Goal: Task Accomplishment & Management: Use online tool/utility

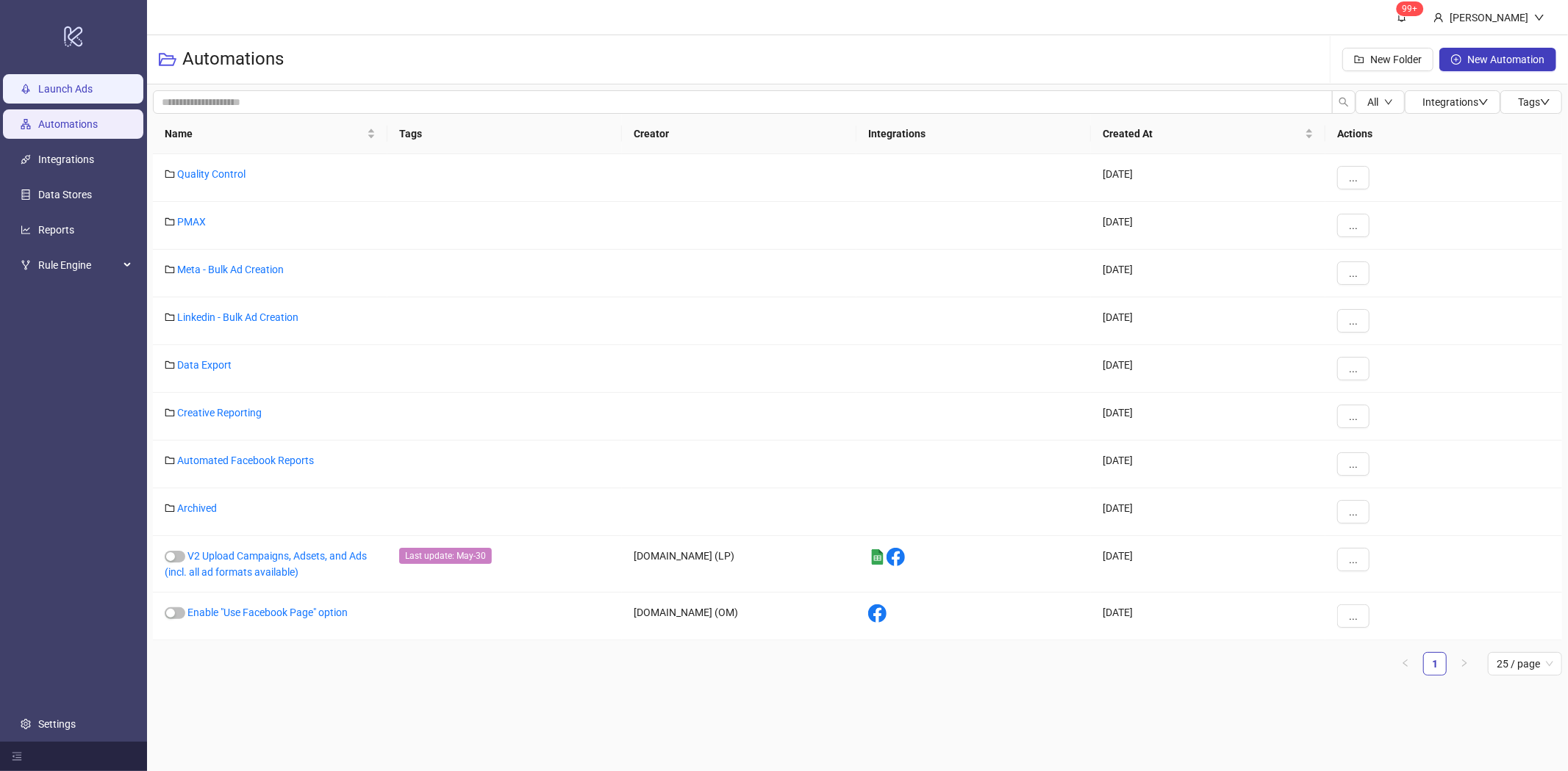
click at [68, 91] on link "Launch Ads" at bounding box center [66, 89] width 54 height 12
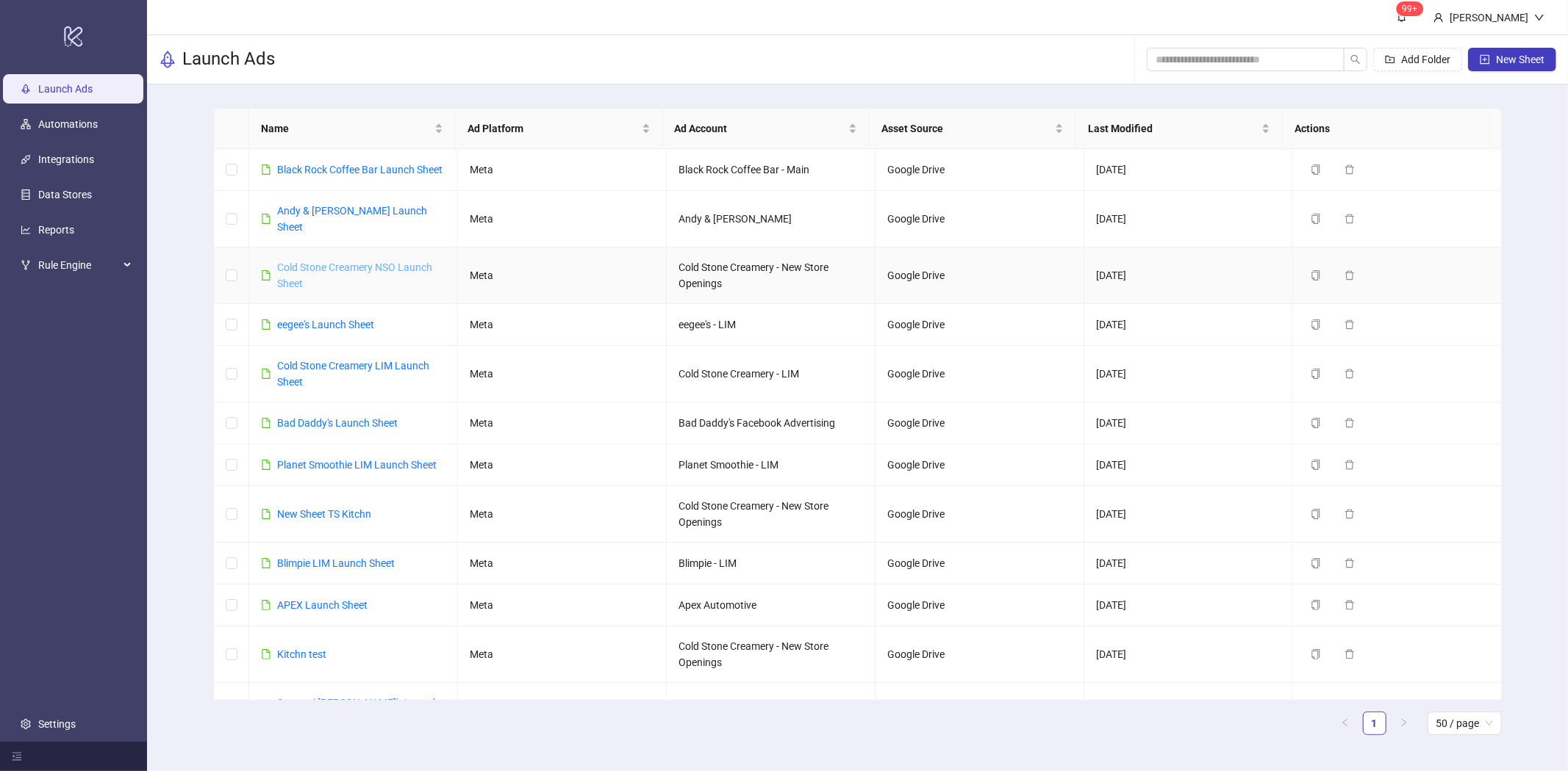
click at [327, 271] on link "Cold Stone Creamery NSO Launch Sheet" at bounding box center [355, 275] width 155 height 28
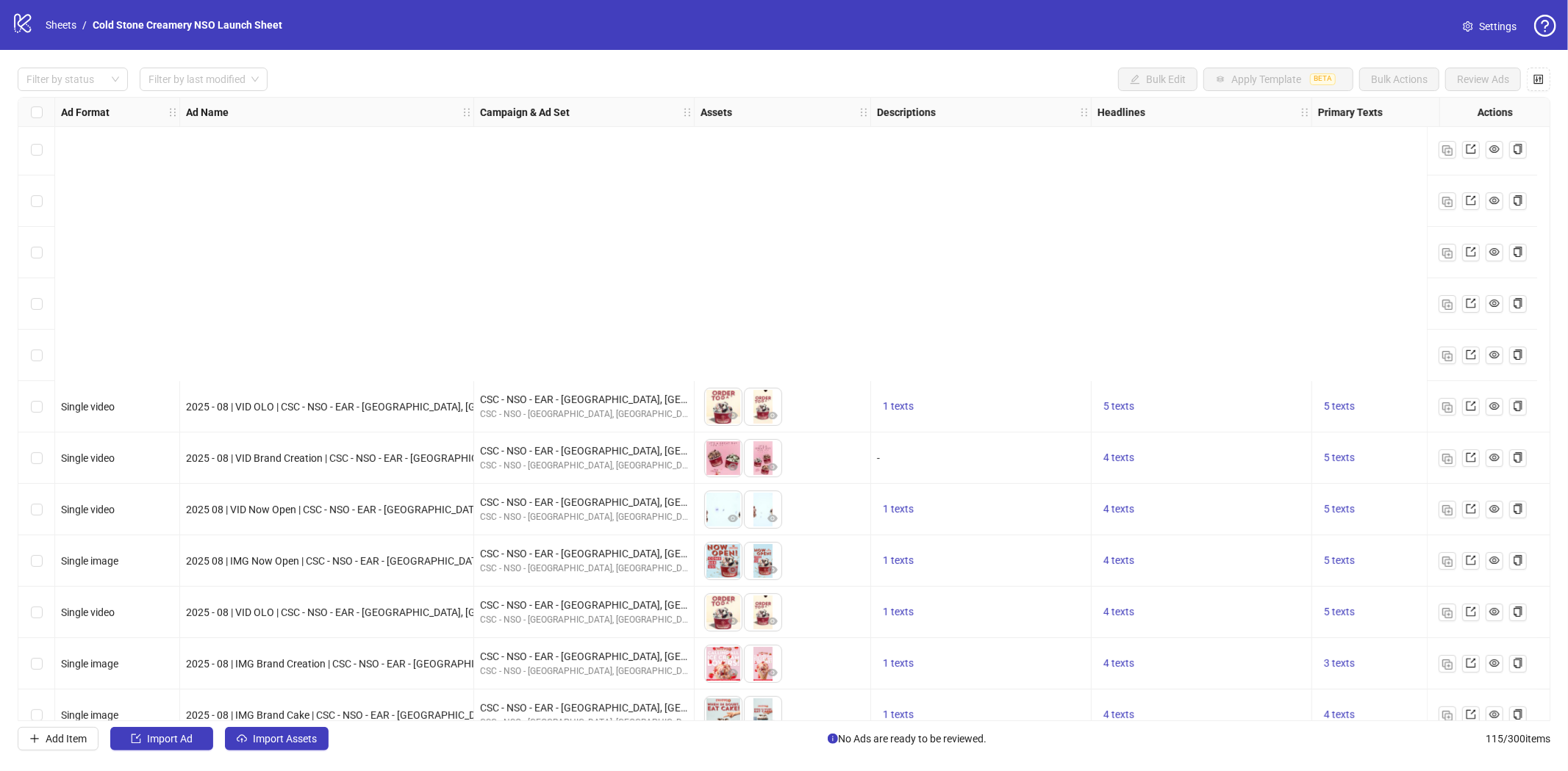
scroll to position [5326, 0]
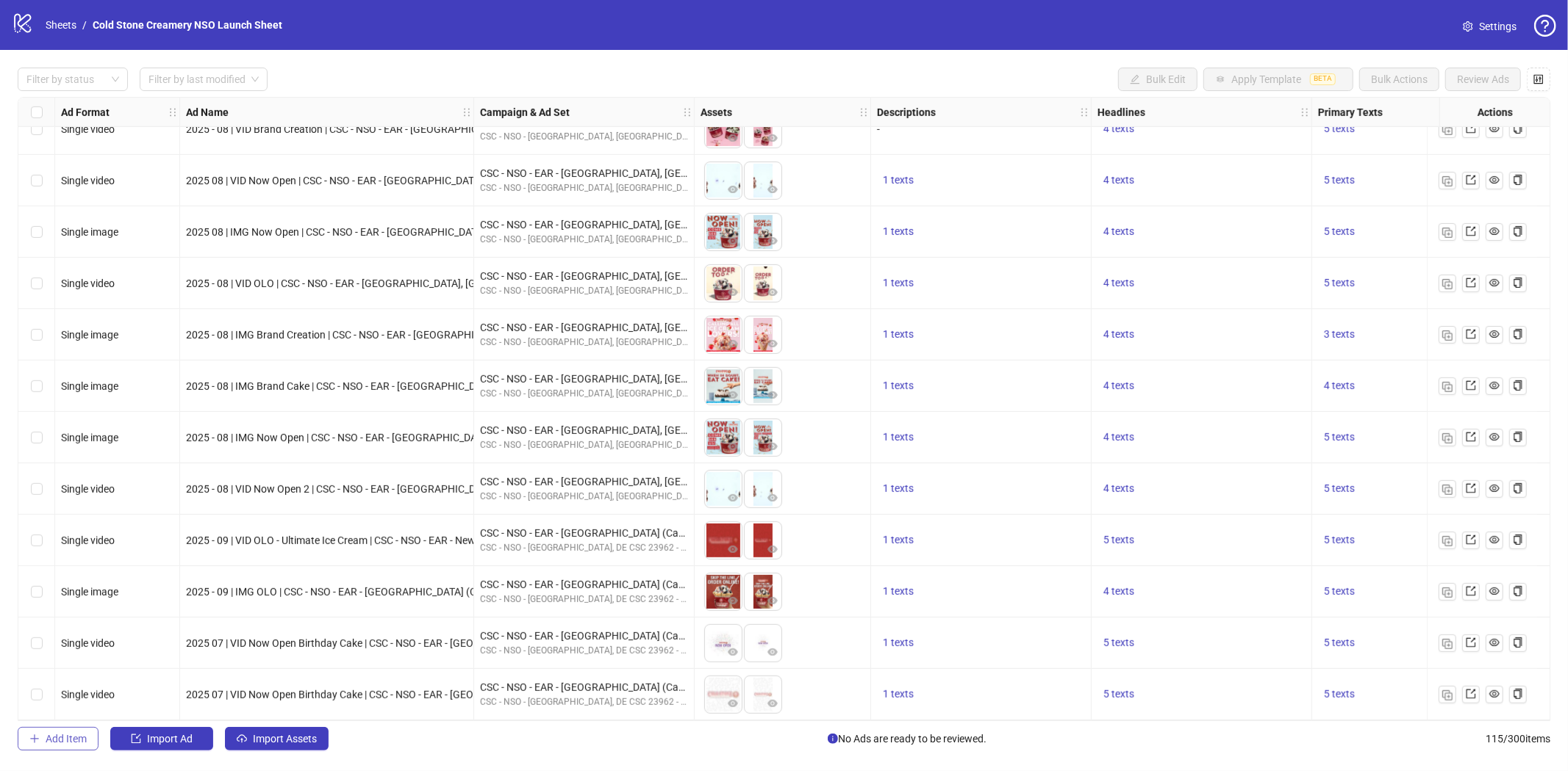
click at [60, 694] on span "Add Item" at bounding box center [66, 739] width 42 height 12
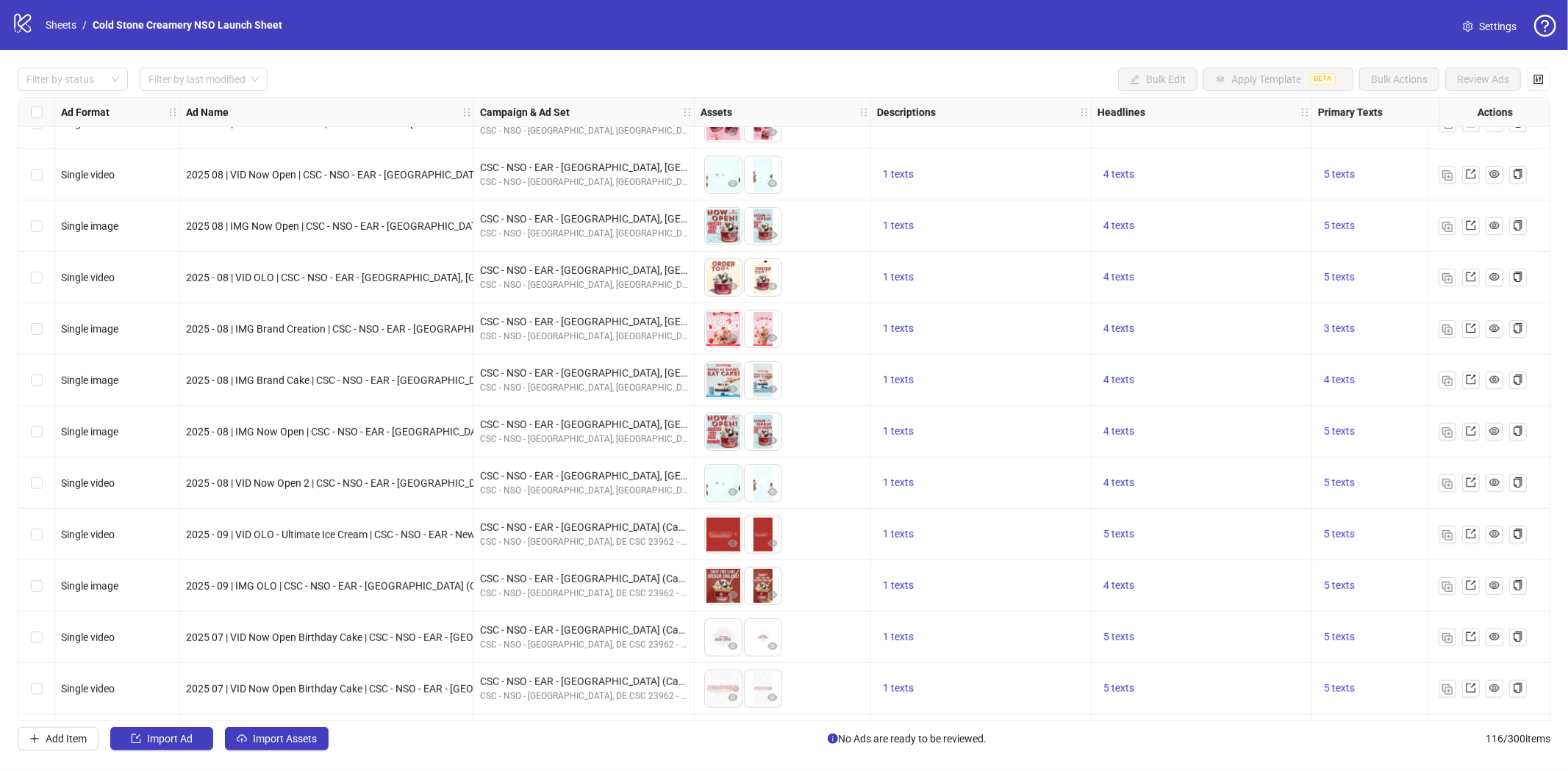
scroll to position [5377, 0]
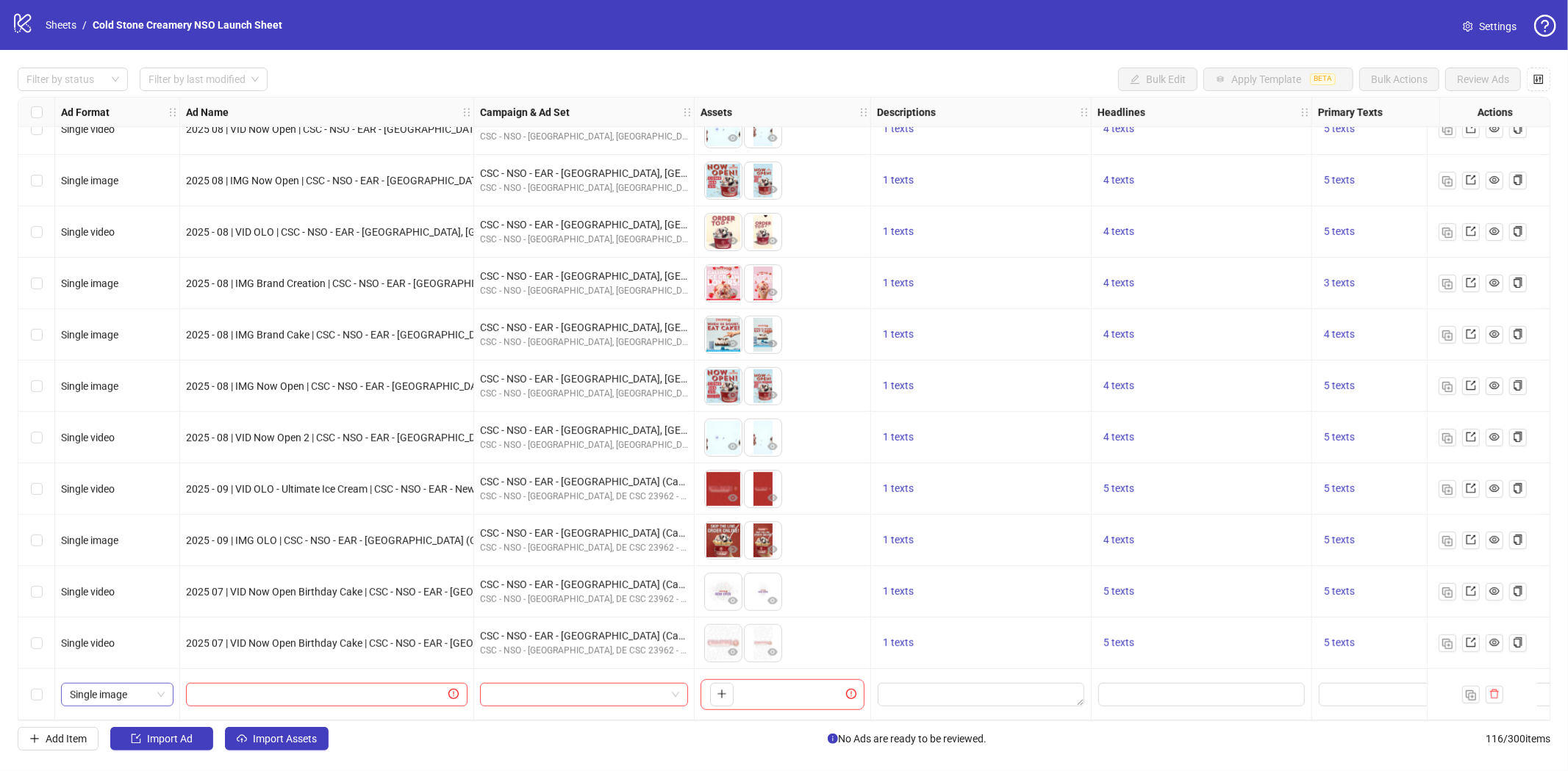
click at [165, 691] on div "Single image" at bounding box center [117, 695] width 112 height 23
click at [135, 565] on div "Single video" at bounding box center [117, 565] width 89 height 16
click at [387, 687] on input "text" at bounding box center [319, 695] width 250 height 16
paste input "**********"
type input "**********"
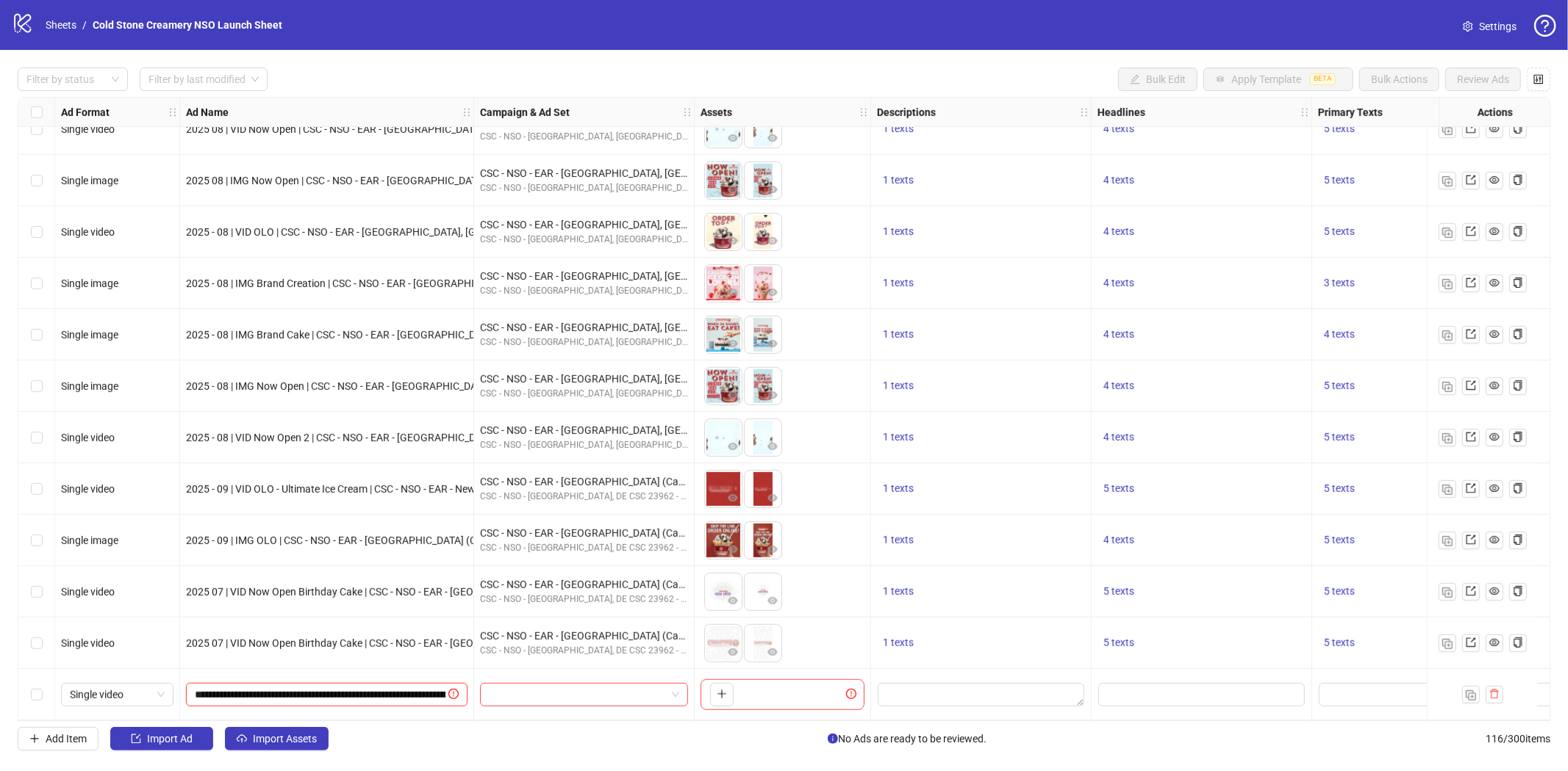
scroll to position [0, 158]
click at [611, 686] on input "search" at bounding box center [577, 695] width 177 height 22
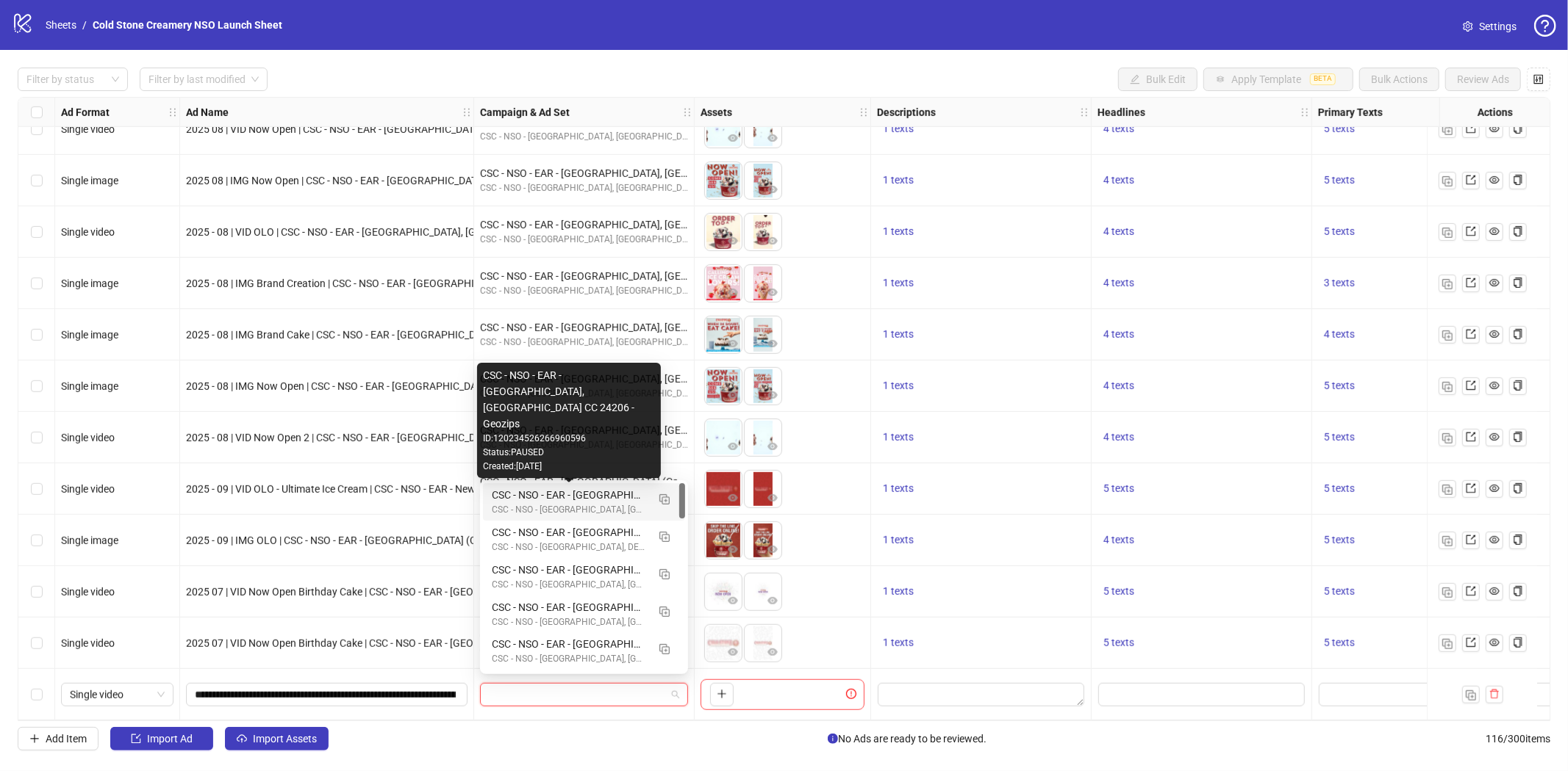
click at [610, 497] on div "CSC - NSO - EAR - [GEOGRAPHIC_DATA], [GEOGRAPHIC_DATA] CC 24206 - Geozips" at bounding box center [569, 495] width 155 height 16
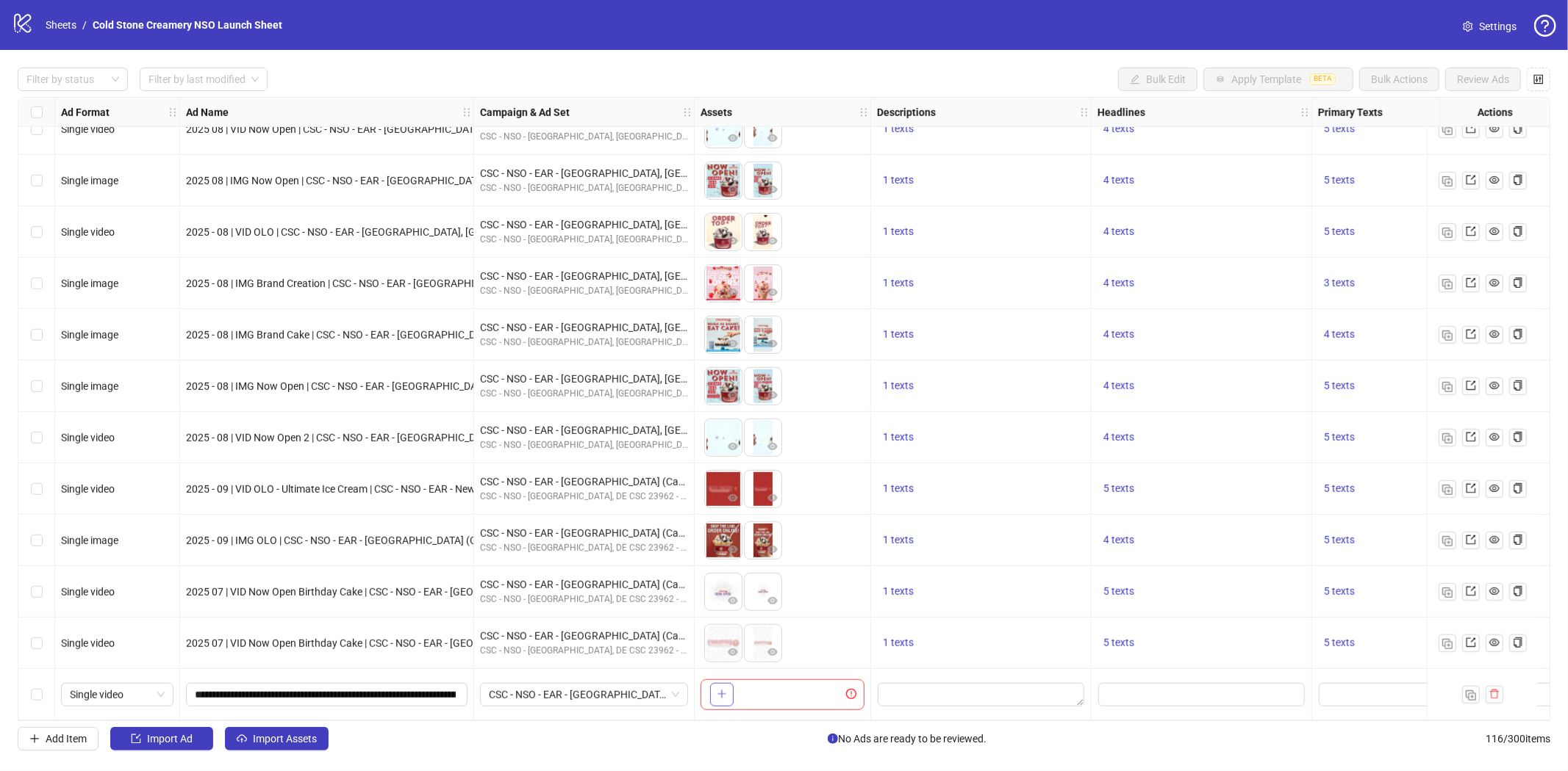
click at [716, 694] on span "button" at bounding box center [721, 694] width 11 height 12
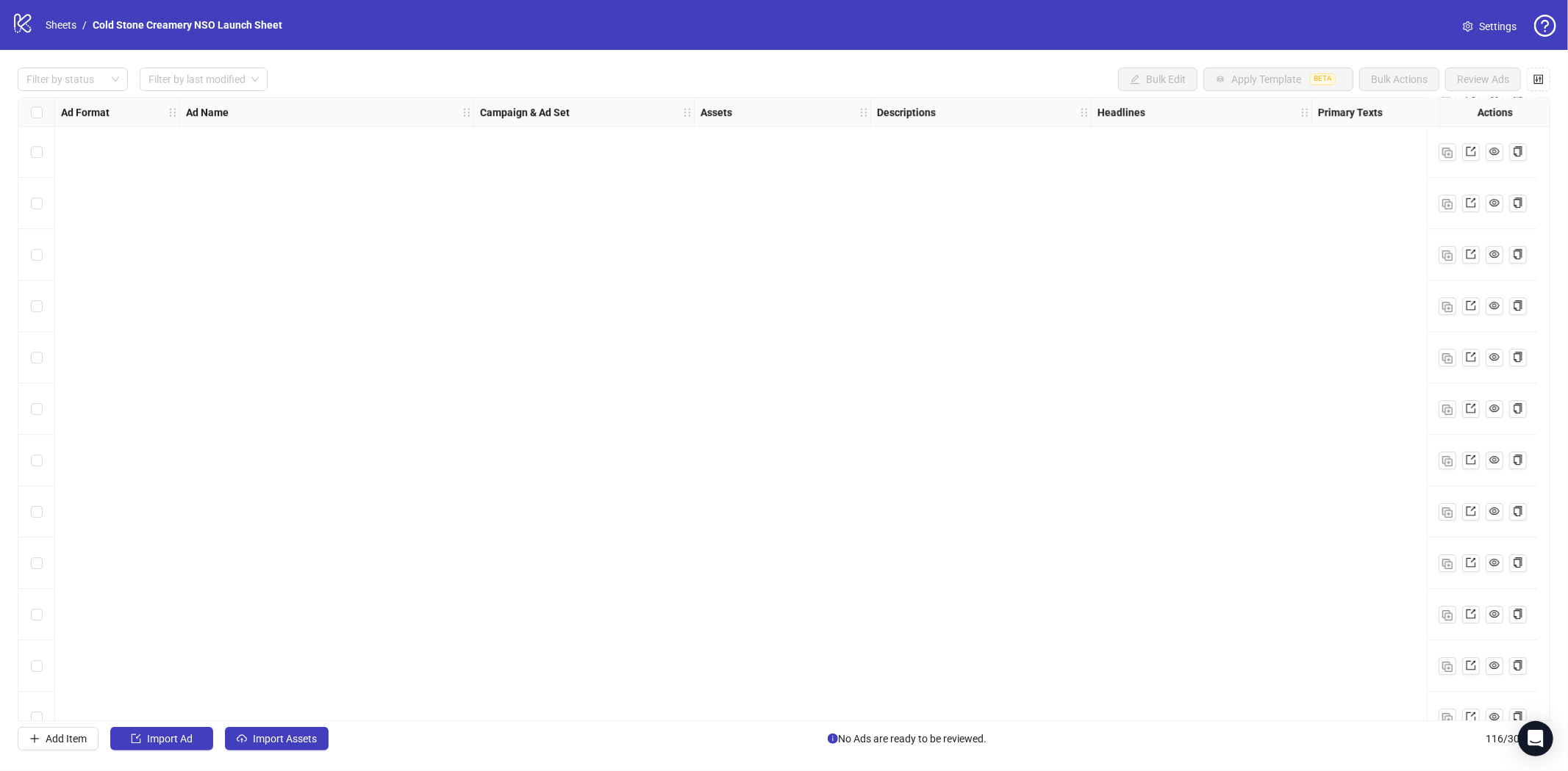
scroll to position [5377, 0]
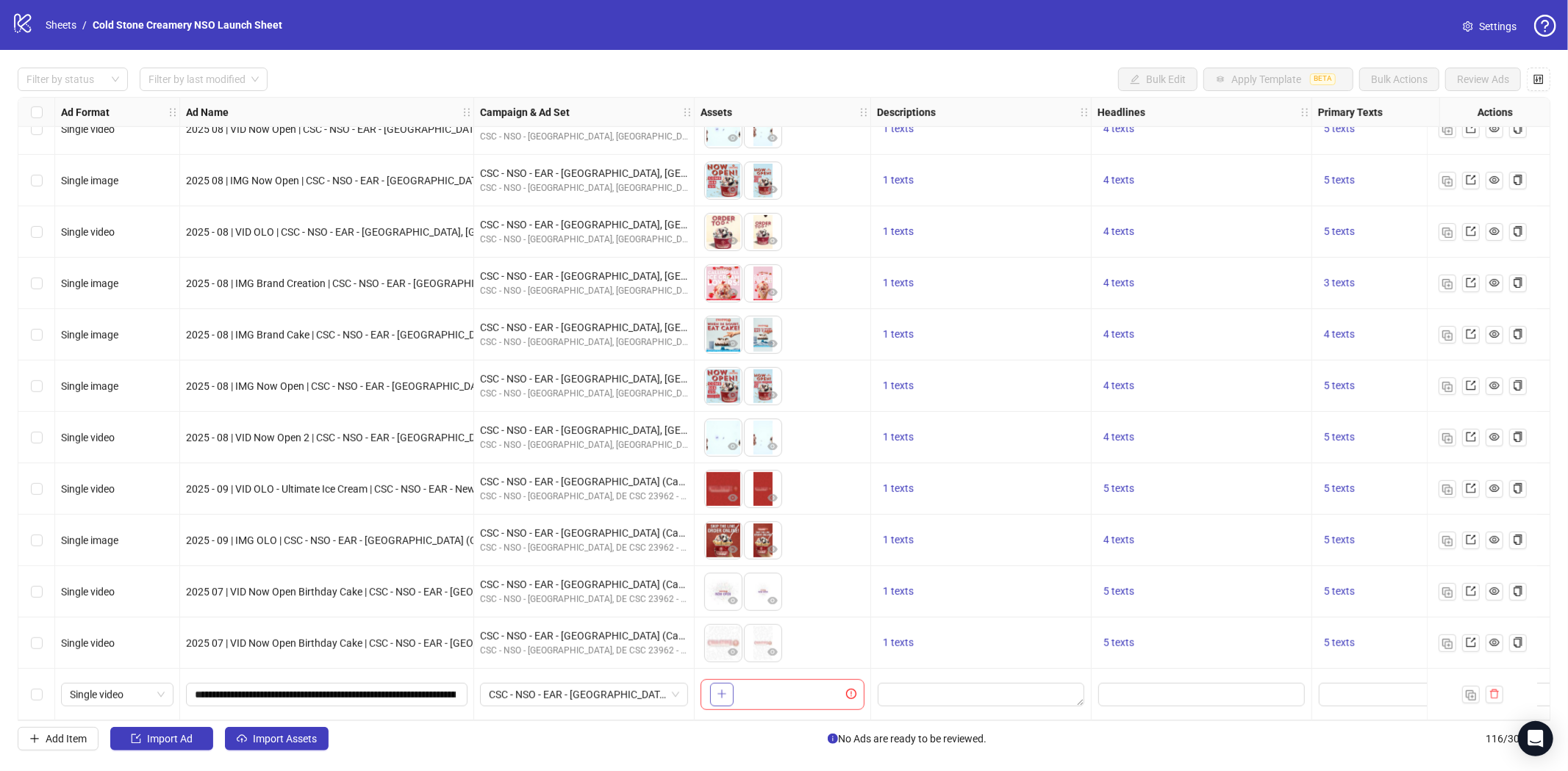
click at [724, 692] on icon "plus" at bounding box center [721, 694] width 11 height 11
click at [762, 694] on span "button" at bounding box center [761, 694] width 11 height 12
click at [973, 691] on textarea "Edit values" at bounding box center [981, 695] width 207 height 23
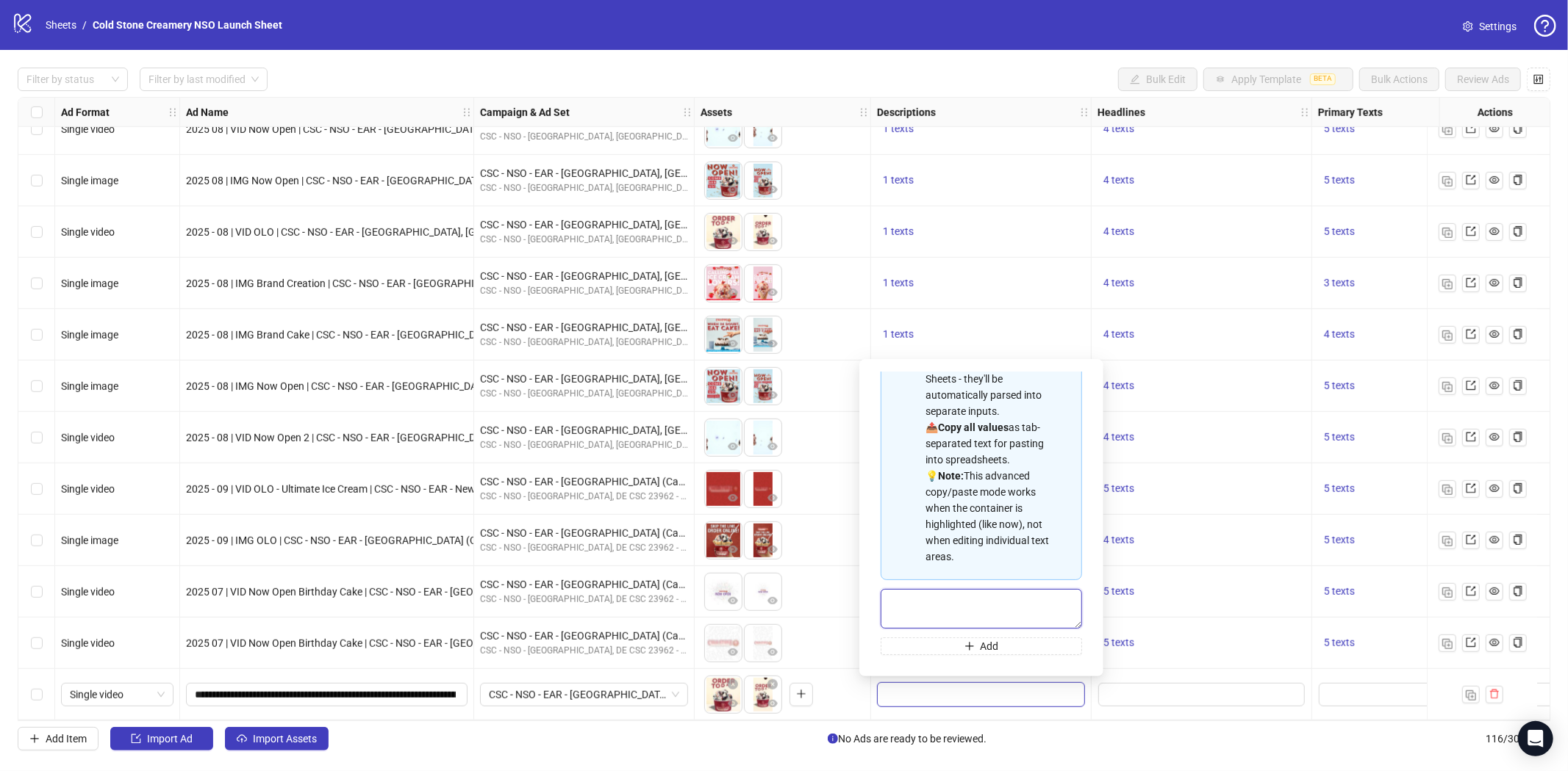
click at [909, 600] on textarea "Multi-text input container - paste or copy values" at bounding box center [981, 609] width 201 height 40
click at [1207, 683] on input "Edit values" at bounding box center [1202, 695] width 207 height 23
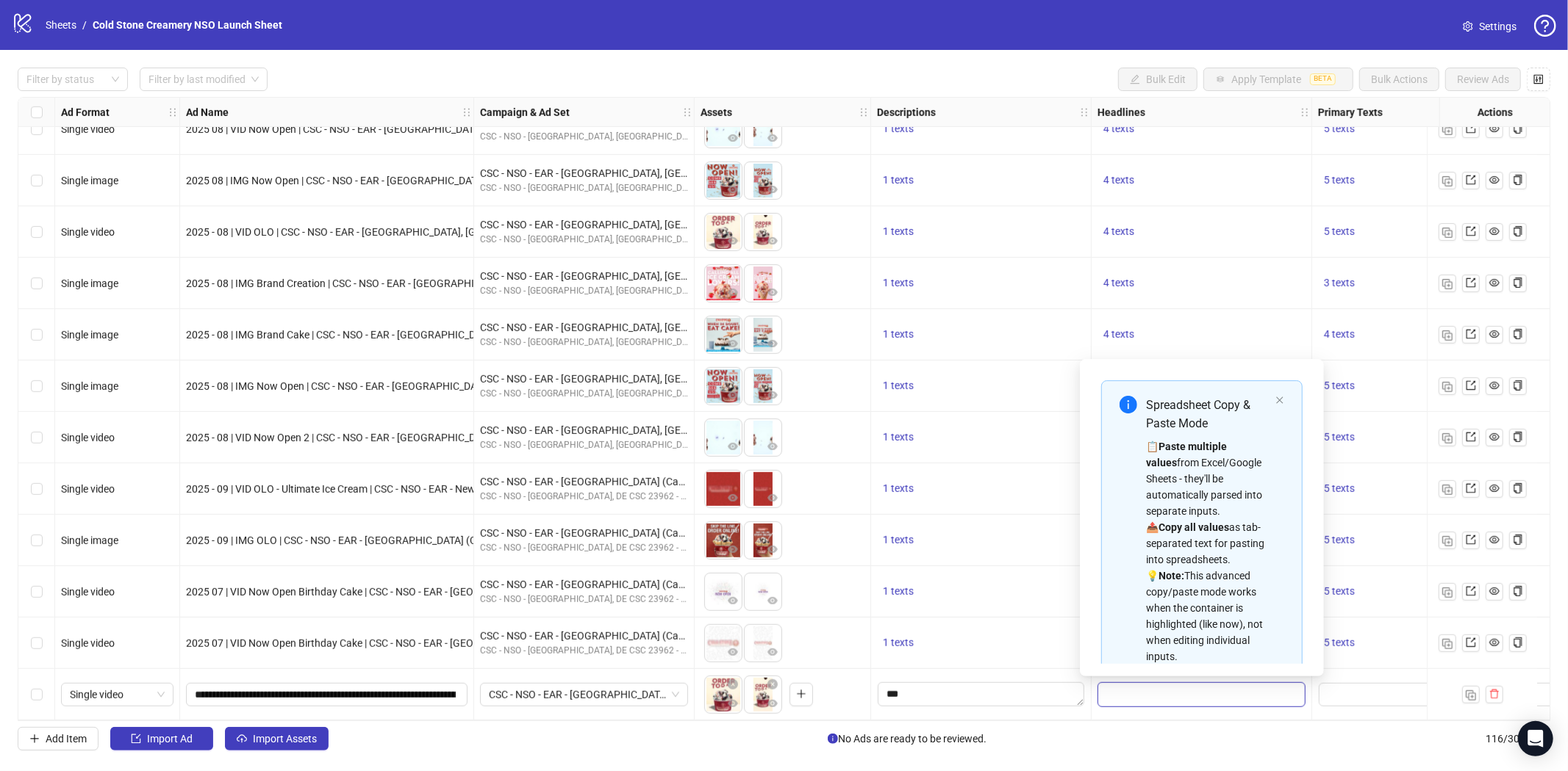
scroll to position [81, 0]
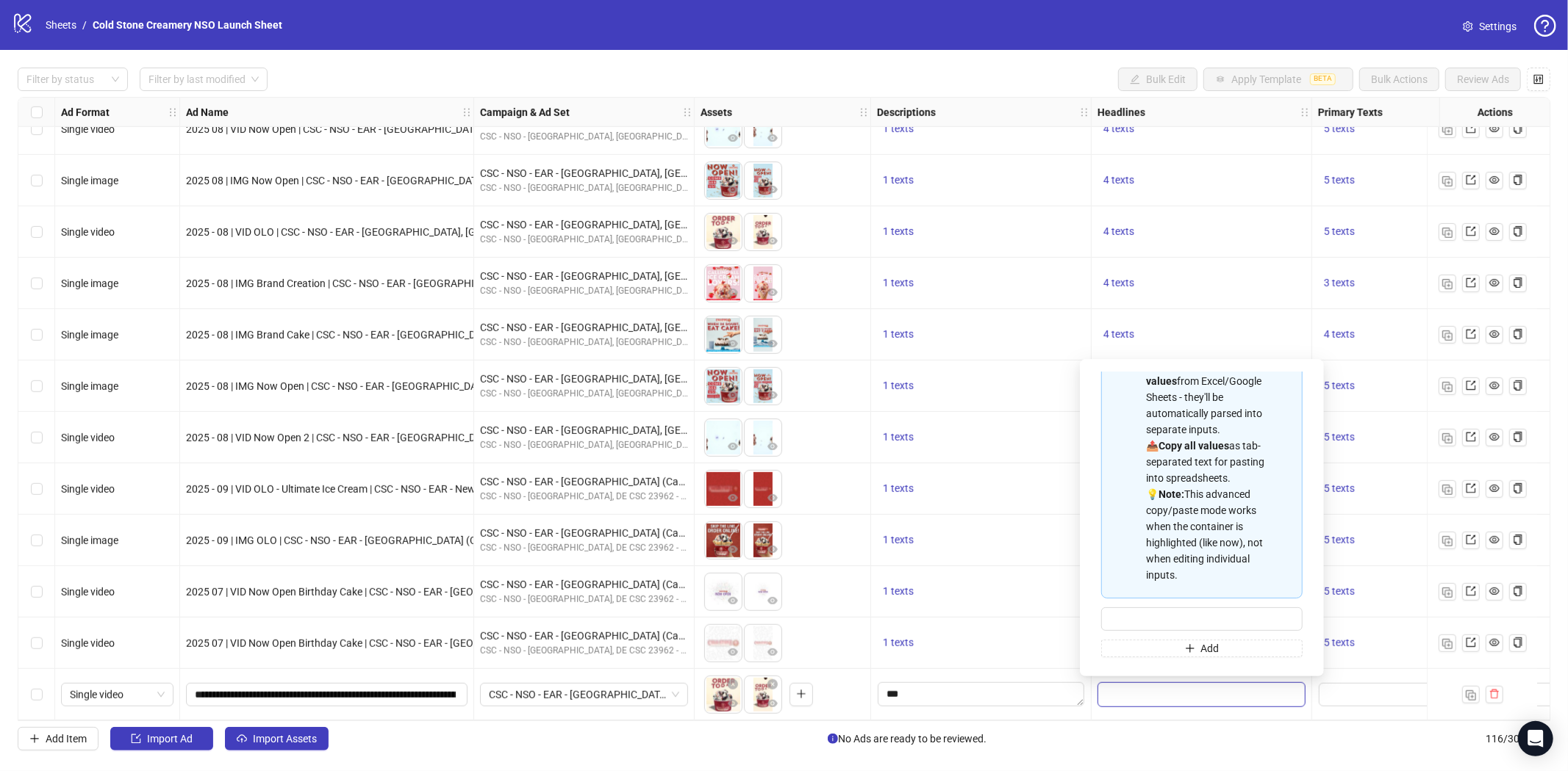
click at [1060, 659] on div "1 texts" at bounding box center [981, 642] width 220 height 51
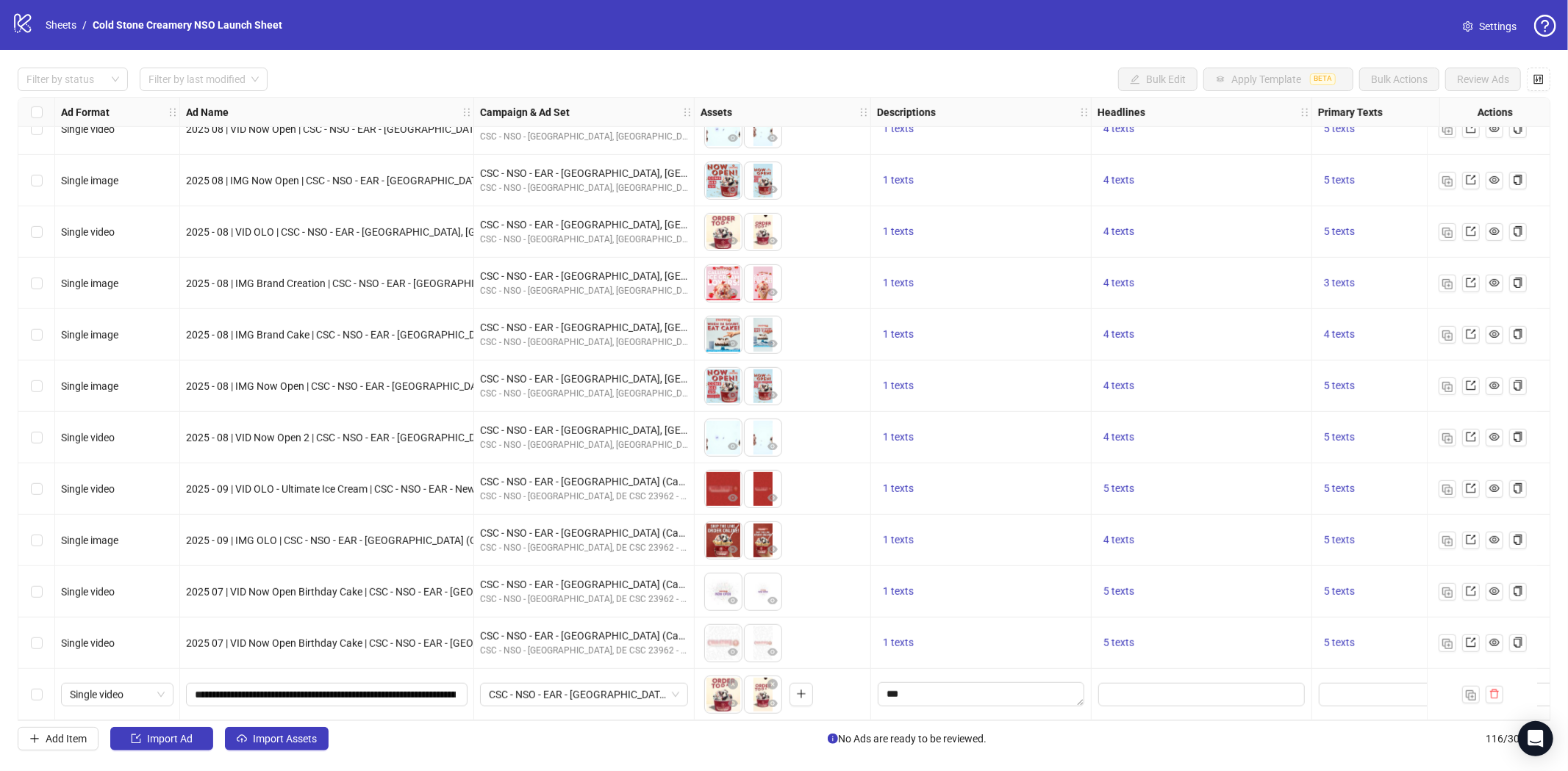
click at [1123, 674] on div at bounding box center [1202, 695] width 220 height 51
click at [1125, 683] on input "Edit values" at bounding box center [1202, 695] width 207 height 23
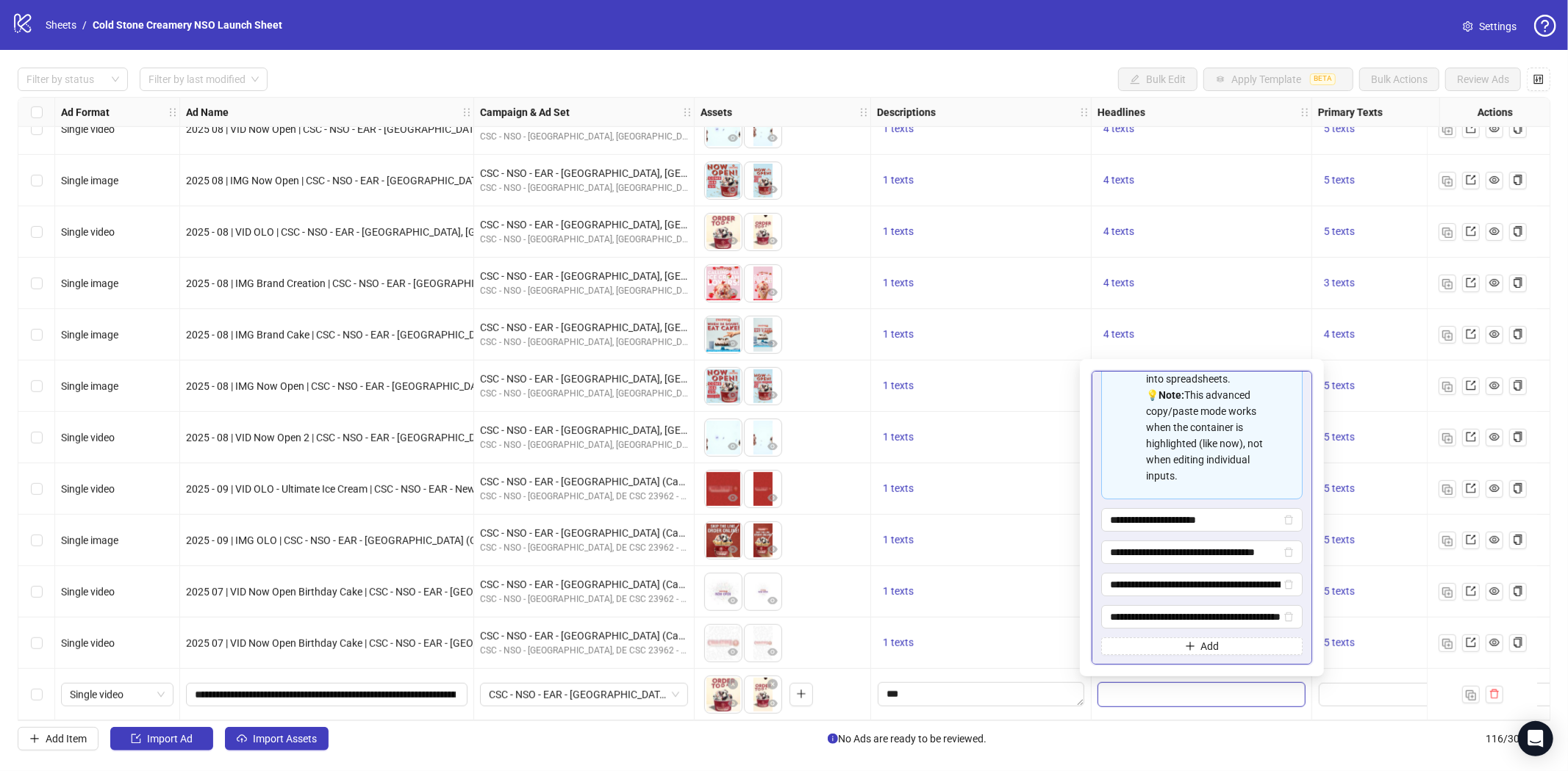
scroll to position [214, 0]
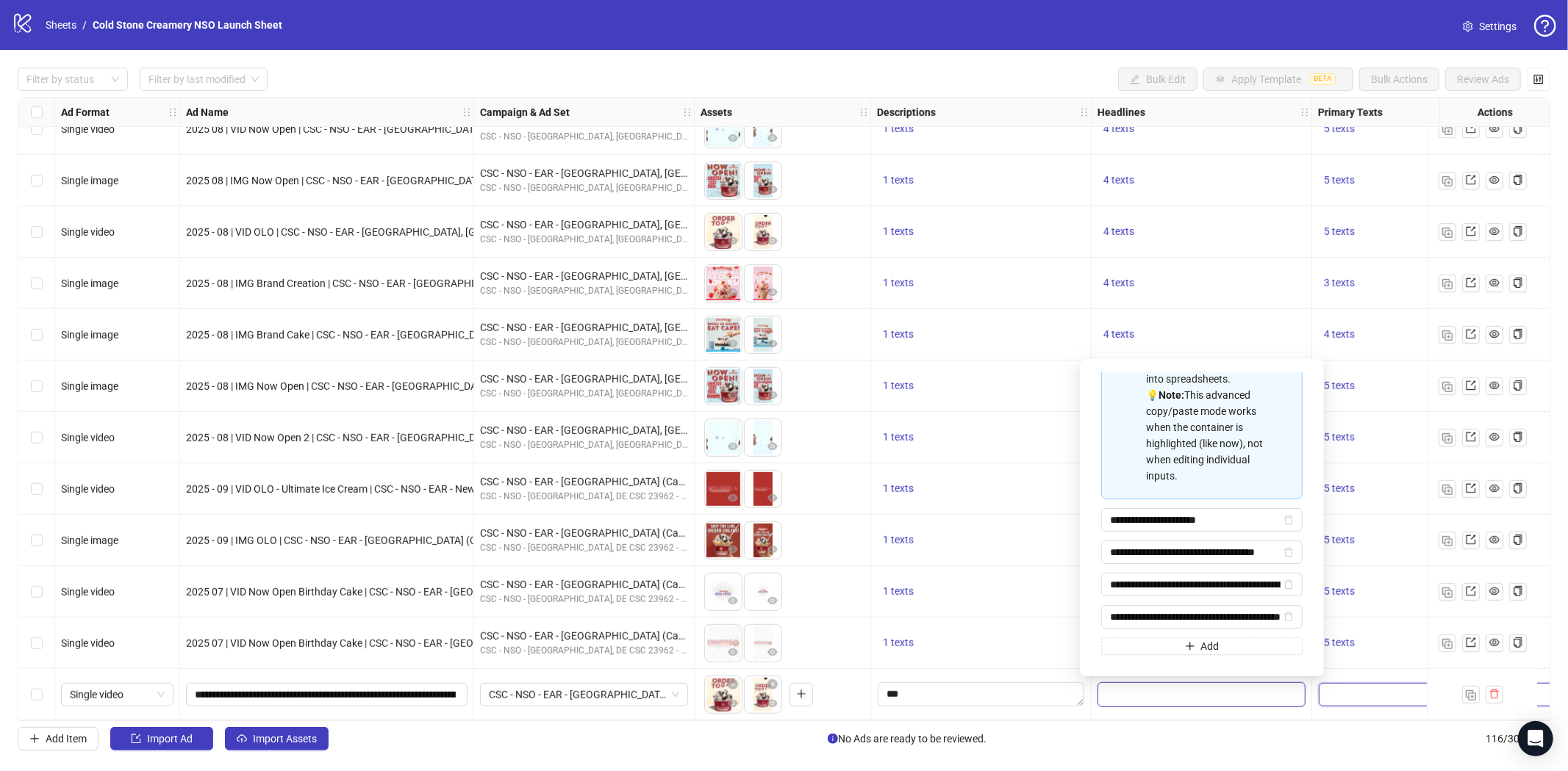
click at [1363, 683] on textarea "Edit values" at bounding box center [1460, 695] width 282 height 23
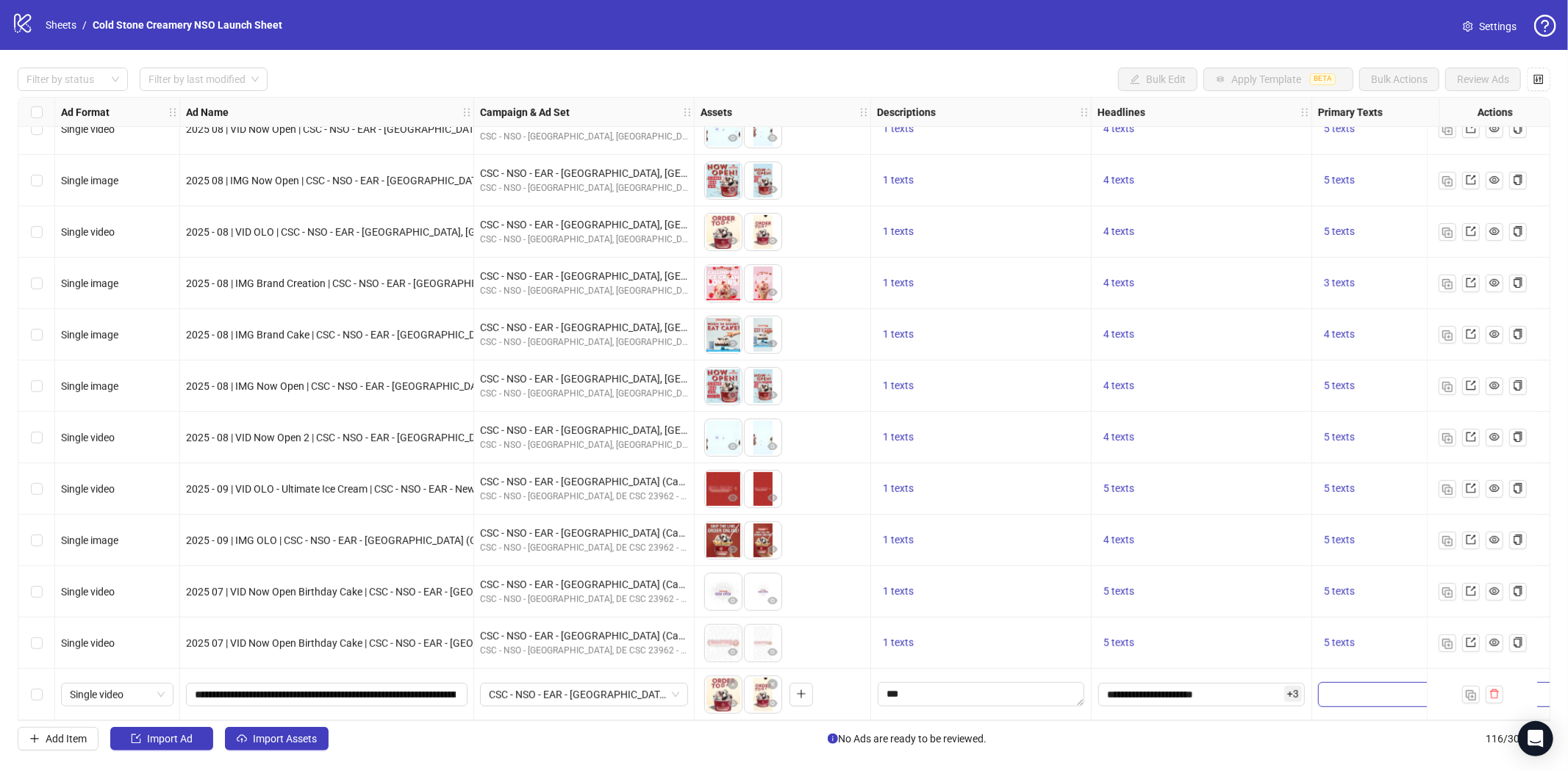
scroll to position [68, 0]
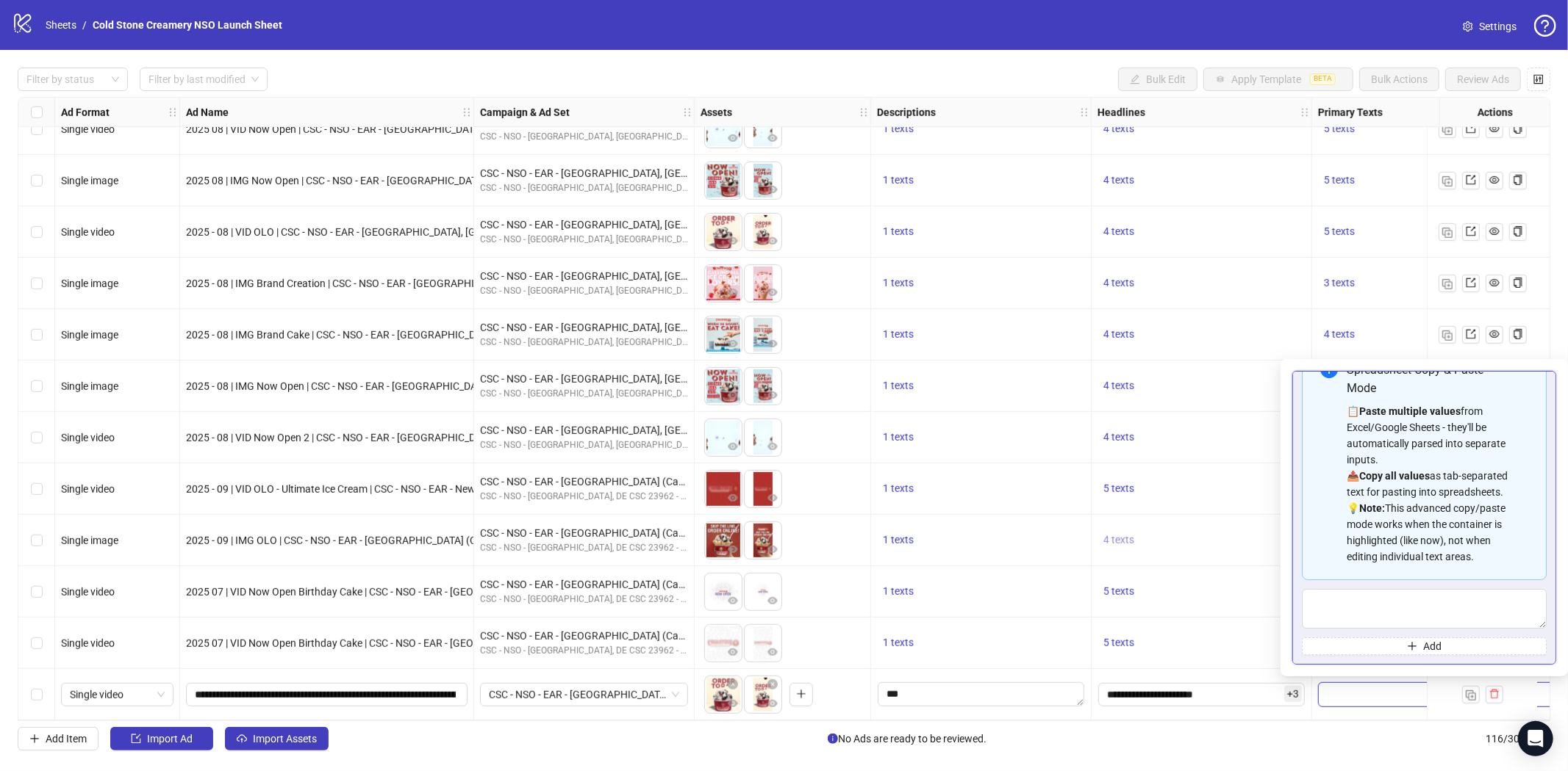
type textarea "**********"
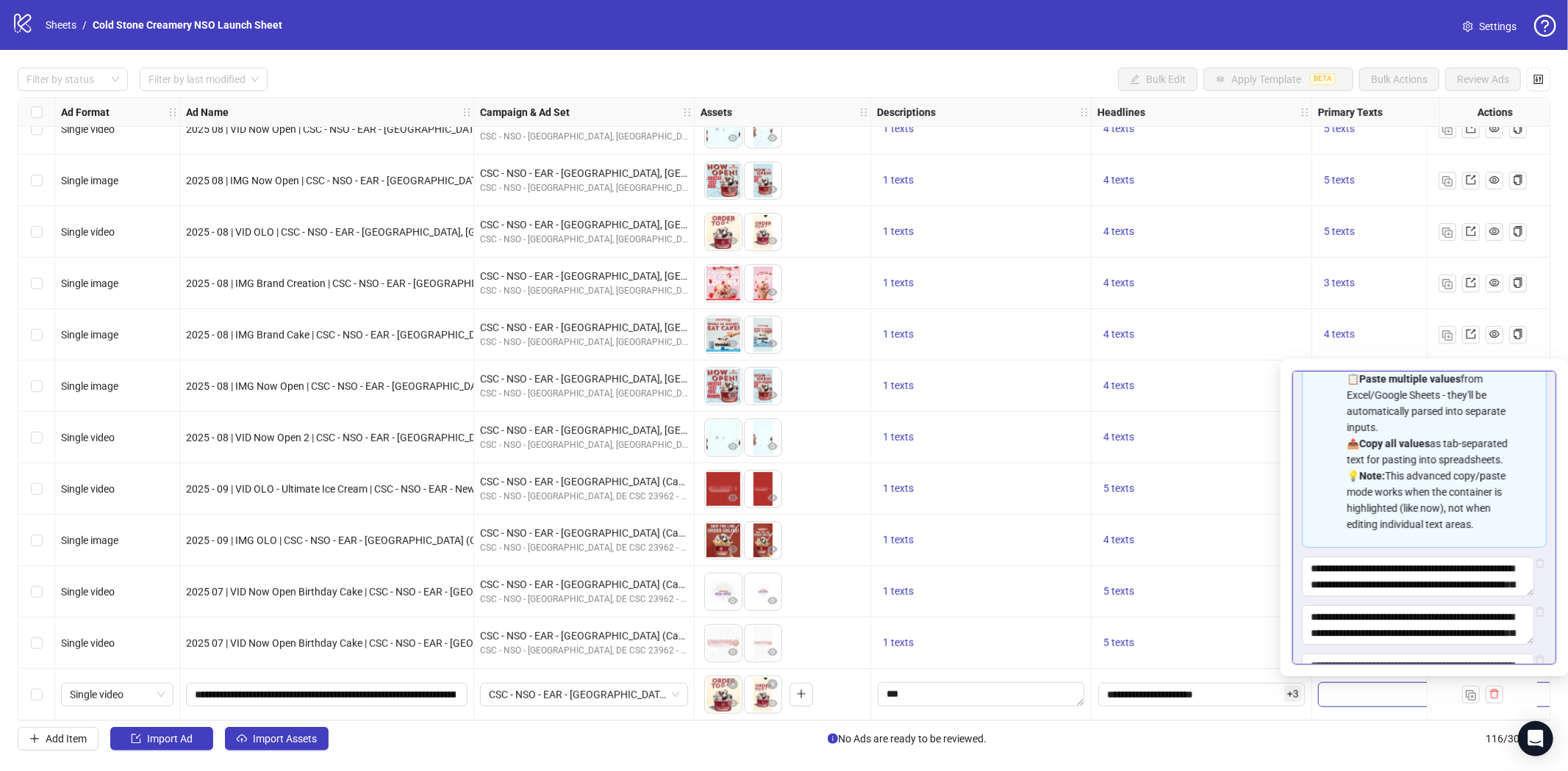
click at [1261, 670] on div "**********" at bounding box center [1202, 695] width 220 height 51
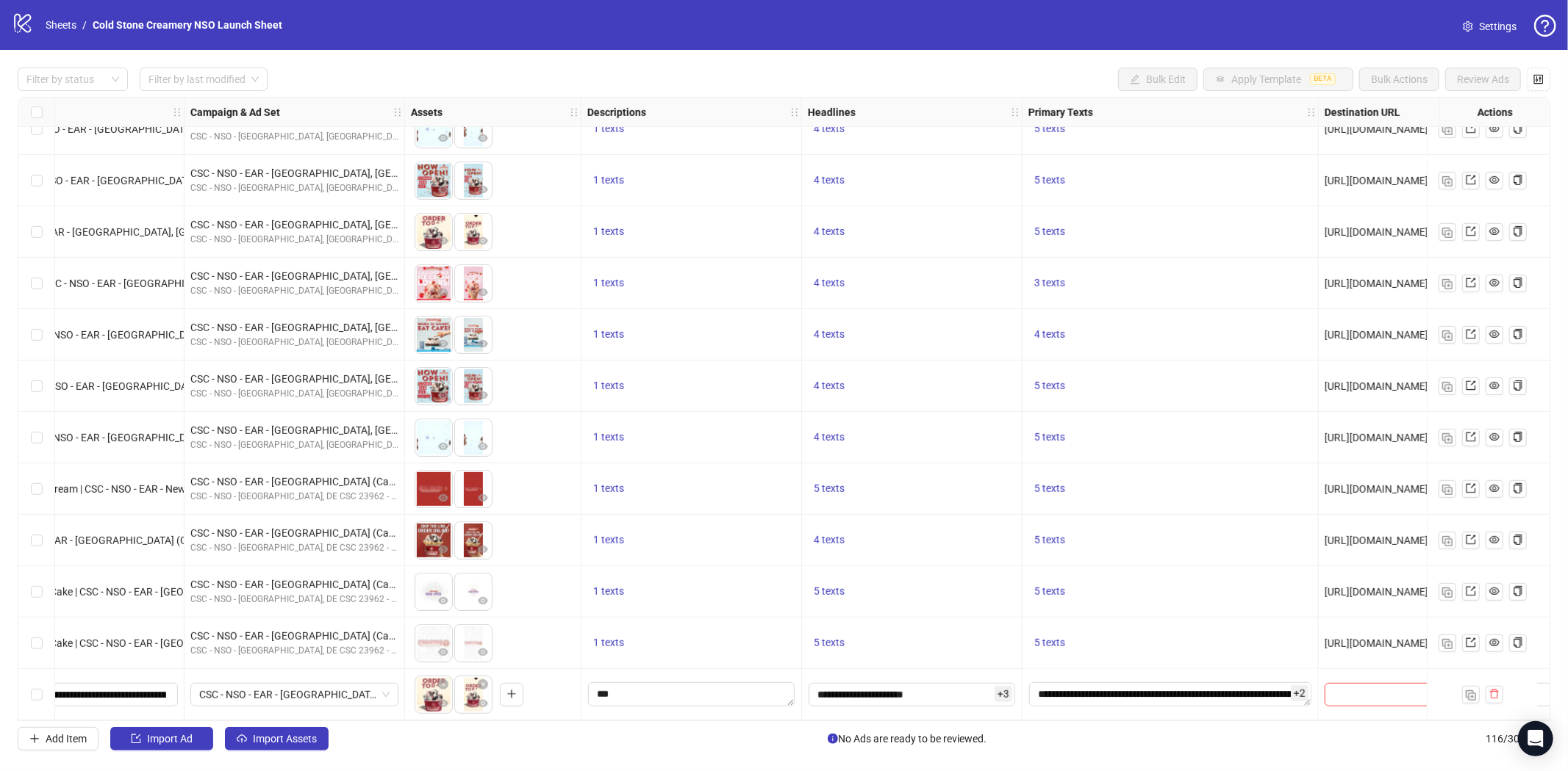
scroll to position [5377, 672]
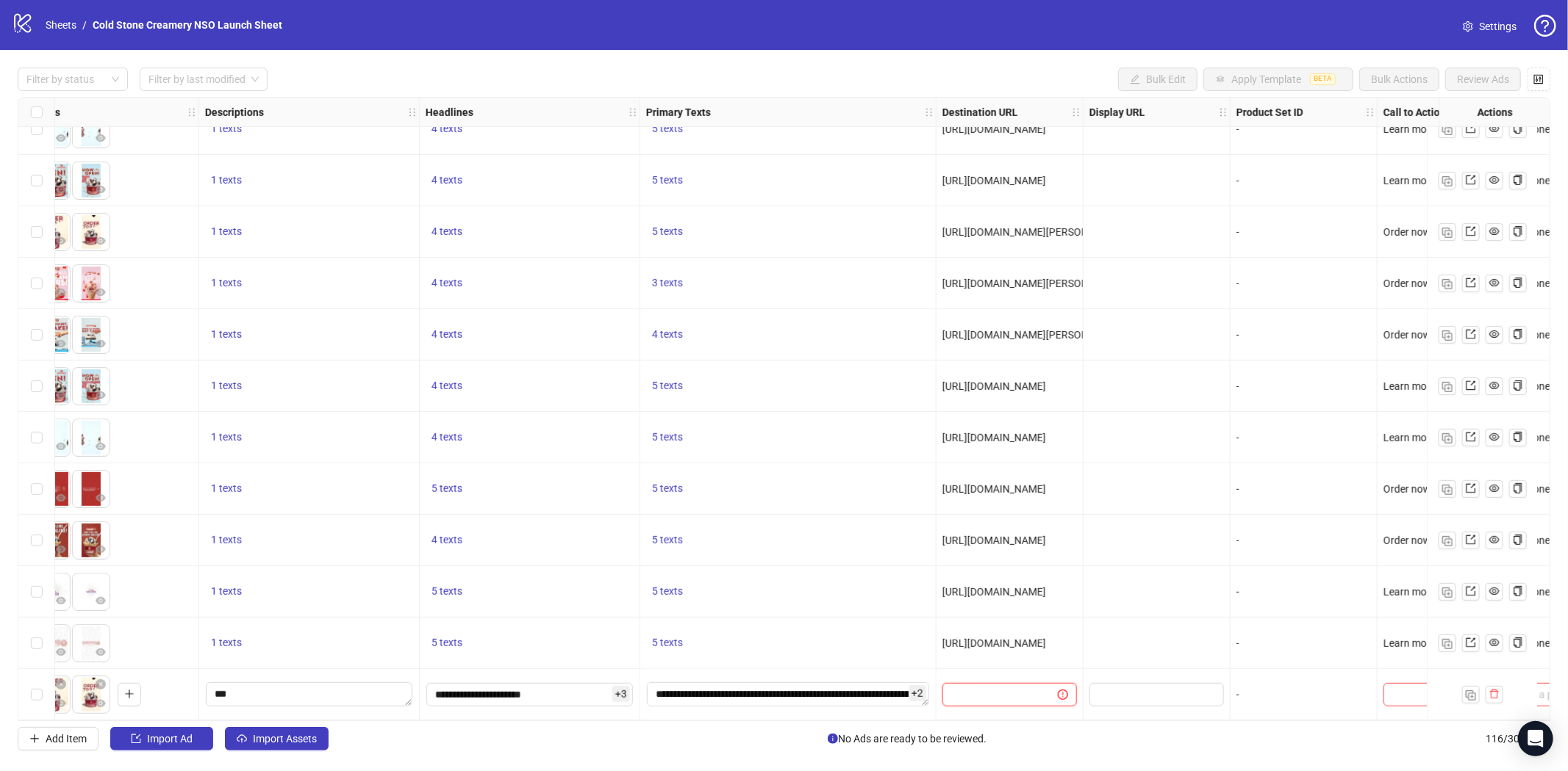
click at [1007, 689] on input "text" at bounding box center [994, 695] width 86 height 16
paste input "**********"
type input "**********"
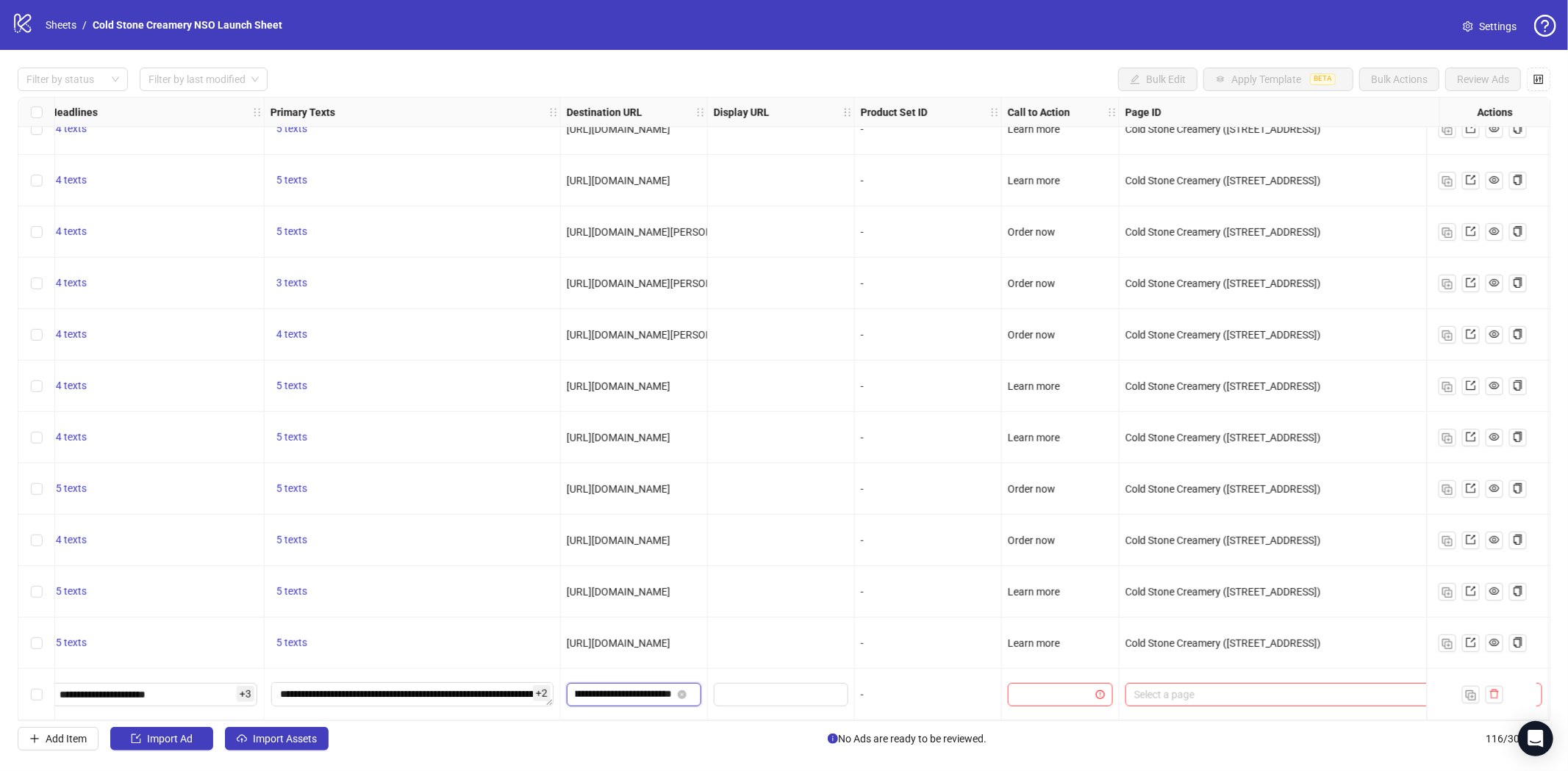
scroll to position [5377, 1128]
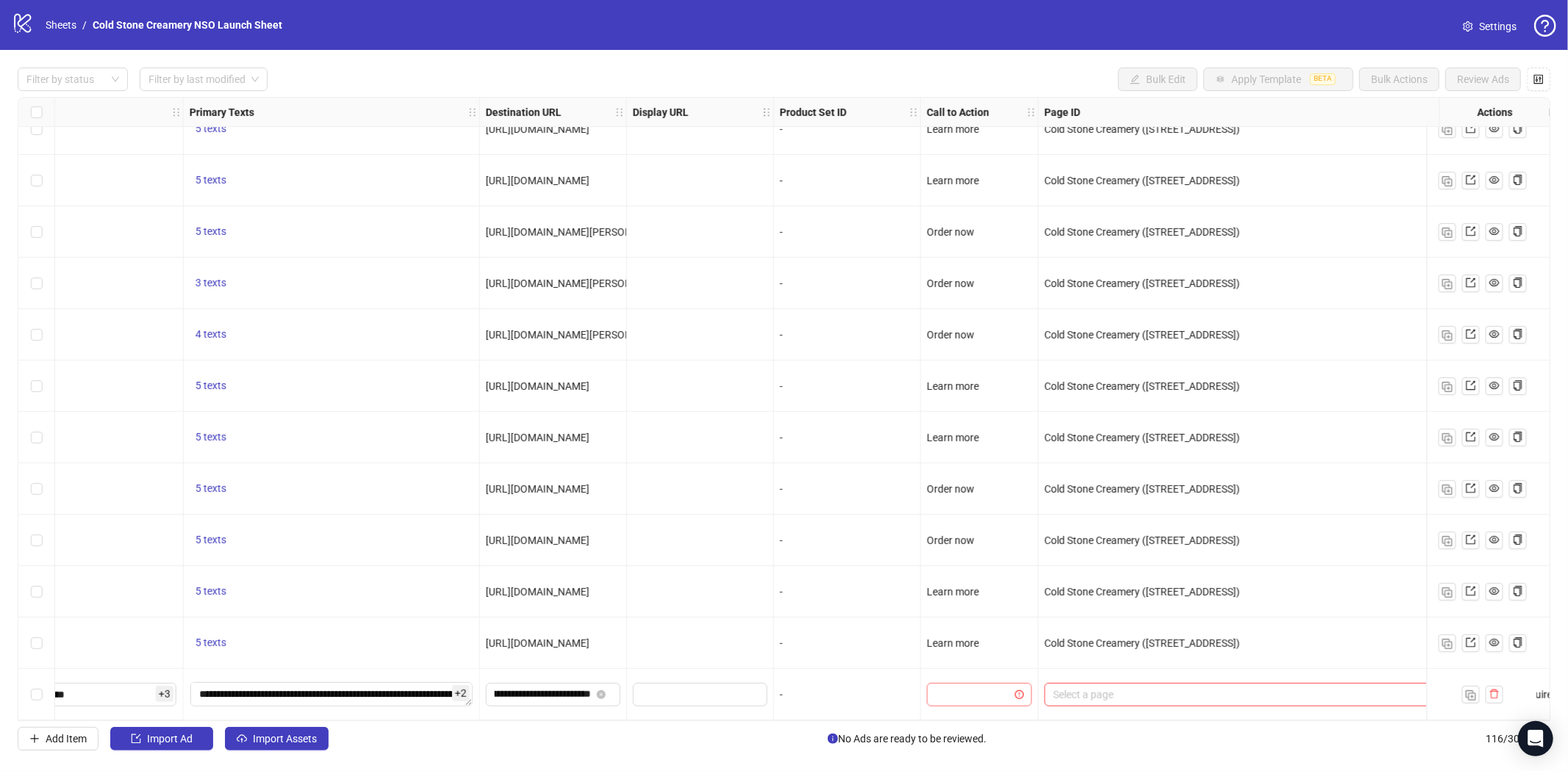
click at [969, 692] on input "search" at bounding box center [973, 695] width 74 height 22
click at [973, 529] on div "Order now" at bounding box center [979, 530] width 81 height 16
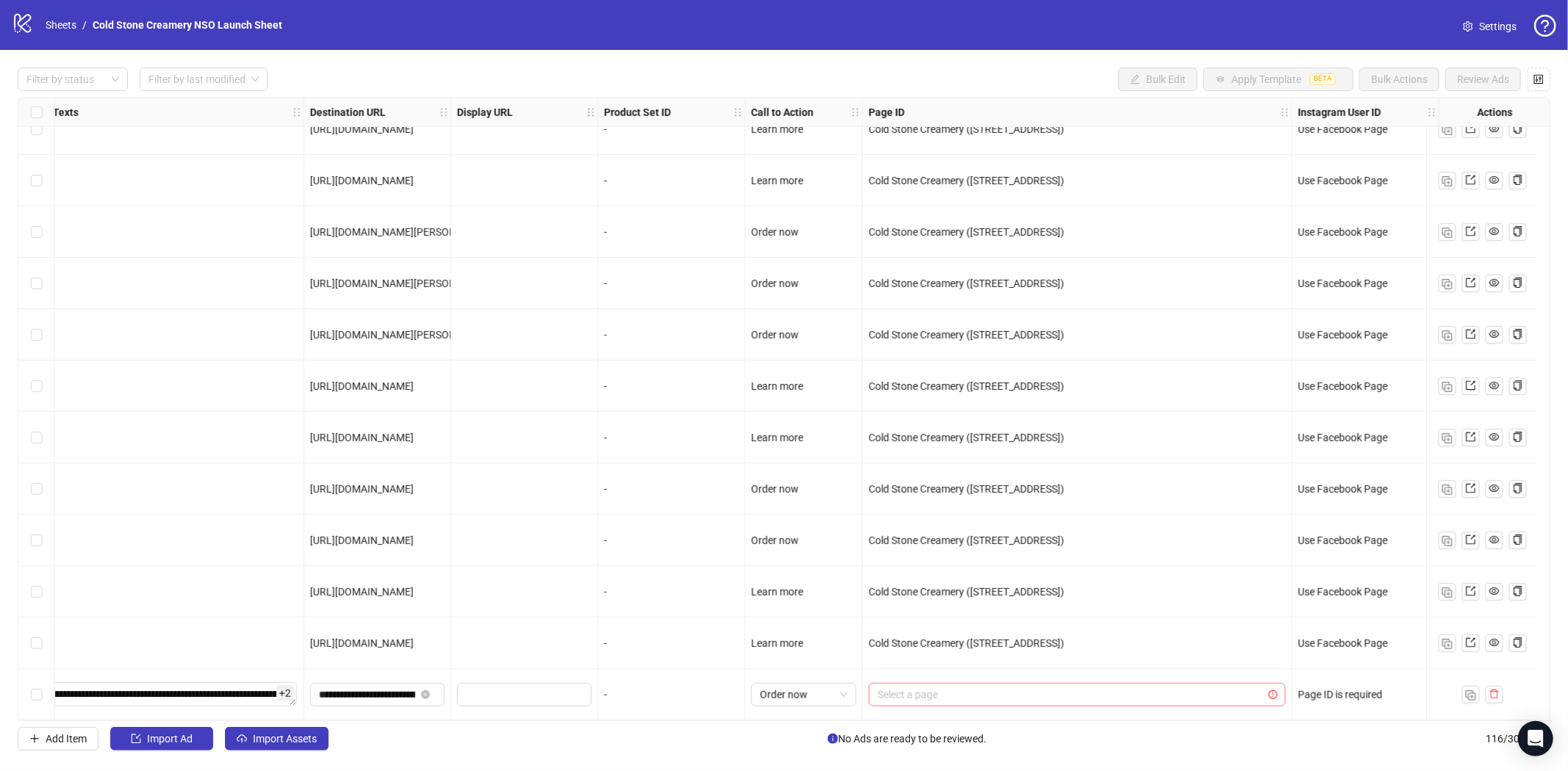
click at [1096, 684] on input "search" at bounding box center [1070, 695] width 386 height 22
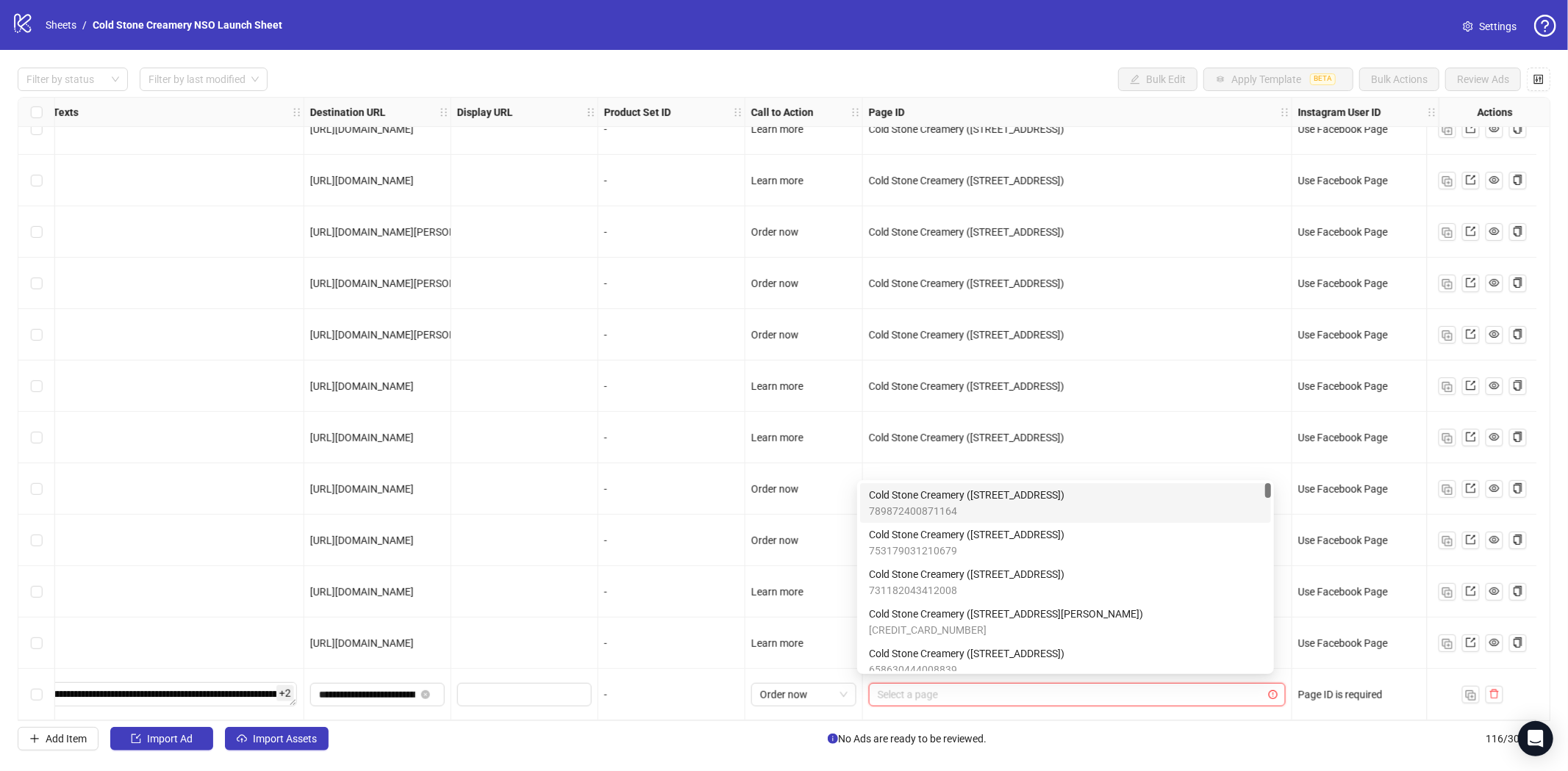
click at [1041, 495] on span "Cold Stone Creamery ([STREET_ADDRESS])" at bounding box center [967, 495] width 195 height 16
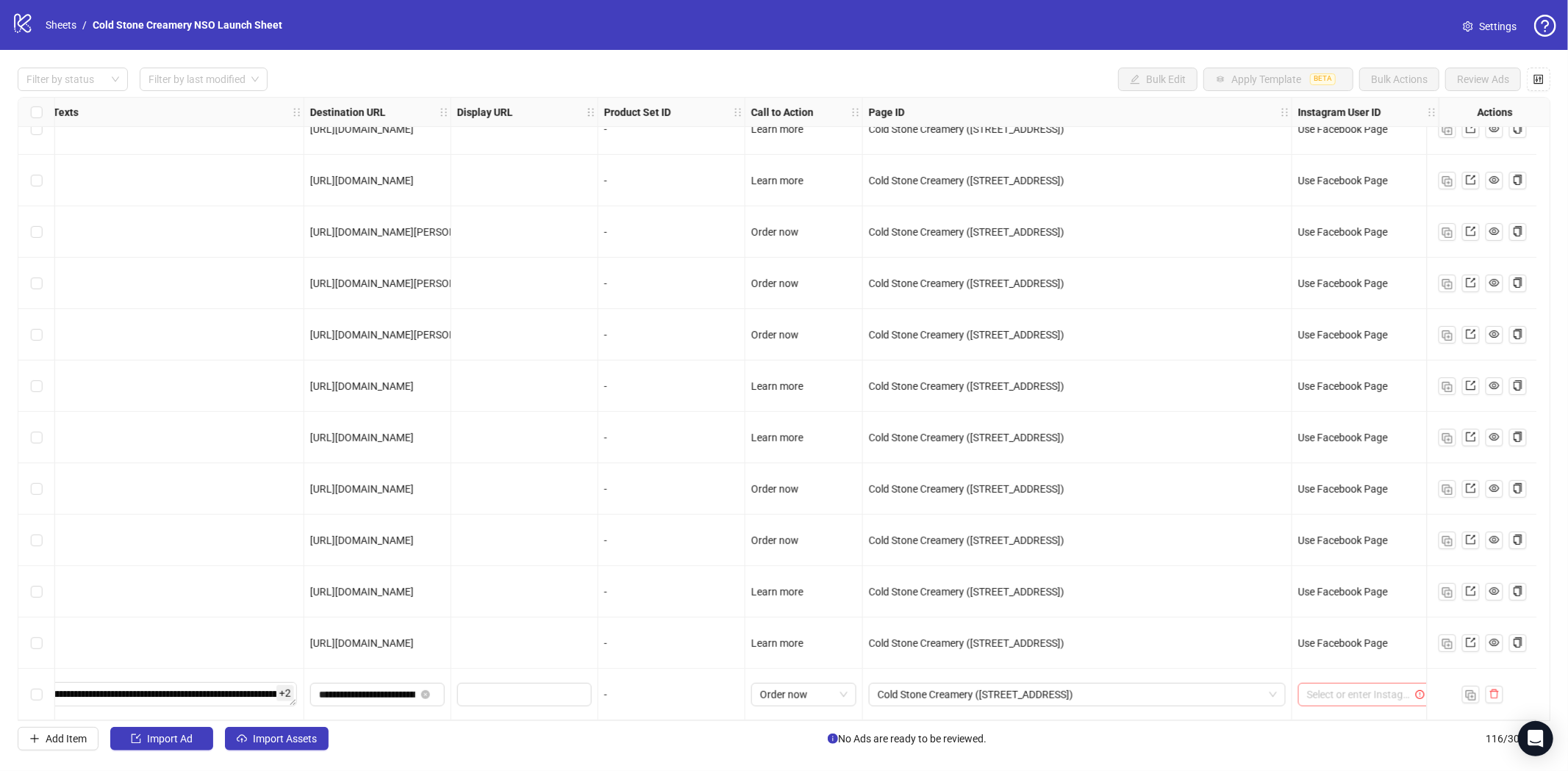
click at [1350, 684] on input "search" at bounding box center [1358, 695] width 103 height 22
click at [1172, 737] on div "Add Item Import Ad Import Assets No Ads are ready to be reviewed. 116 / 300 ite…" at bounding box center [783, 739] width 1532 height 23
drag, startPoint x: 1173, startPoint y: 711, endPoint x: 1415, endPoint y: 713, distance: 242.0
click at [1326, 698] on input "search" at bounding box center [1358, 695] width 103 height 22
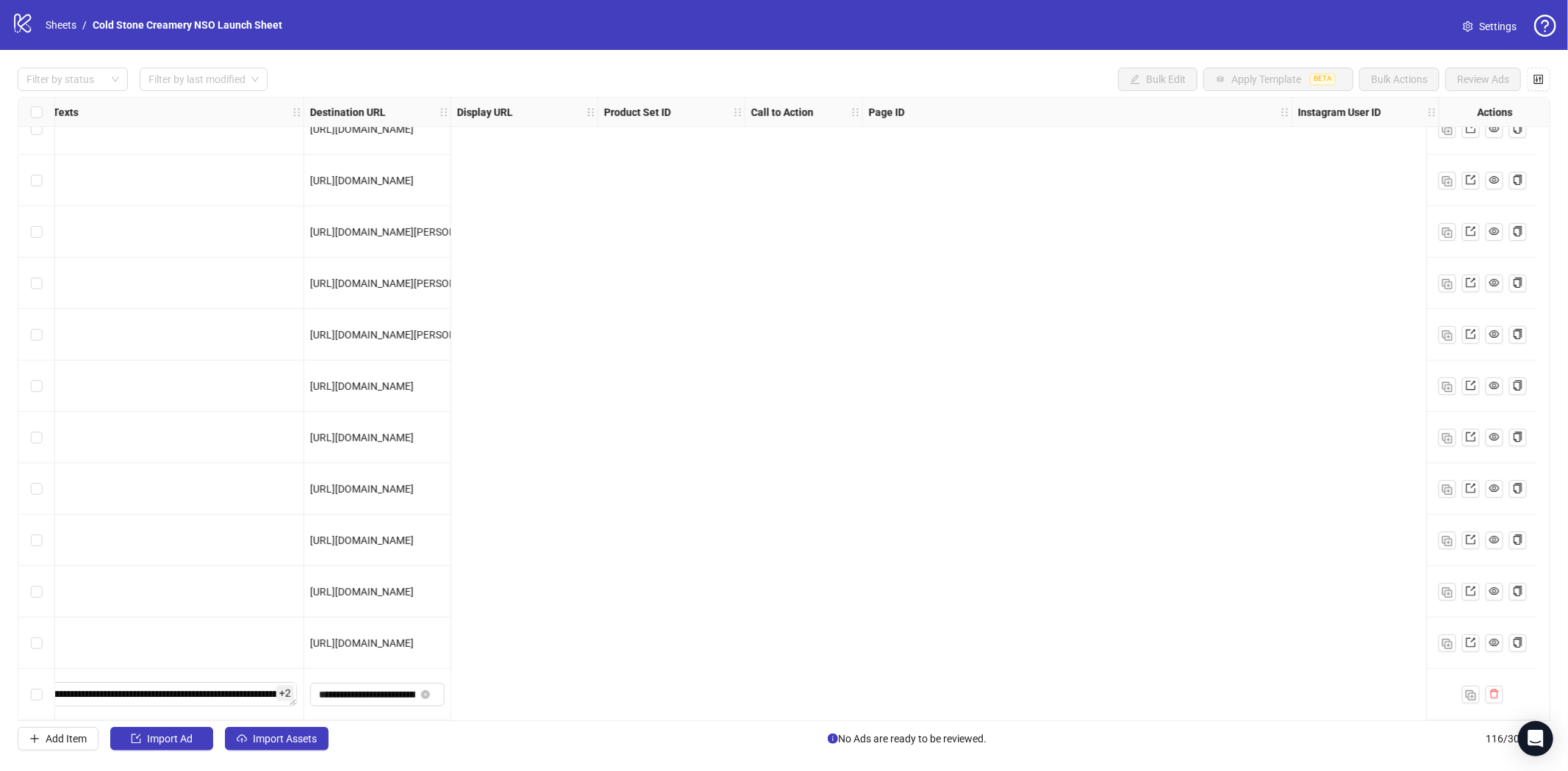
scroll to position [5377, 0]
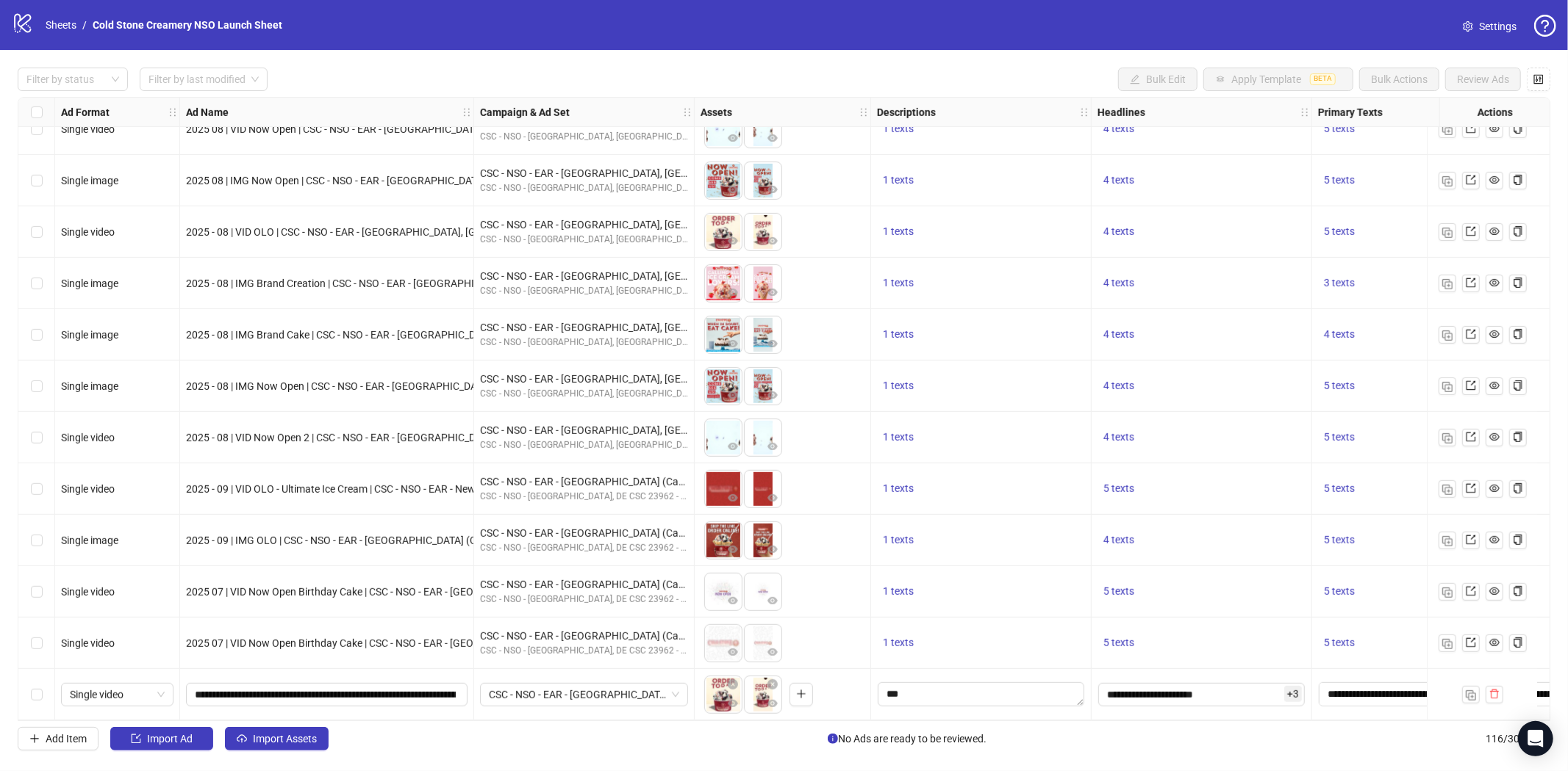
click at [24, 25] on icon "logo/logo-mobile" at bounding box center [22, 22] width 22 height 22
click at [26, 23] on icon "logo/logo-mobile" at bounding box center [22, 22] width 22 height 22
click at [47, 20] on link "Sheets" at bounding box center [61, 24] width 37 height 16
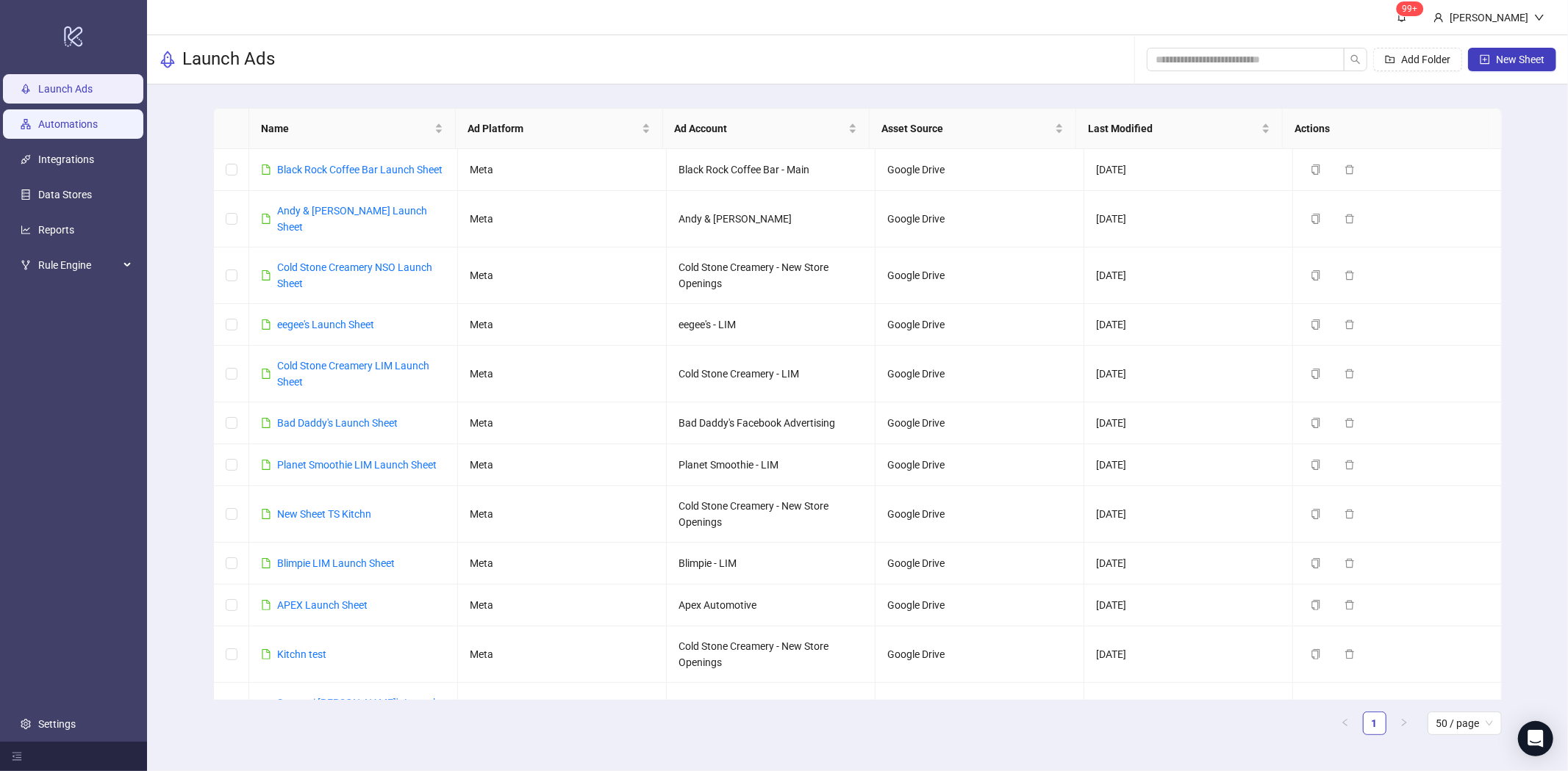
click at [60, 122] on link "Automations" at bounding box center [69, 124] width 60 height 12
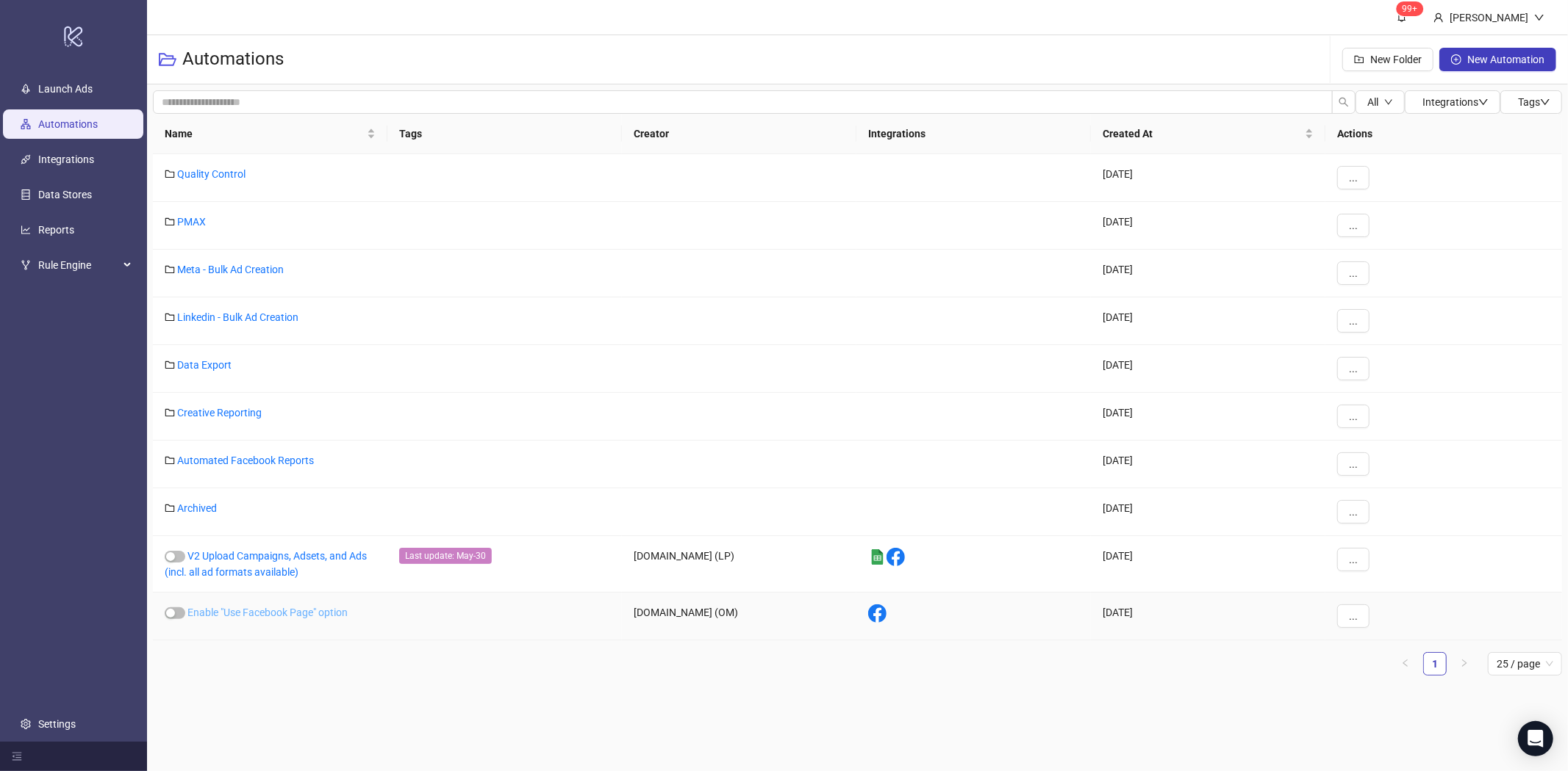
click at [327, 613] on link "Enable "Use Facebook Page" option" at bounding box center [268, 613] width 160 height 12
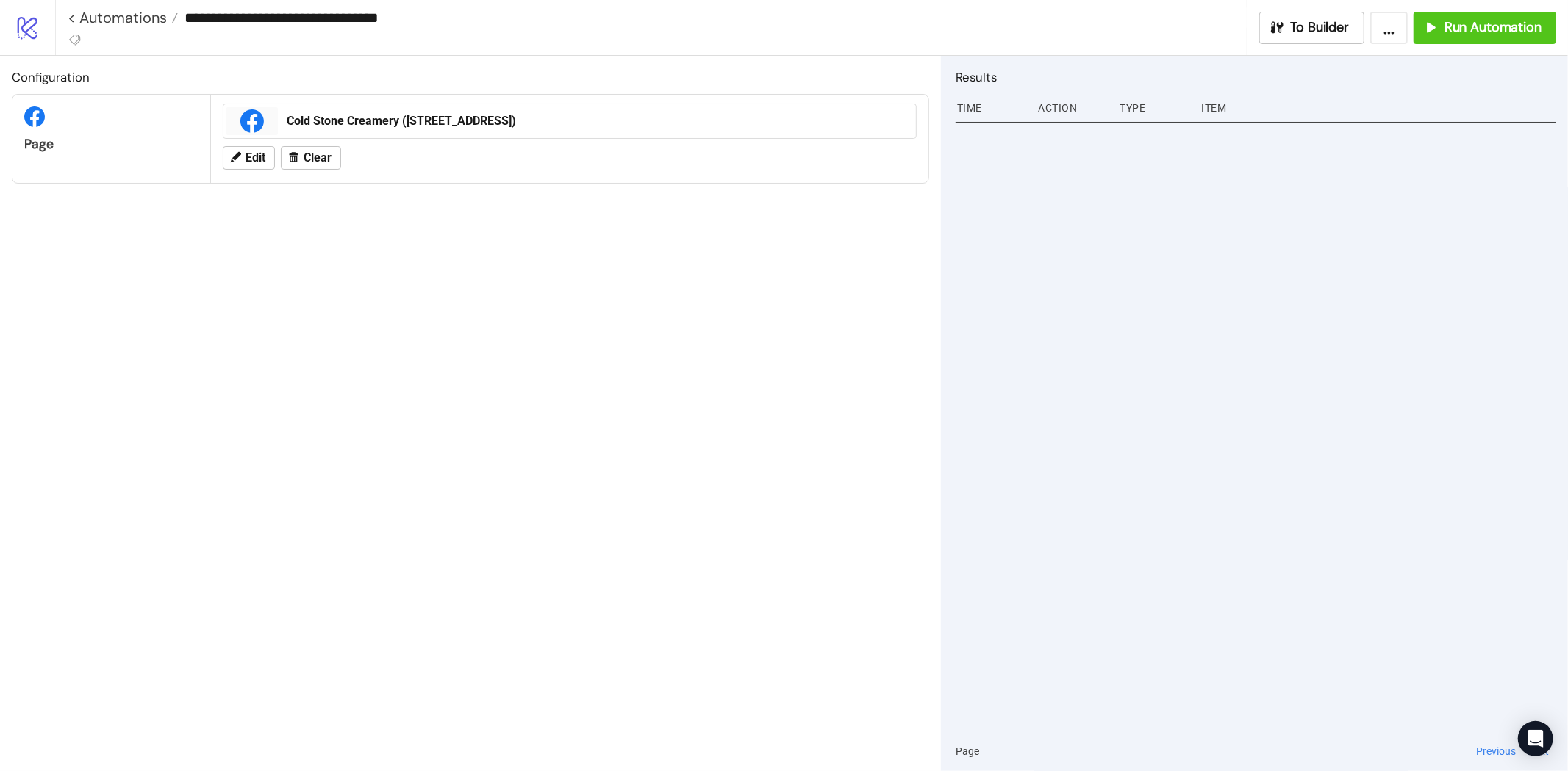
click at [777, 124] on div "Cold Stone Creamery ([STREET_ADDRESS])" at bounding box center [597, 121] width 621 height 16
click at [252, 155] on span "Edit" at bounding box center [255, 158] width 20 height 14
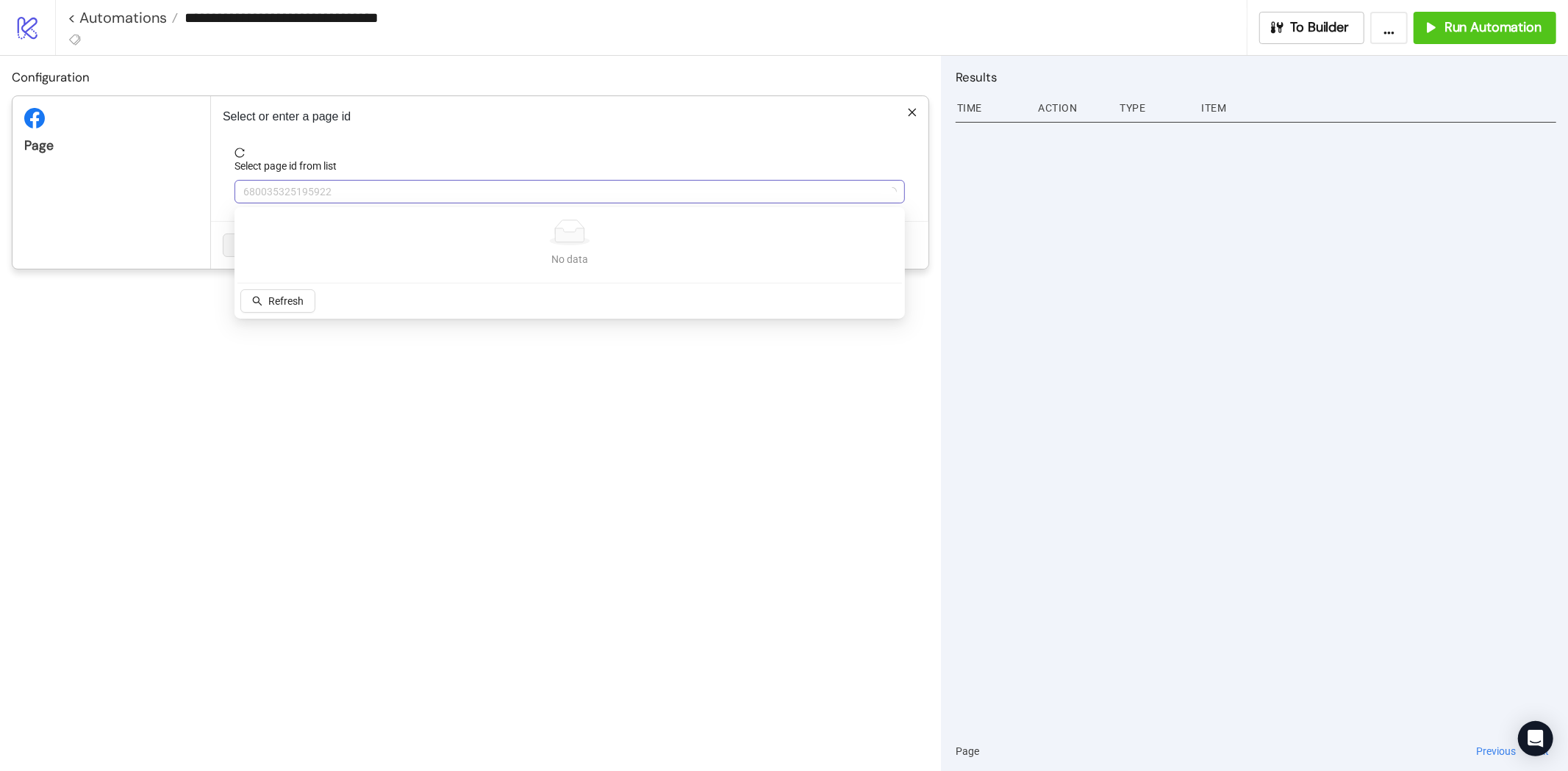
click at [458, 194] on span "680035325195922" at bounding box center [569, 191] width 653 height 22
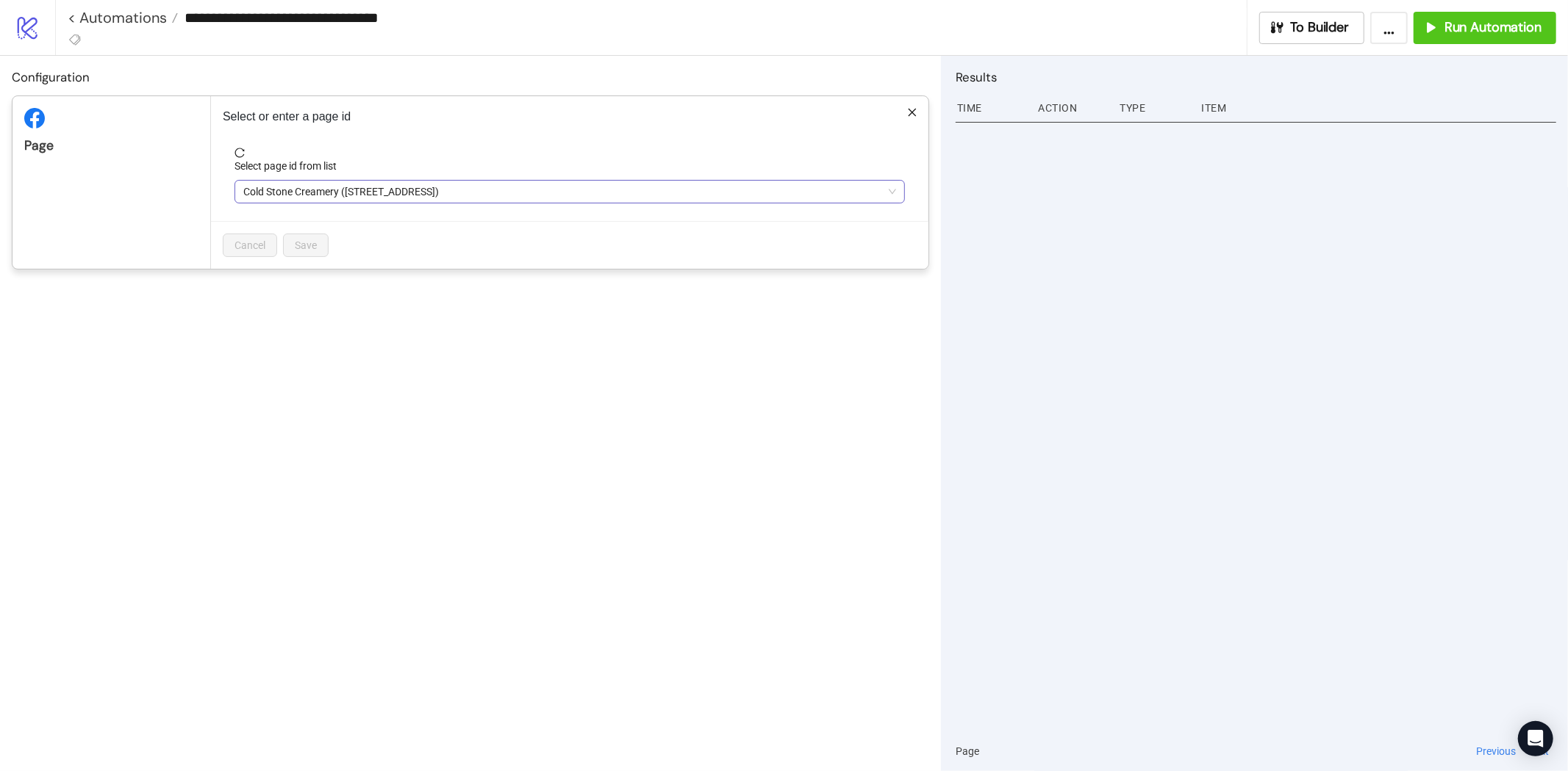
click at [591, 195] on span "Cold Stone Creamery ([STREET_ADDRESS])" at bounding box center [569, 191] width 653 height 22
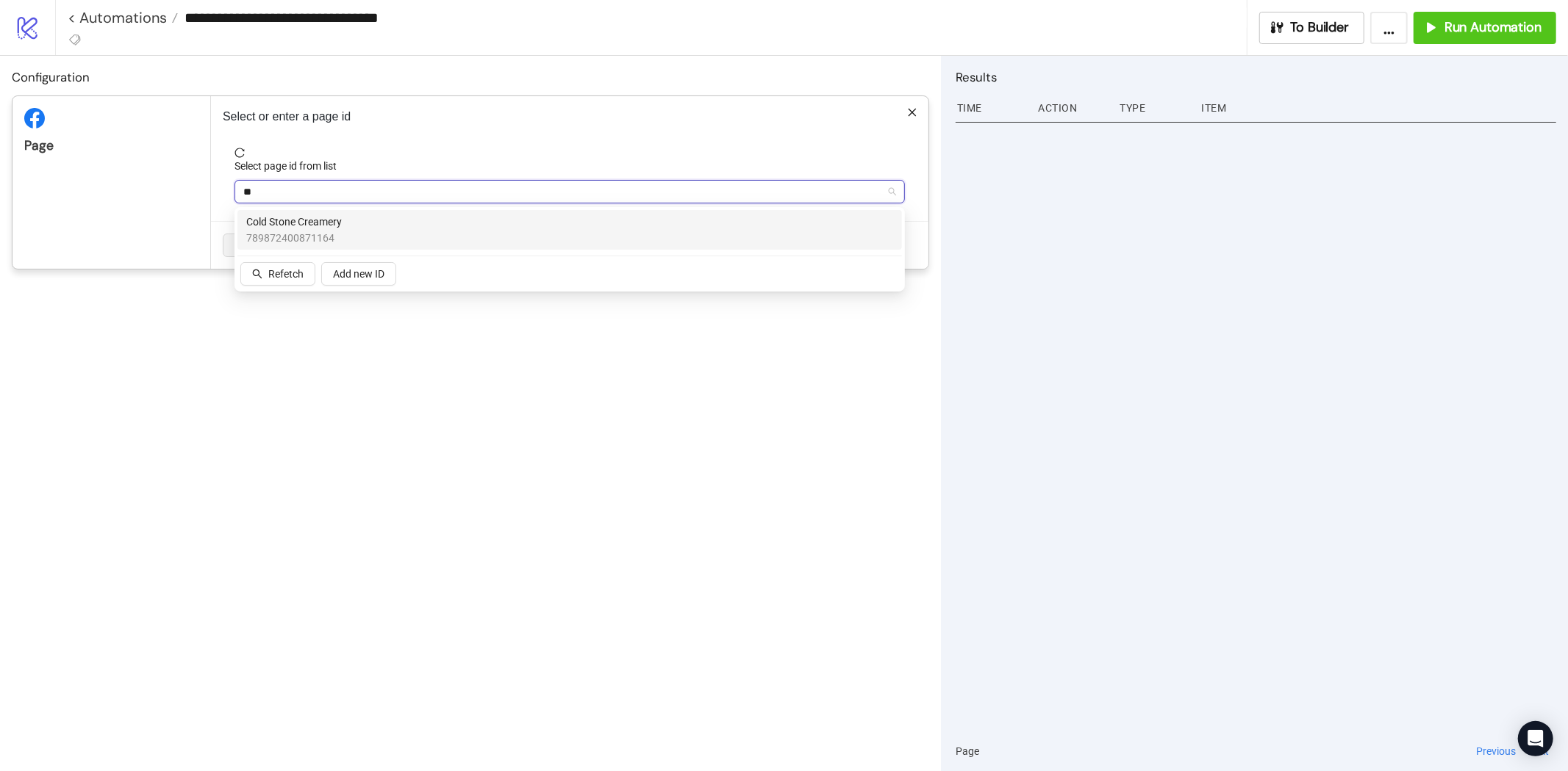
type input "*"
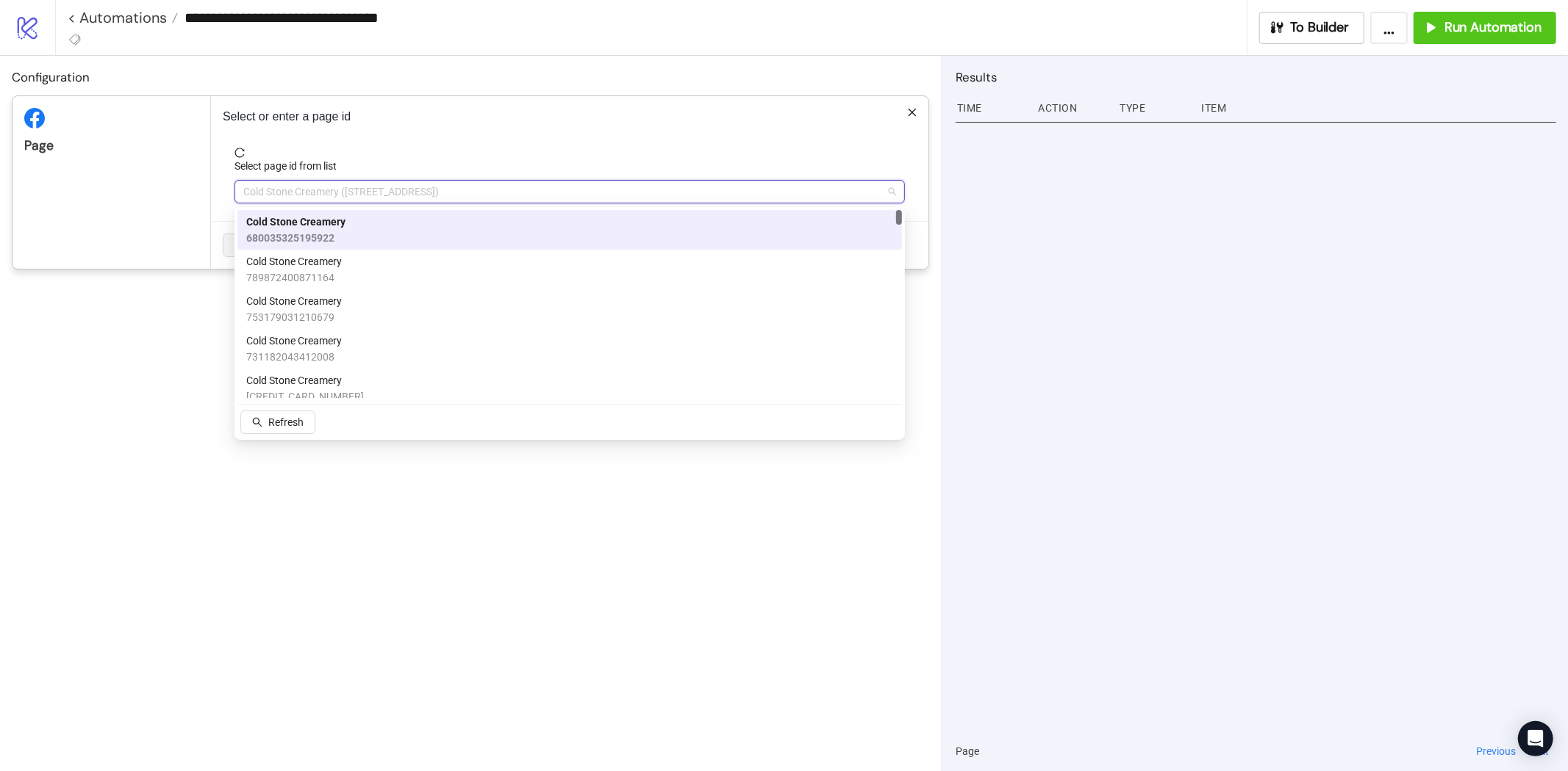
drag, startPoint x: 899, startPoint y: 362, endPoint x: 881, endPoint y: 129, distance: 233.7
click at [881, 129] on body "**********" at bounding box center [784, 386] width 1568 height 771
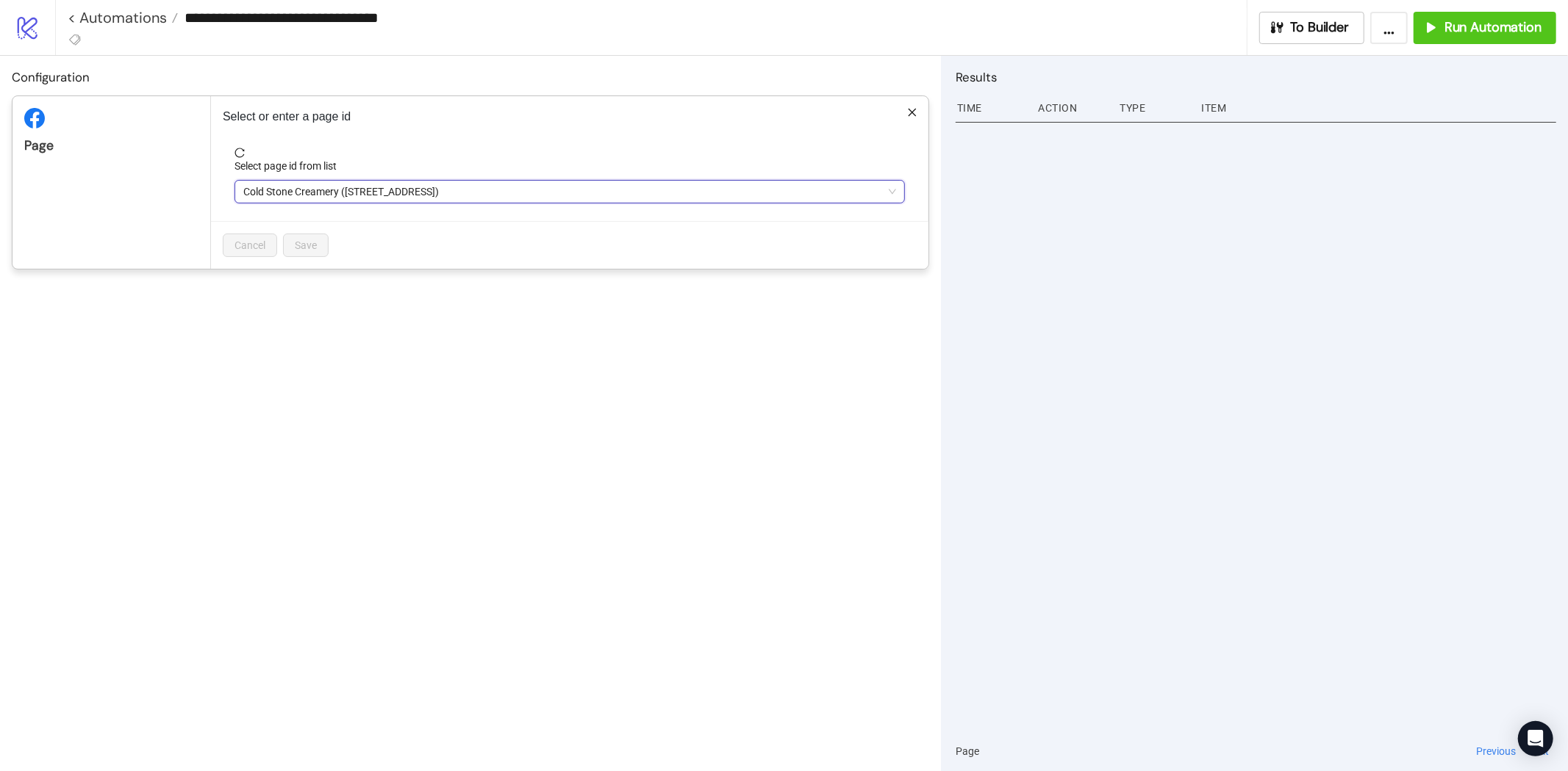
click at [600, 186] on span "Cold Stone Creamery ([STREET_ADDRESS])" at bounding box center [569, 191] width 653 height 22
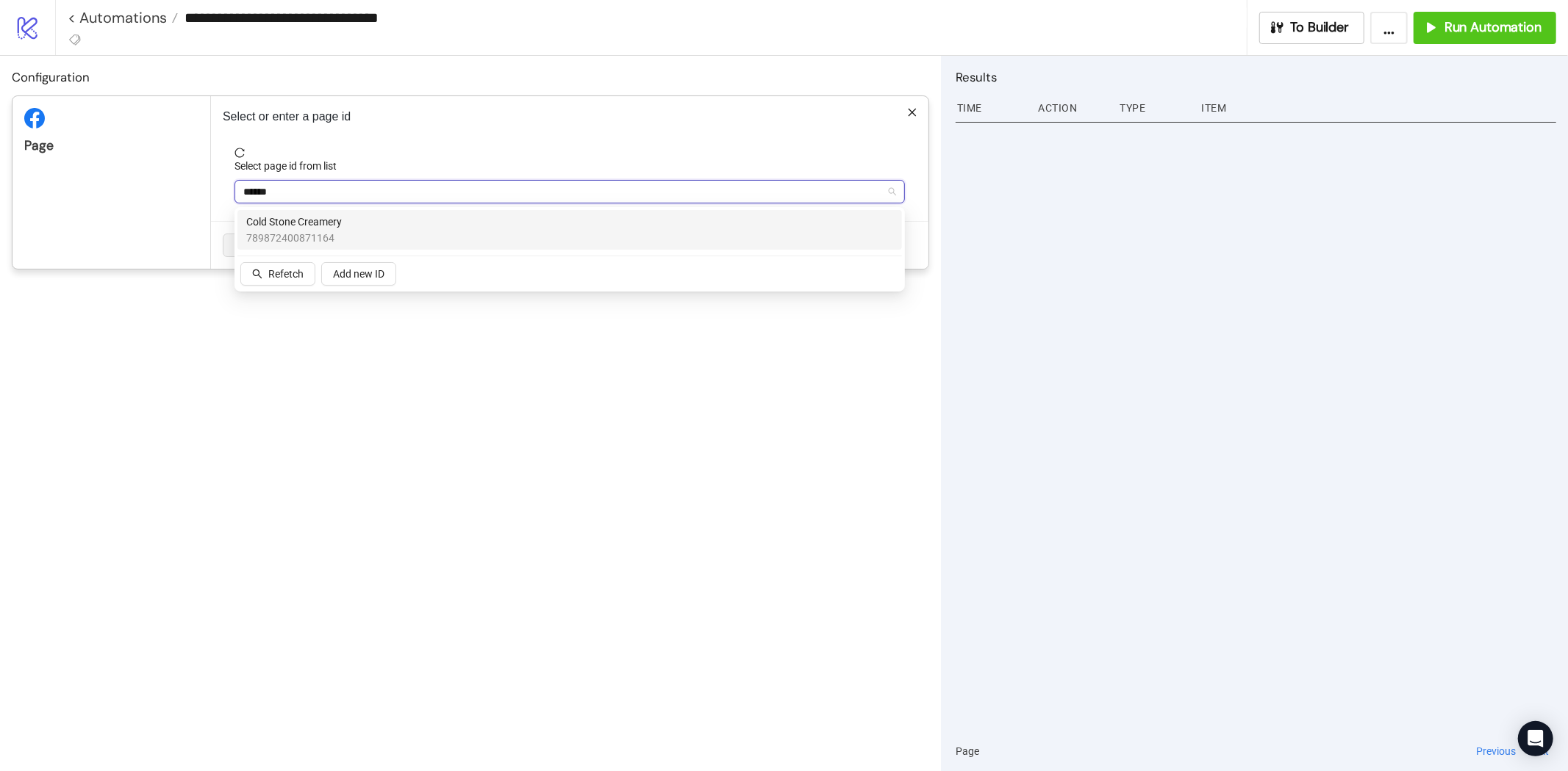
type input "*******"
click at [577, 223] on div "Cold Stone Creamery 789872400871164" at bounding box center [569, 229] width 647 height 32
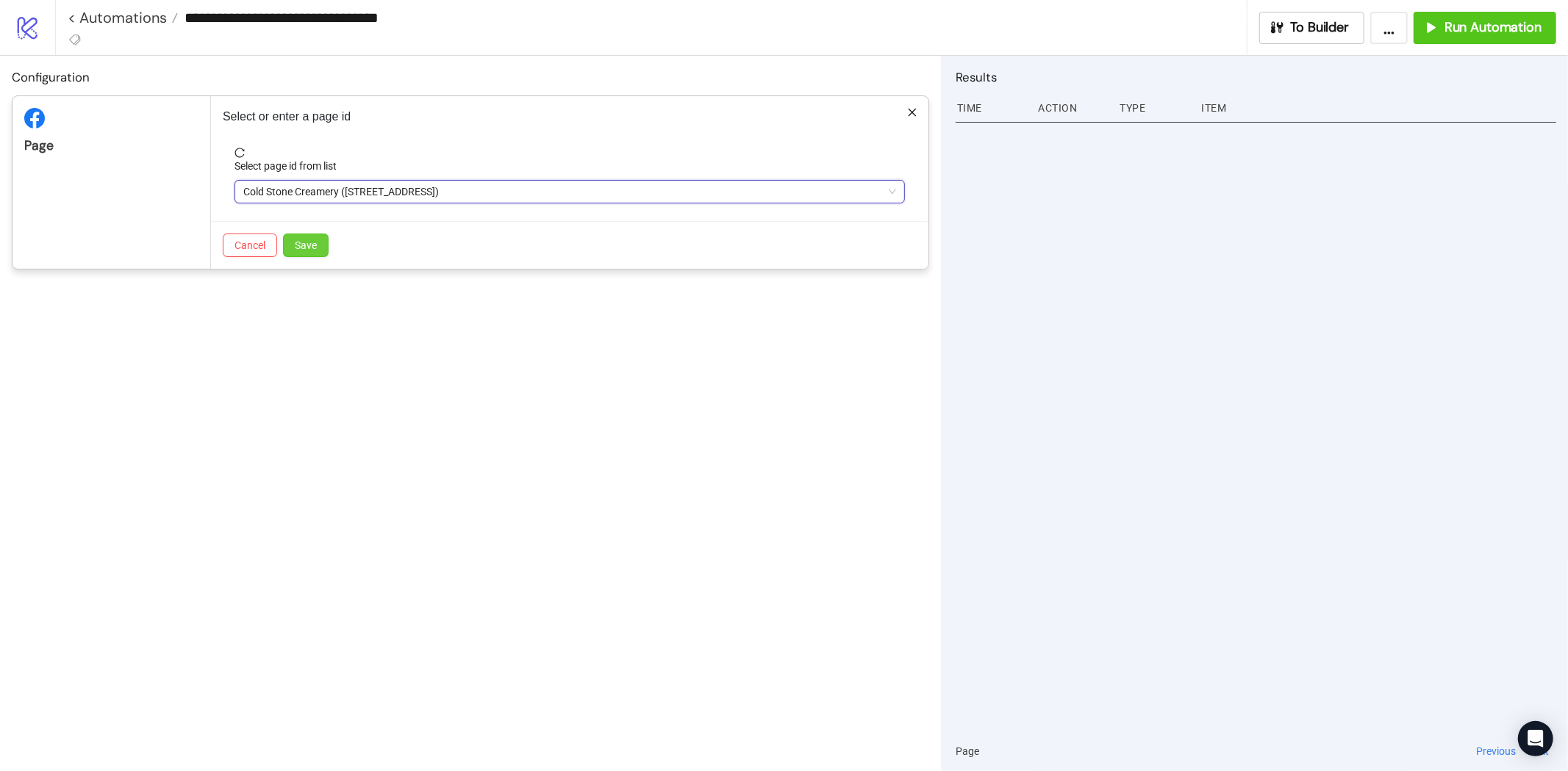
click at [314, 246] on span "Save" at bounding box center [305, 245] width 22 height 12
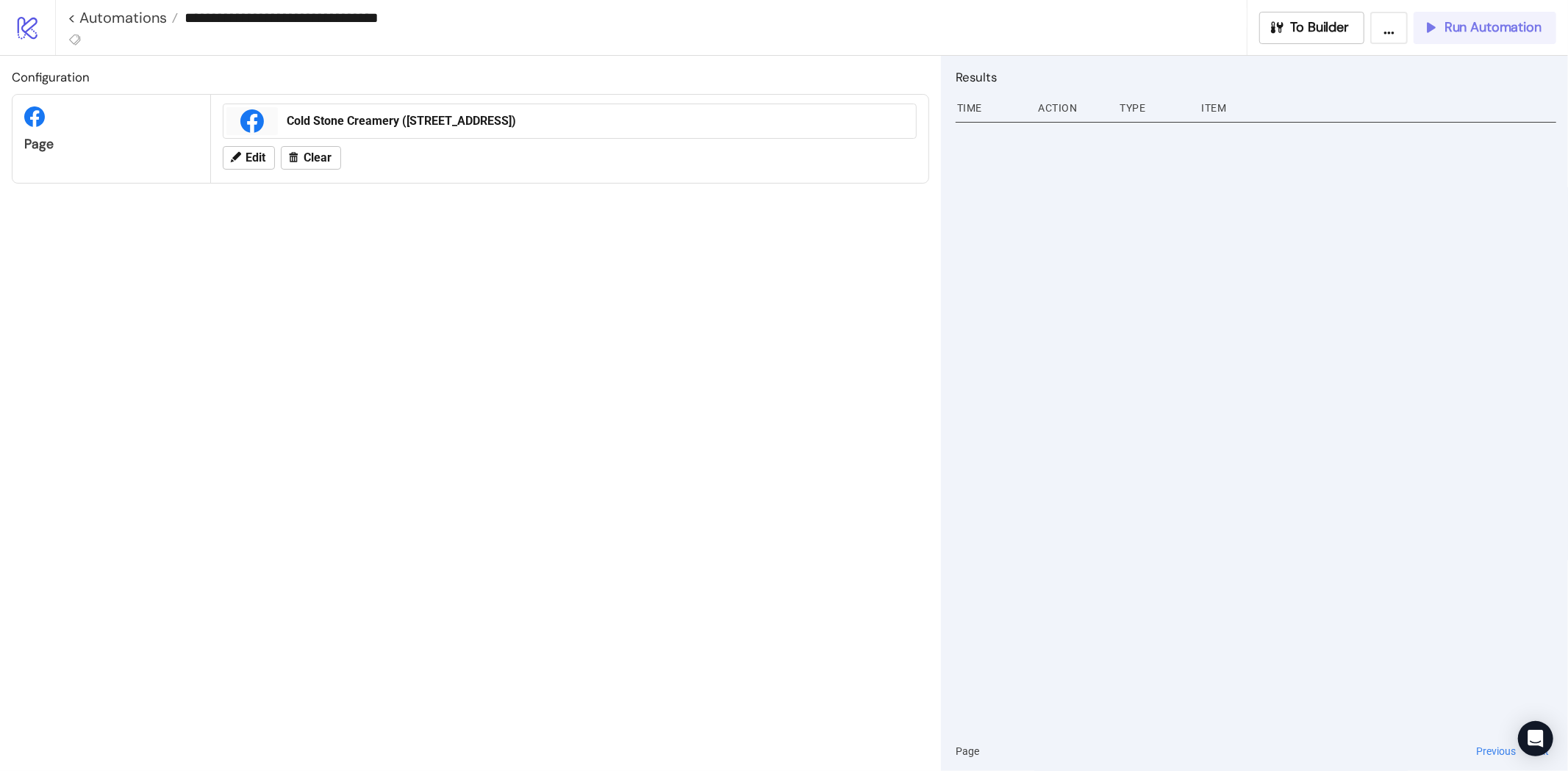
click at [1454, 31] on span "Run Automation" at bounding box center [1493, 27] width 97 height 16
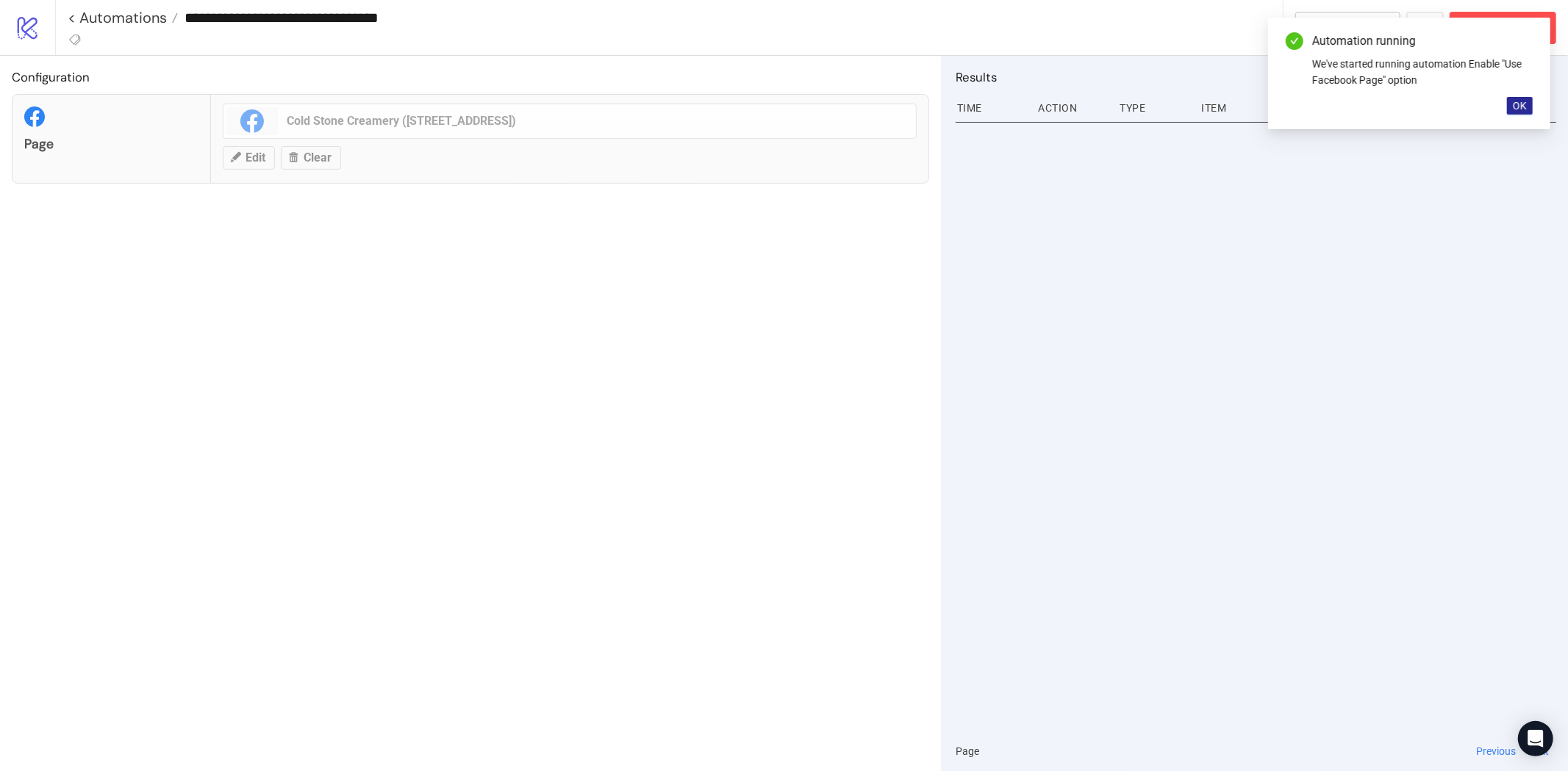
click at [1516, 109] on span "OK" at bounding box center [1520, 105] width 14 height 12
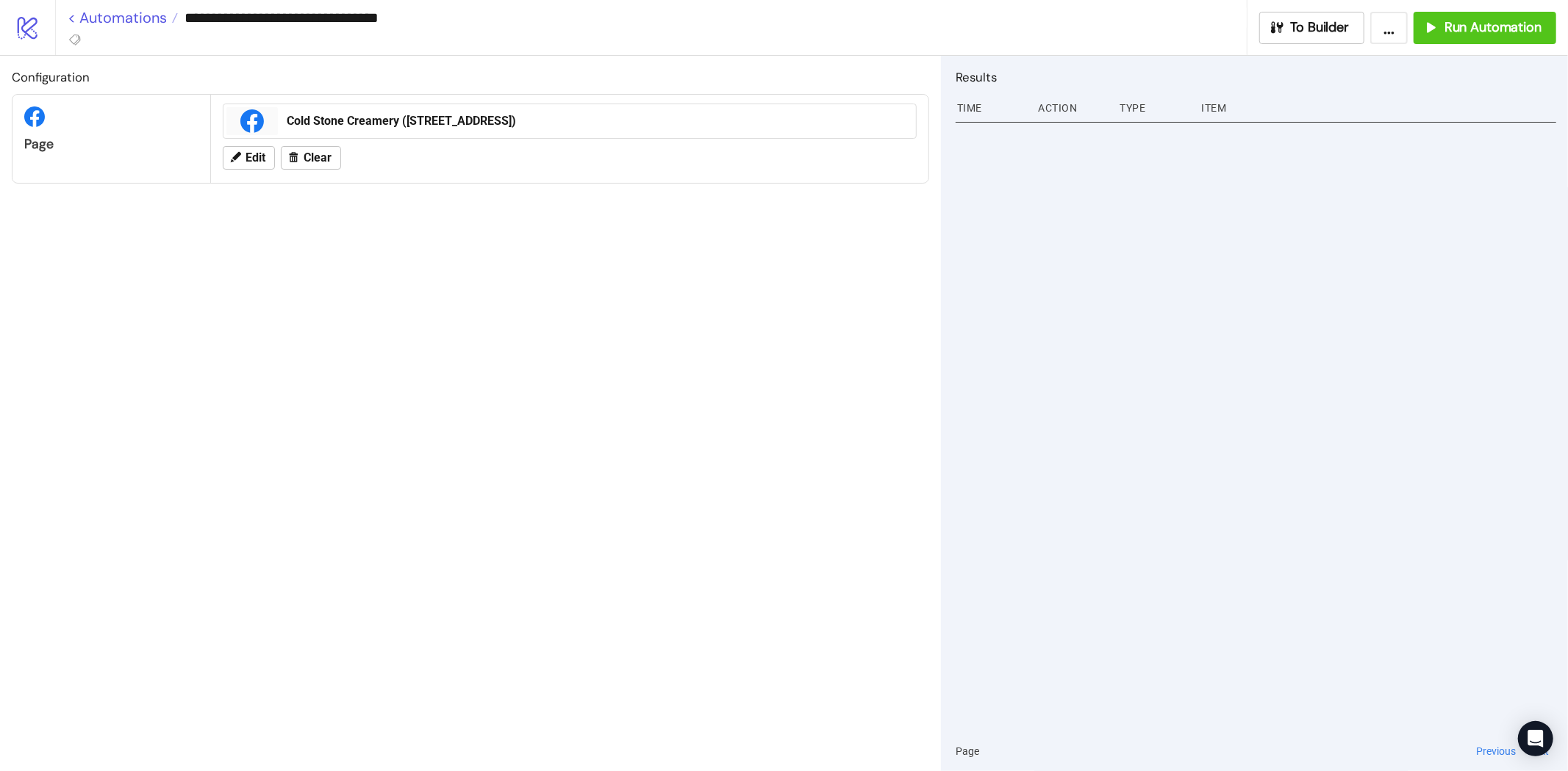
click at [74, 16] on link "< Automations" at bounding box center [123, 17] width 110 height 14
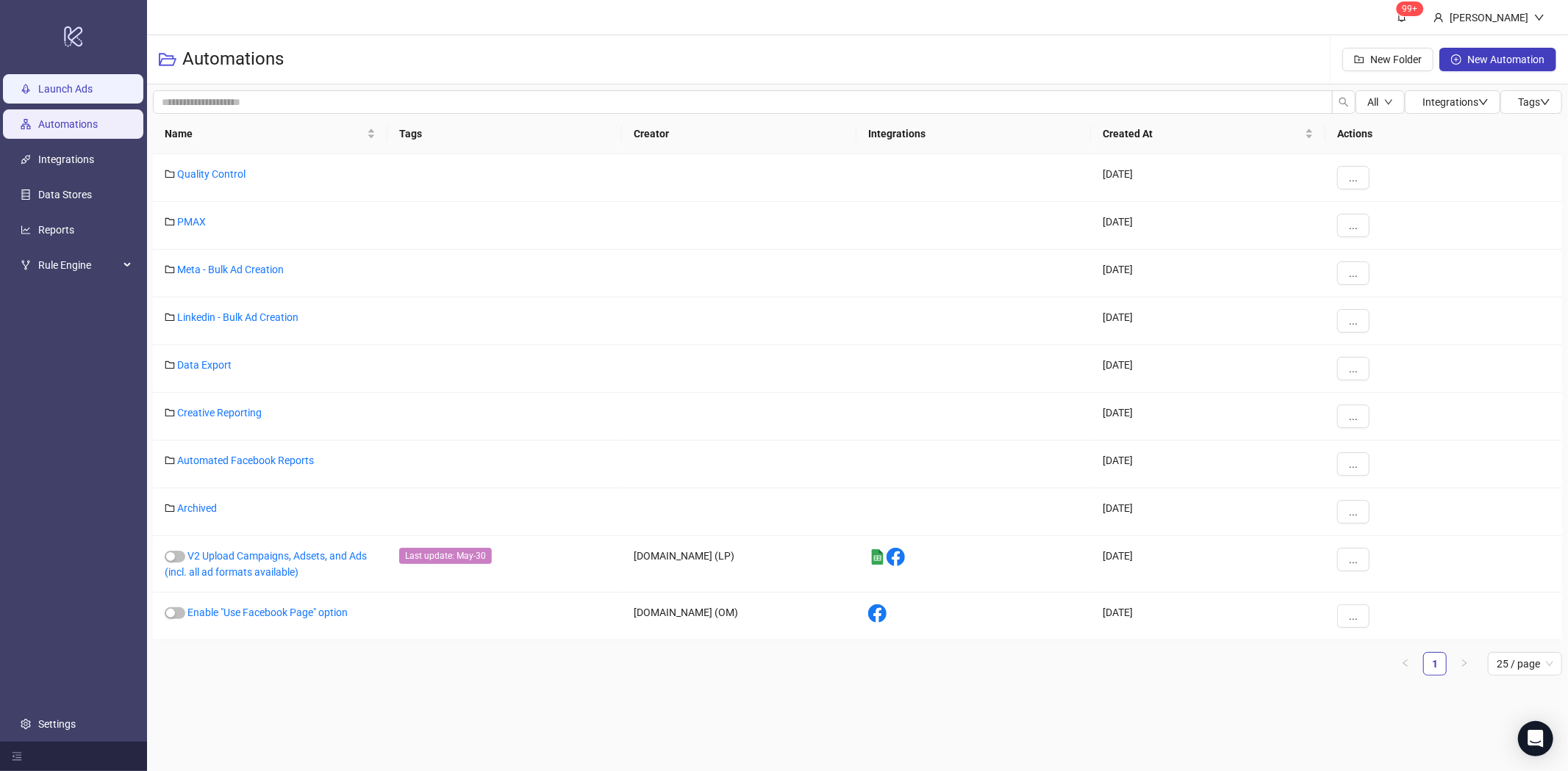
click at [39, 89] on link "Launch Ads" at bounding box center [66, 89] width 54 height 12
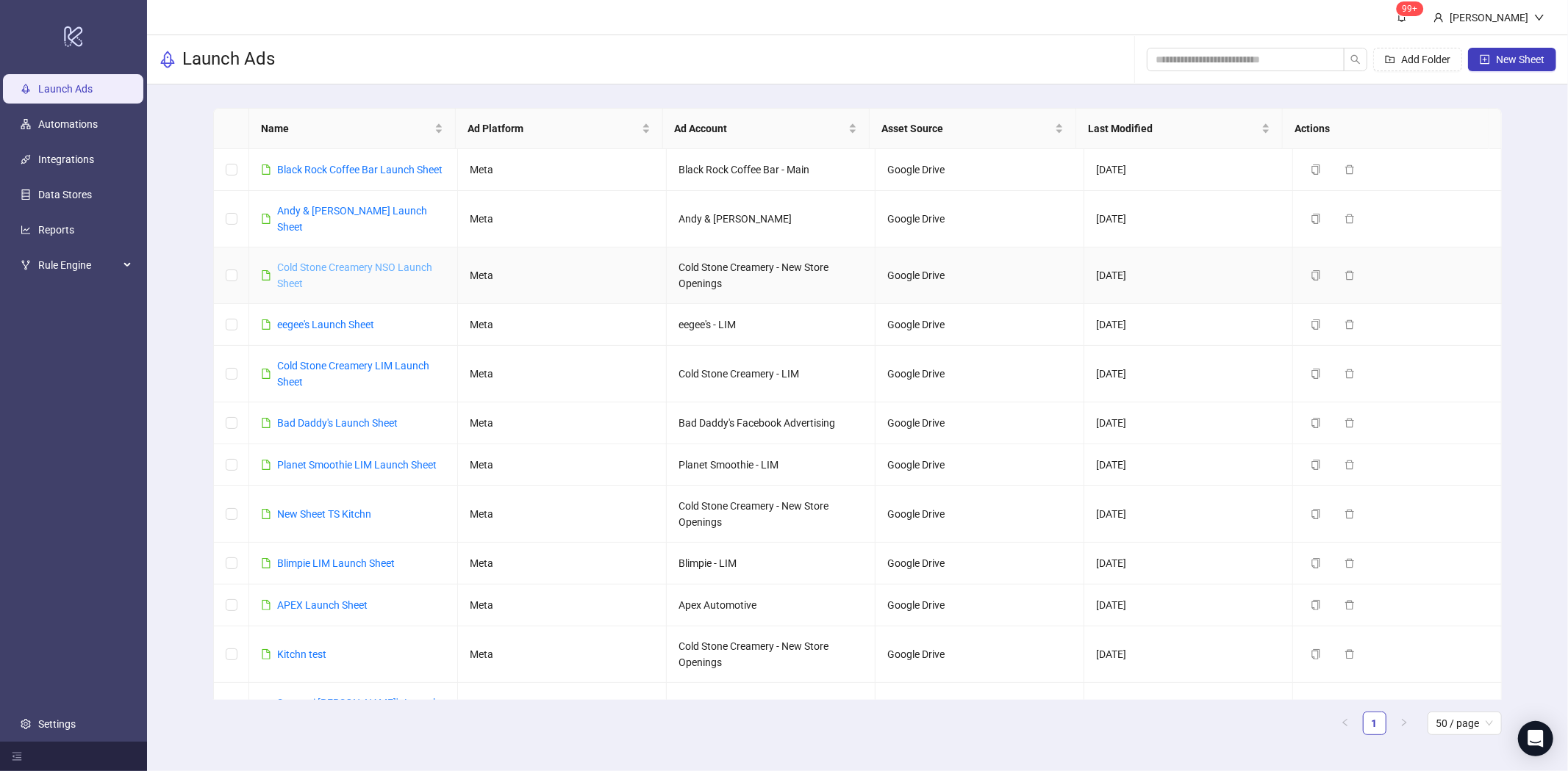
click at [371, 268] on link "Cold Stone Creamery NSO Launch Sheet" at bounding box center [355, 275] width 155 height 28
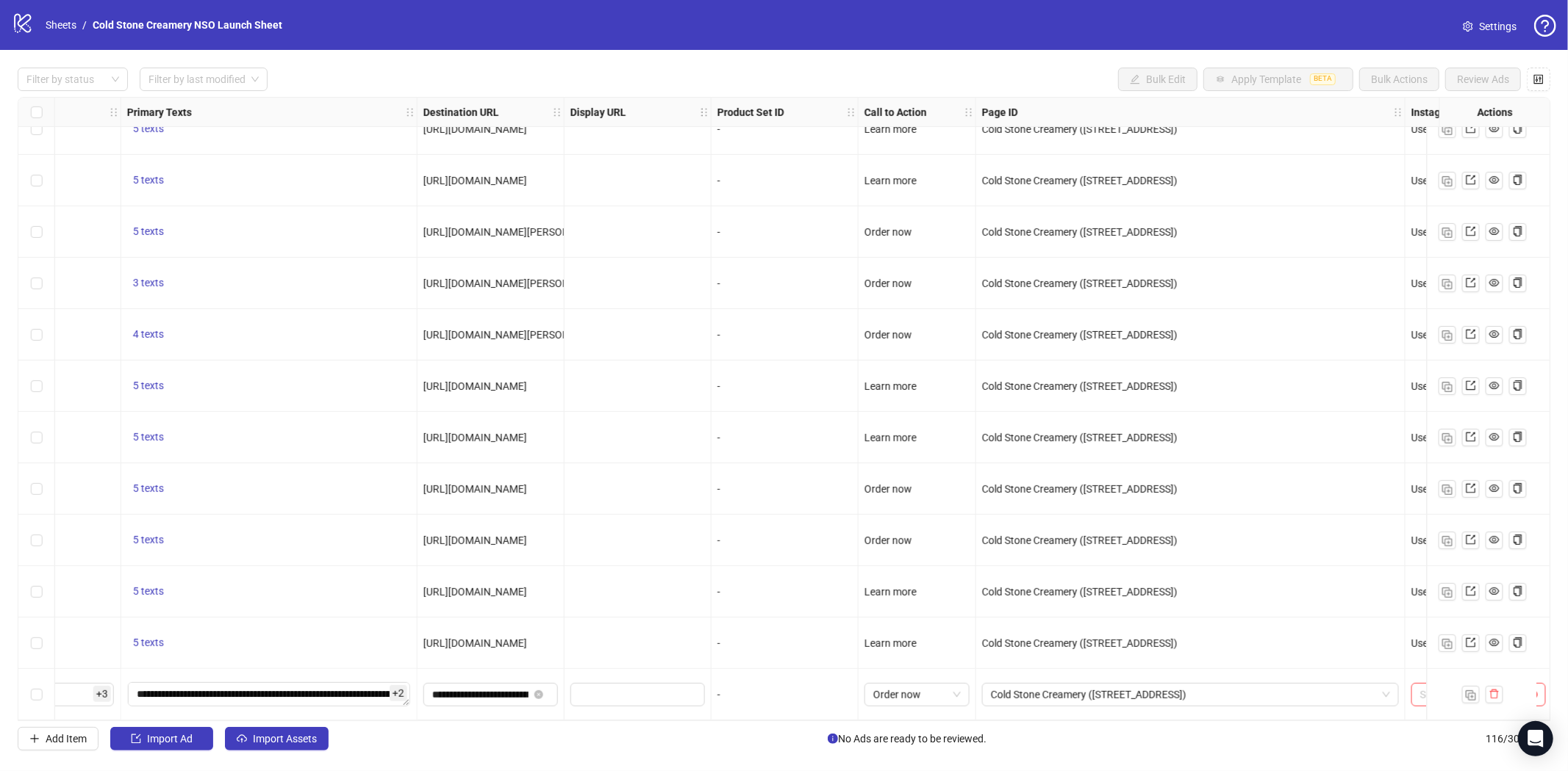
scroll to position [5377, 1311]
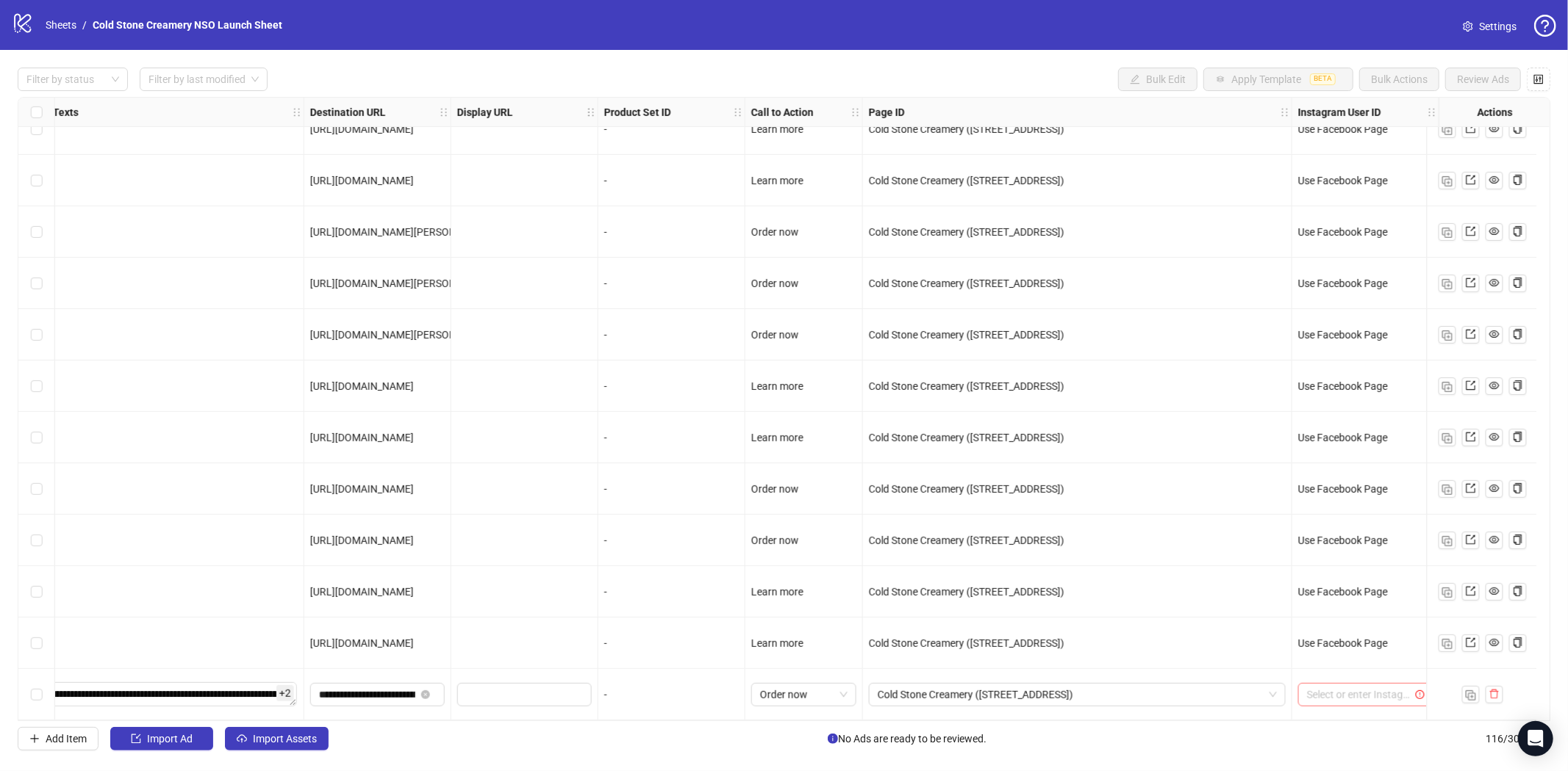
click at [1377, 685] on input "search" at bounding box center [1358, 695] width 103 height 22
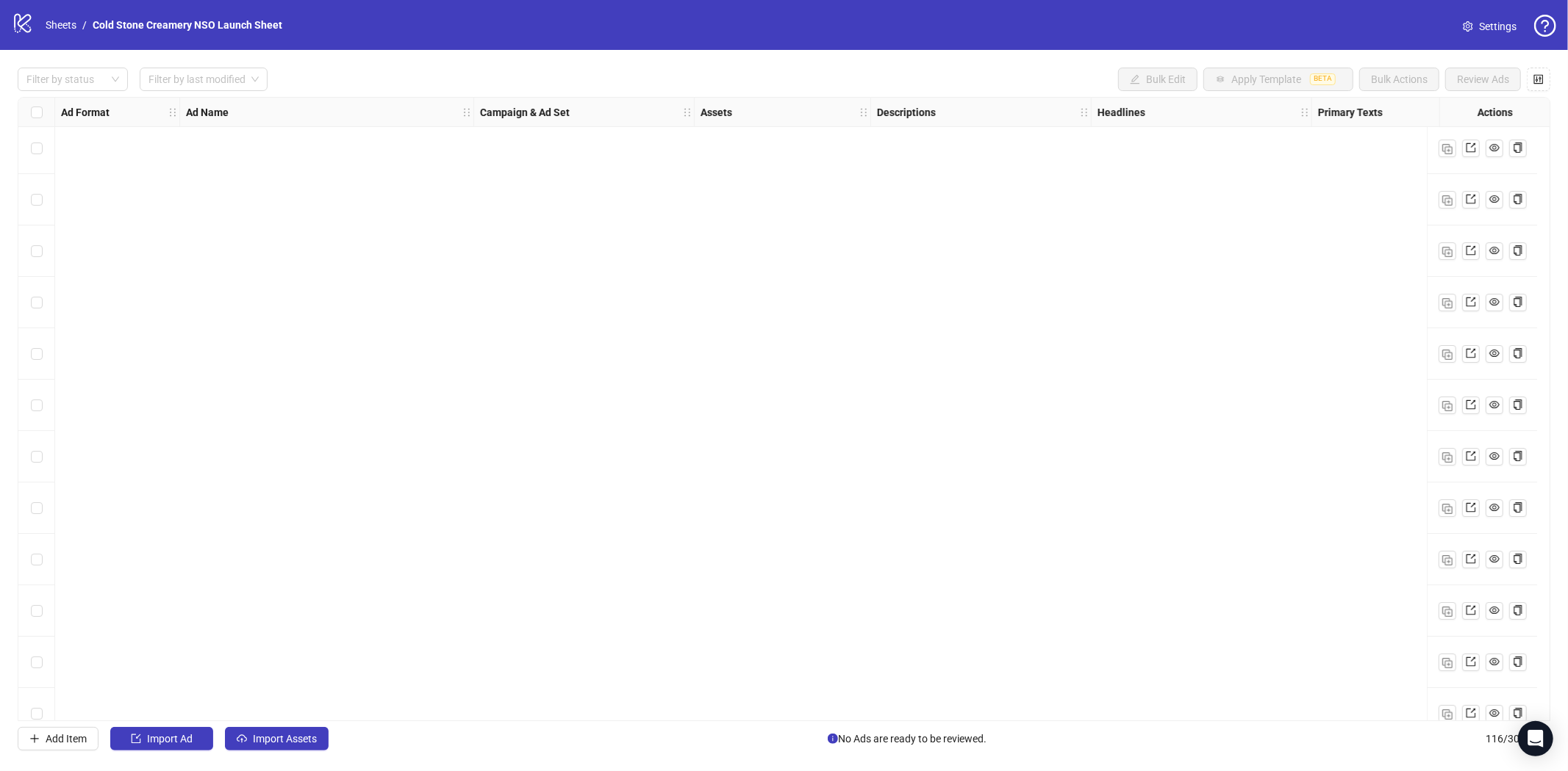
scroll to position [5377, 0]
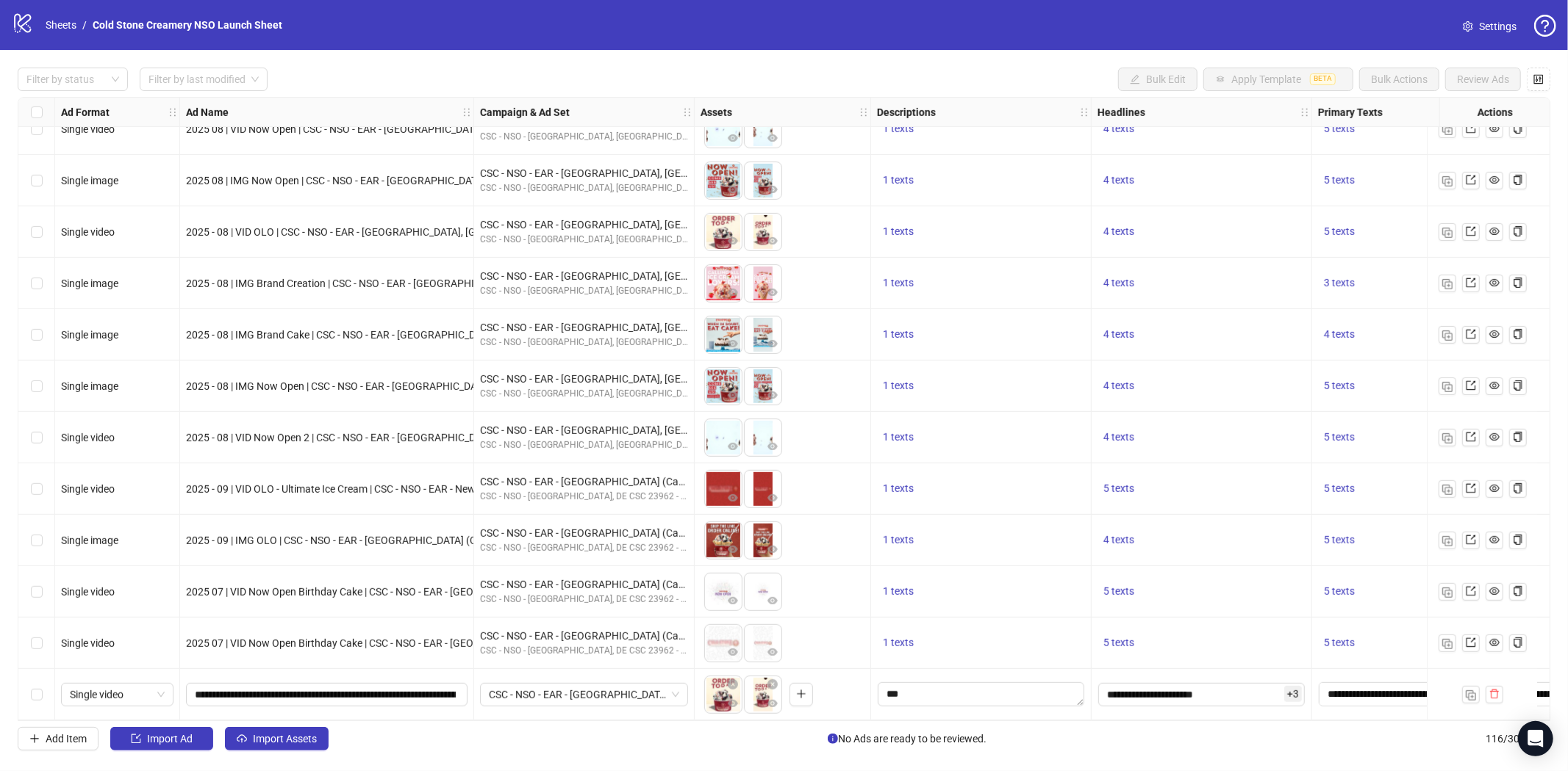
drag, startPoint x: 828, startPoint y: 722, endPoint x: 1007, endPoint y: 716, distance: 179.1
click at [1007, 716] on div "Filter by status Filter by last modified Bulk Edit Apply Template BETA Bulk Act…" at bounding box center [784, 410] width 1568 height 719
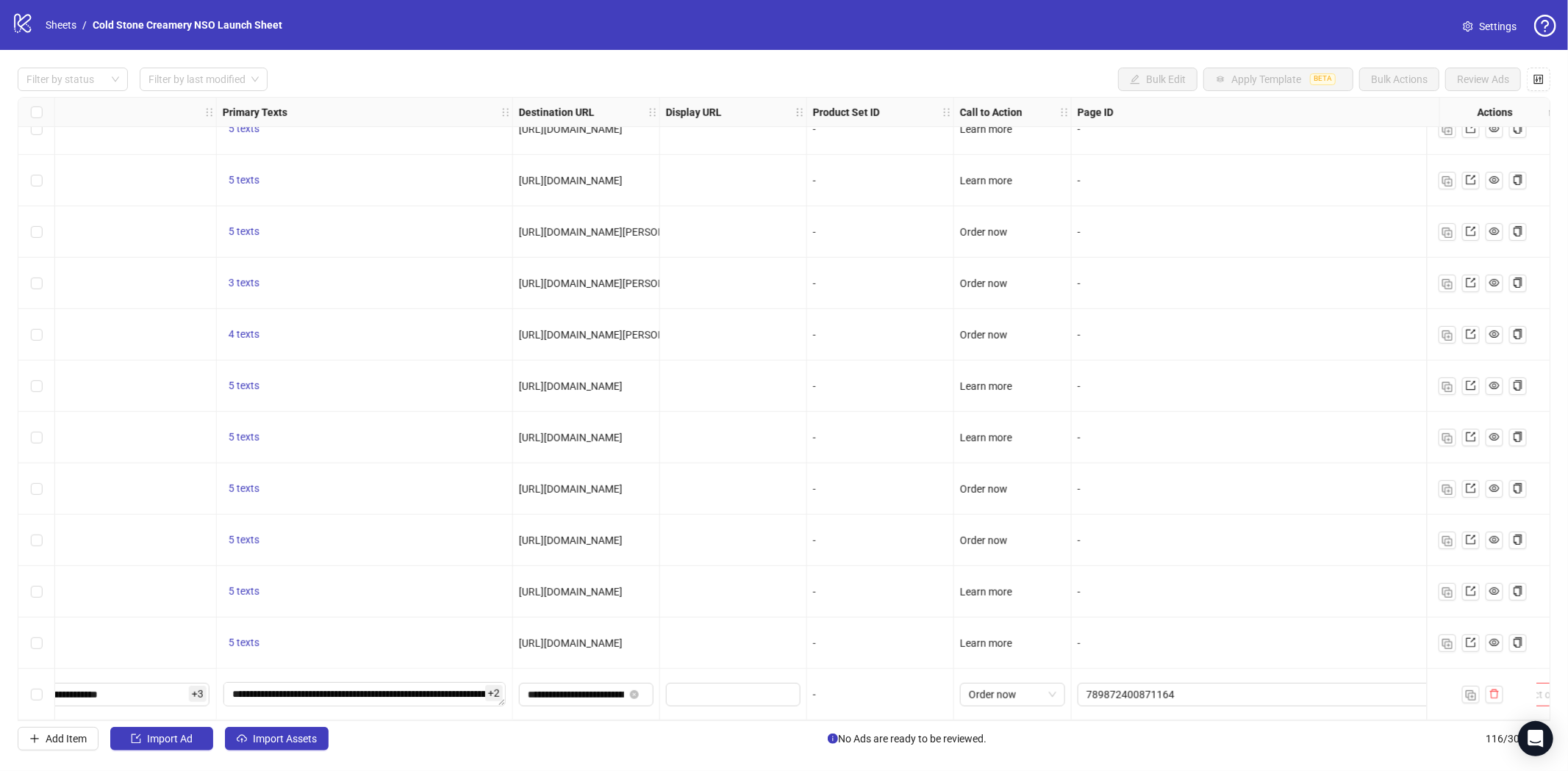
scroll to position [5377, 1208]
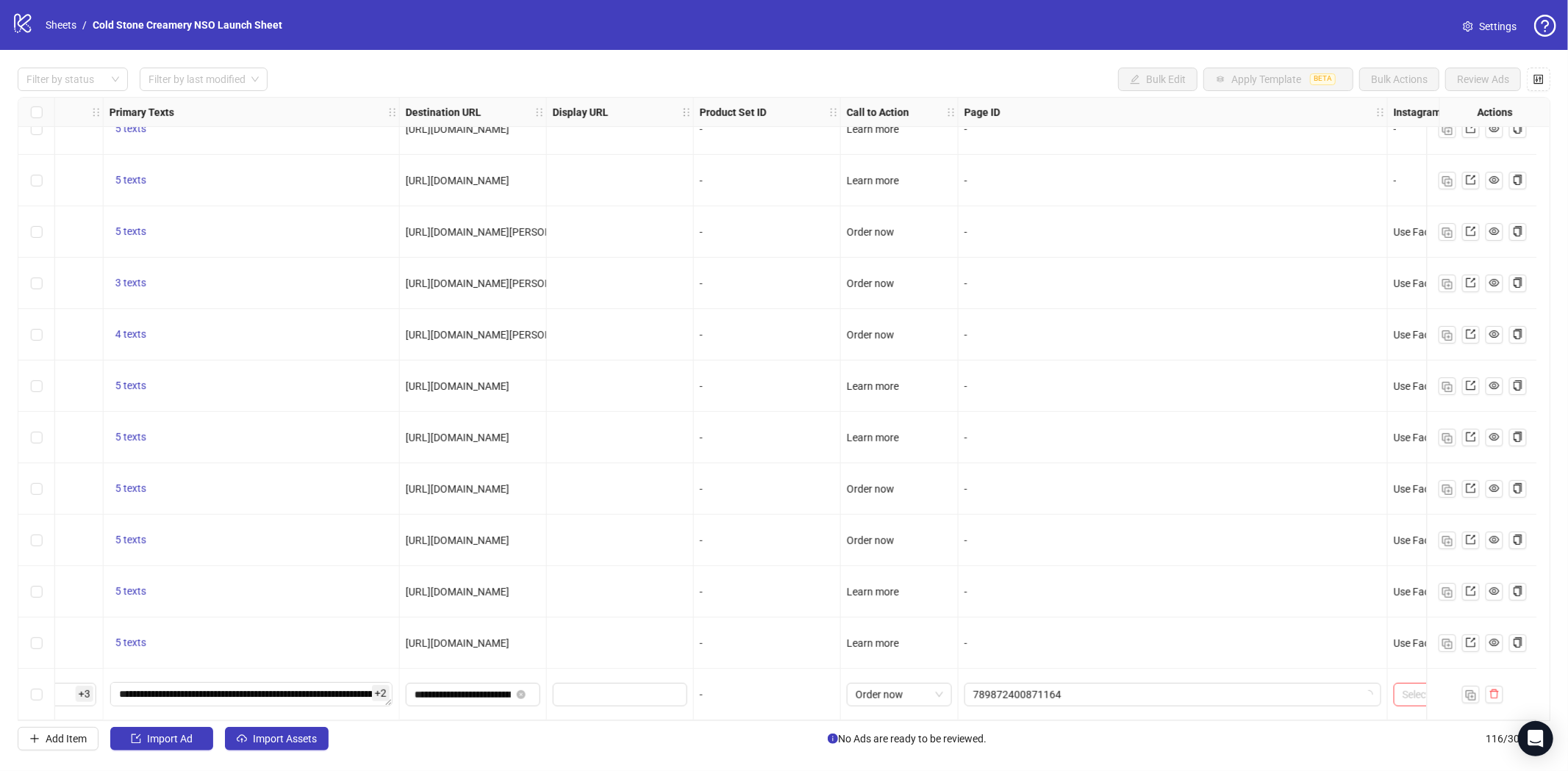
drag, startPoint x: 1264, startPoint y: 721, endPoint x: 1398, endPoint y: 720, distance: 134.0
click at [1398, 720] on div "Ad Format Ad Name Campaign & Ad Set Assets Descriptions Headlines Primary Texts…" at bounding box center [783, 409] width 1532 height 624
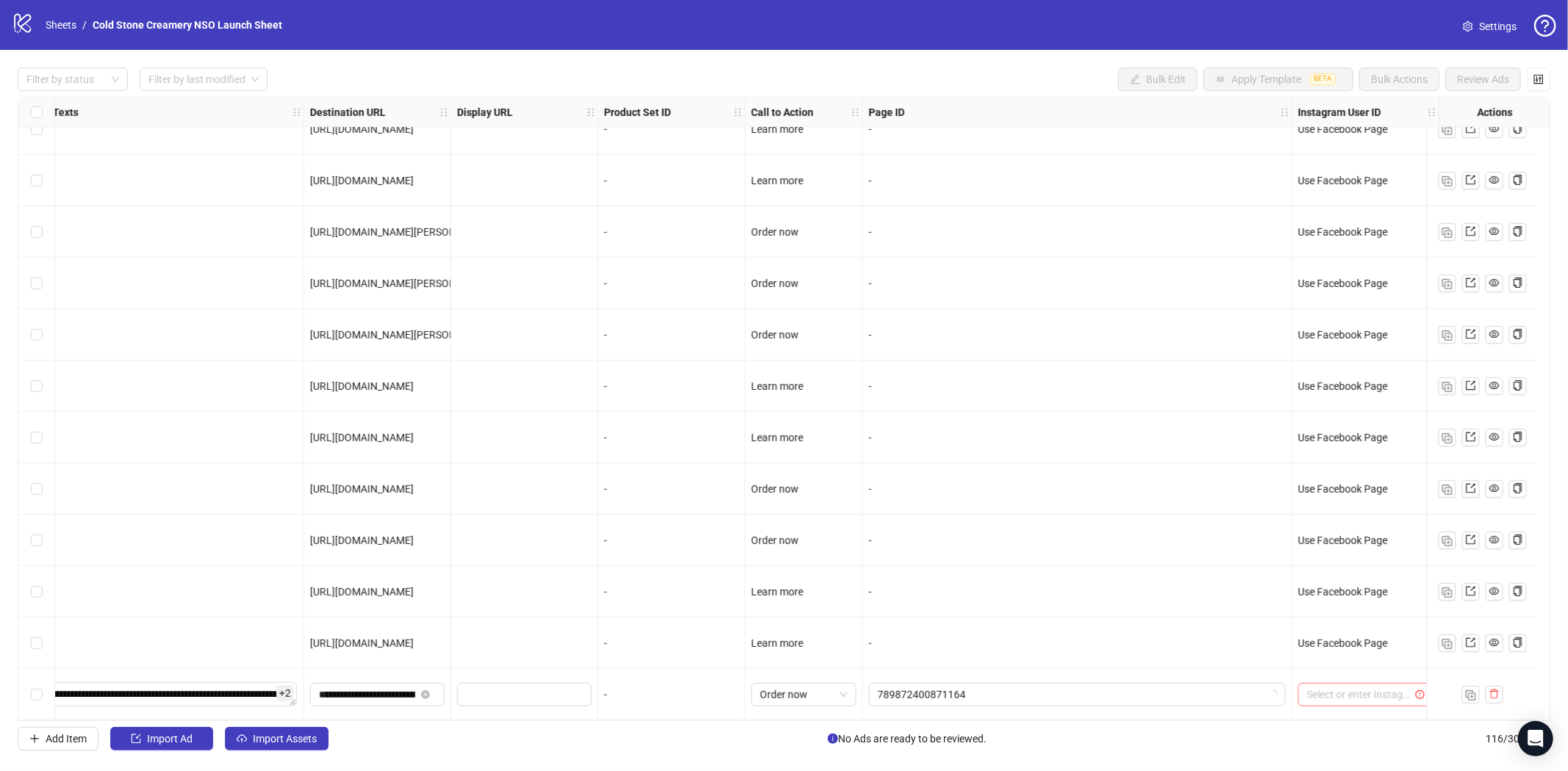
click at [1344, 696] on input "search" at bounding box center [1358, 695] width 103 height 22
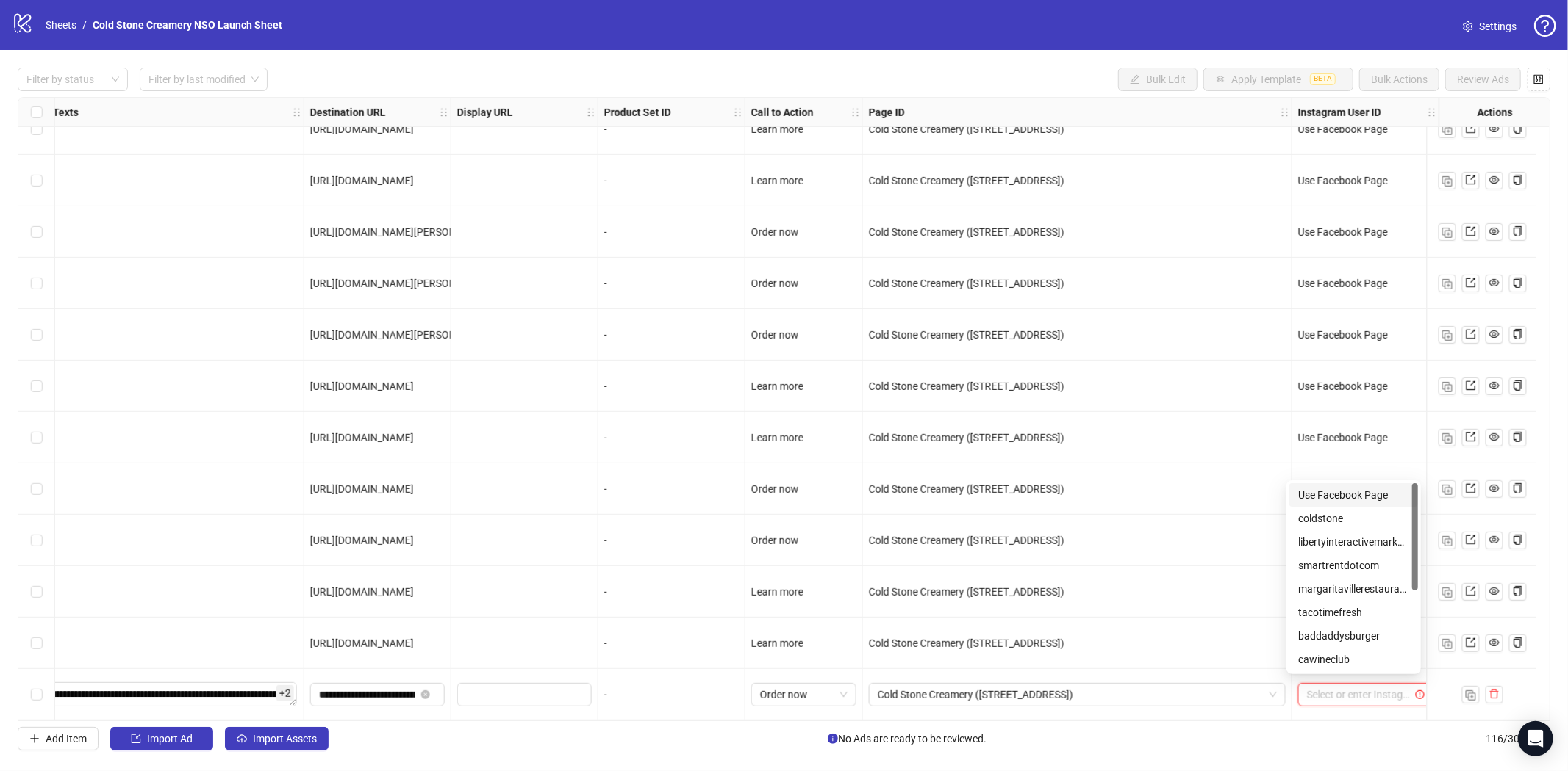
click at [1357, 494] on div "Use Facebook Page" at bounding box center [1353, 495] width 111 height 16
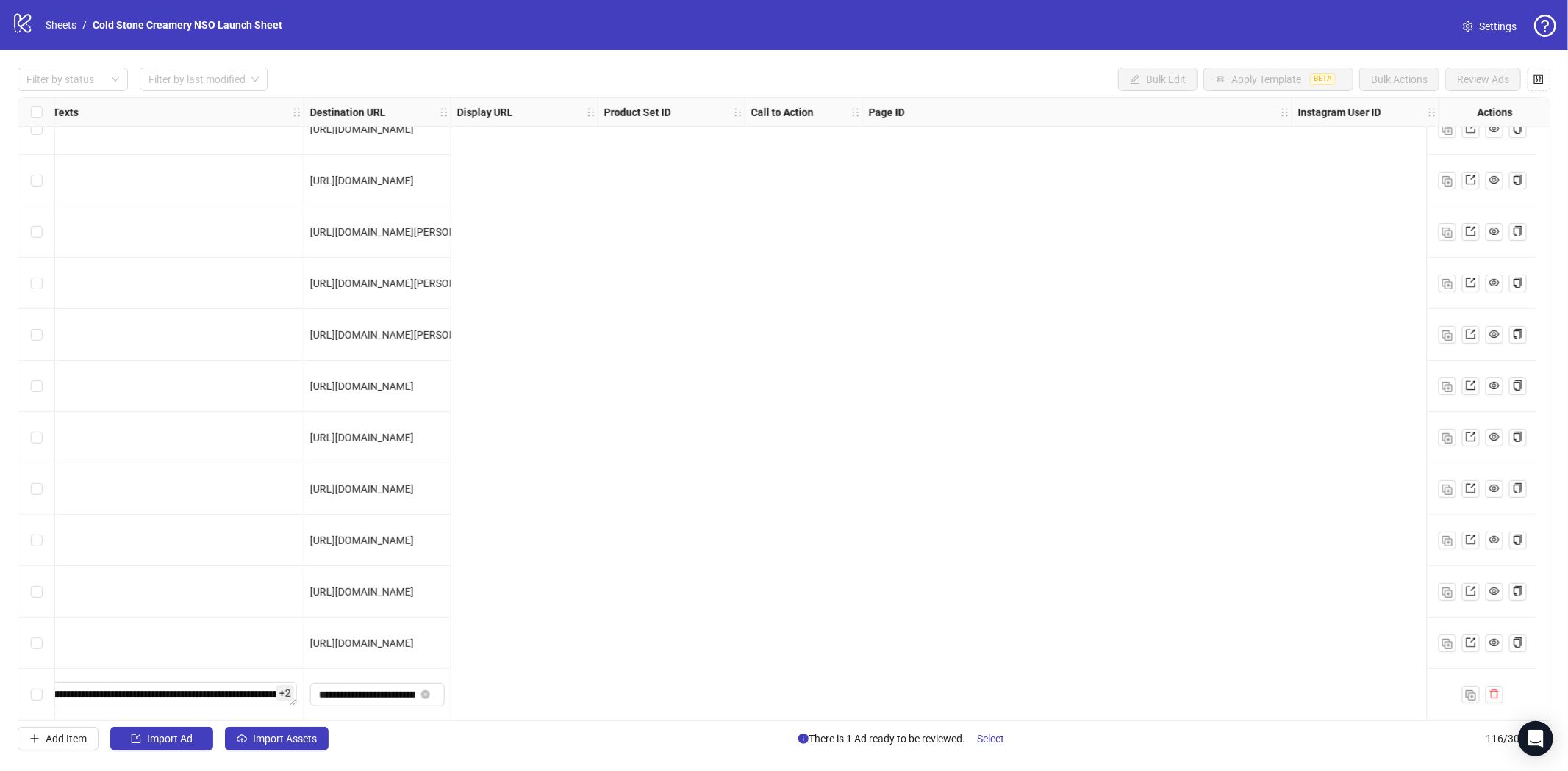
scroll to position [5377, 0]
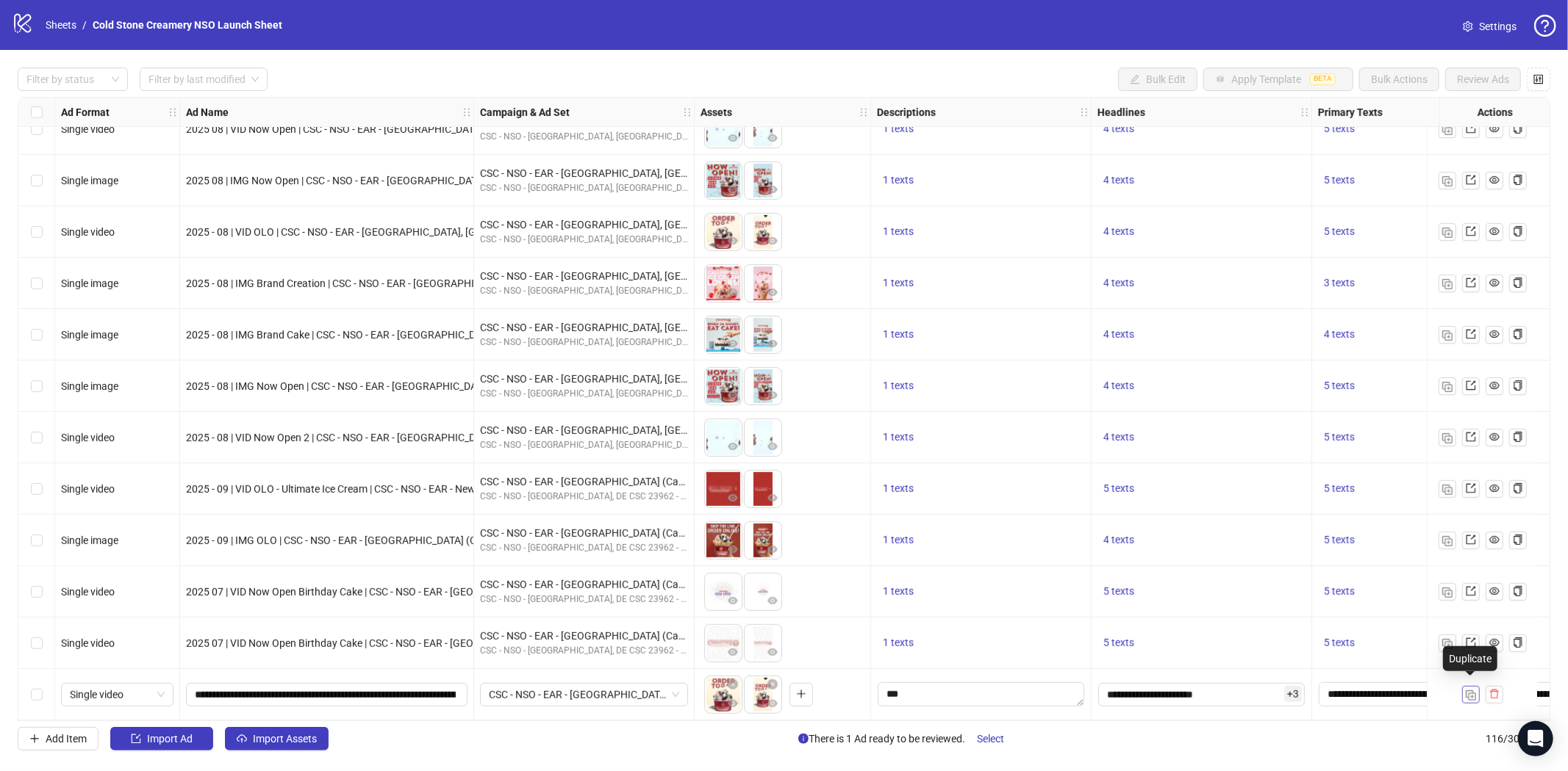
click at [1470, 693] on img "button" at bounding box center [1470, 696] width 11 height 11
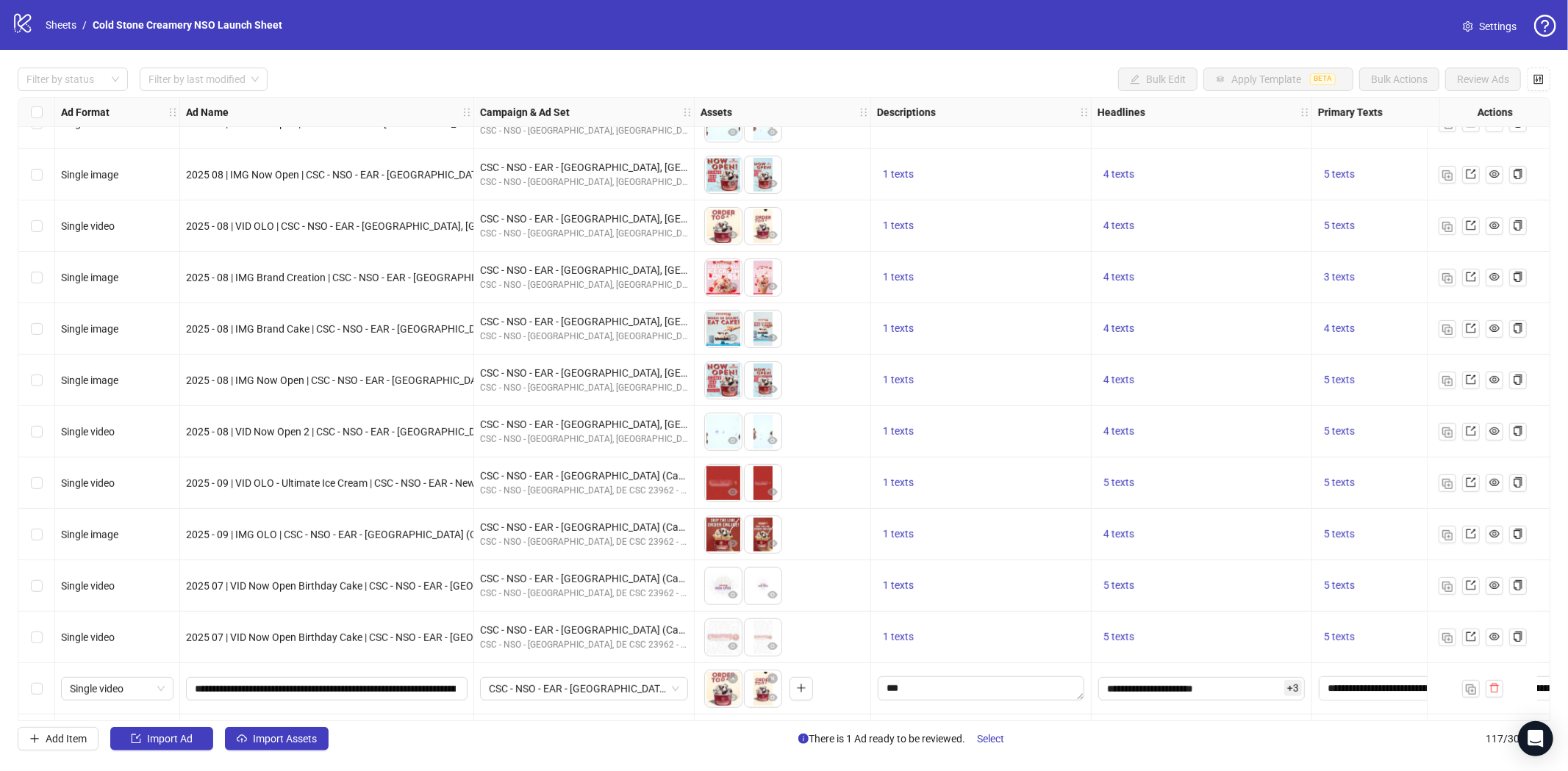
scroll to position [5429, 0]
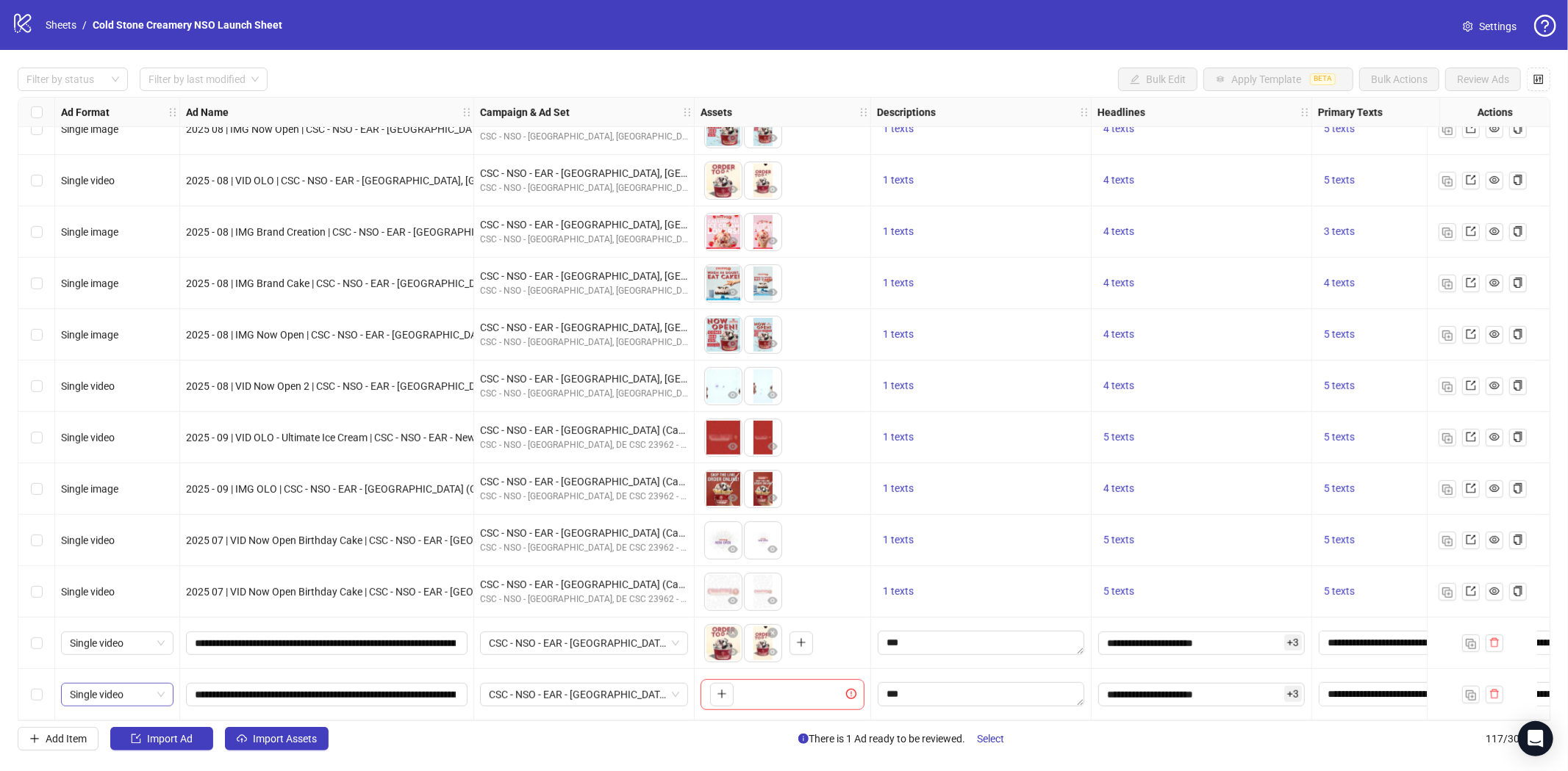
click at [138, 685] on span "Single video" at bounding box center [117, 695] width 95 height 22
click at [118, 544] on div "Single image" at bounding box center [117, 542] width 89 height 16
click at [309, 687] on input "**********" at bounding box center [325, 695] width 261 height 16
paste input "**********"
type input "**********"
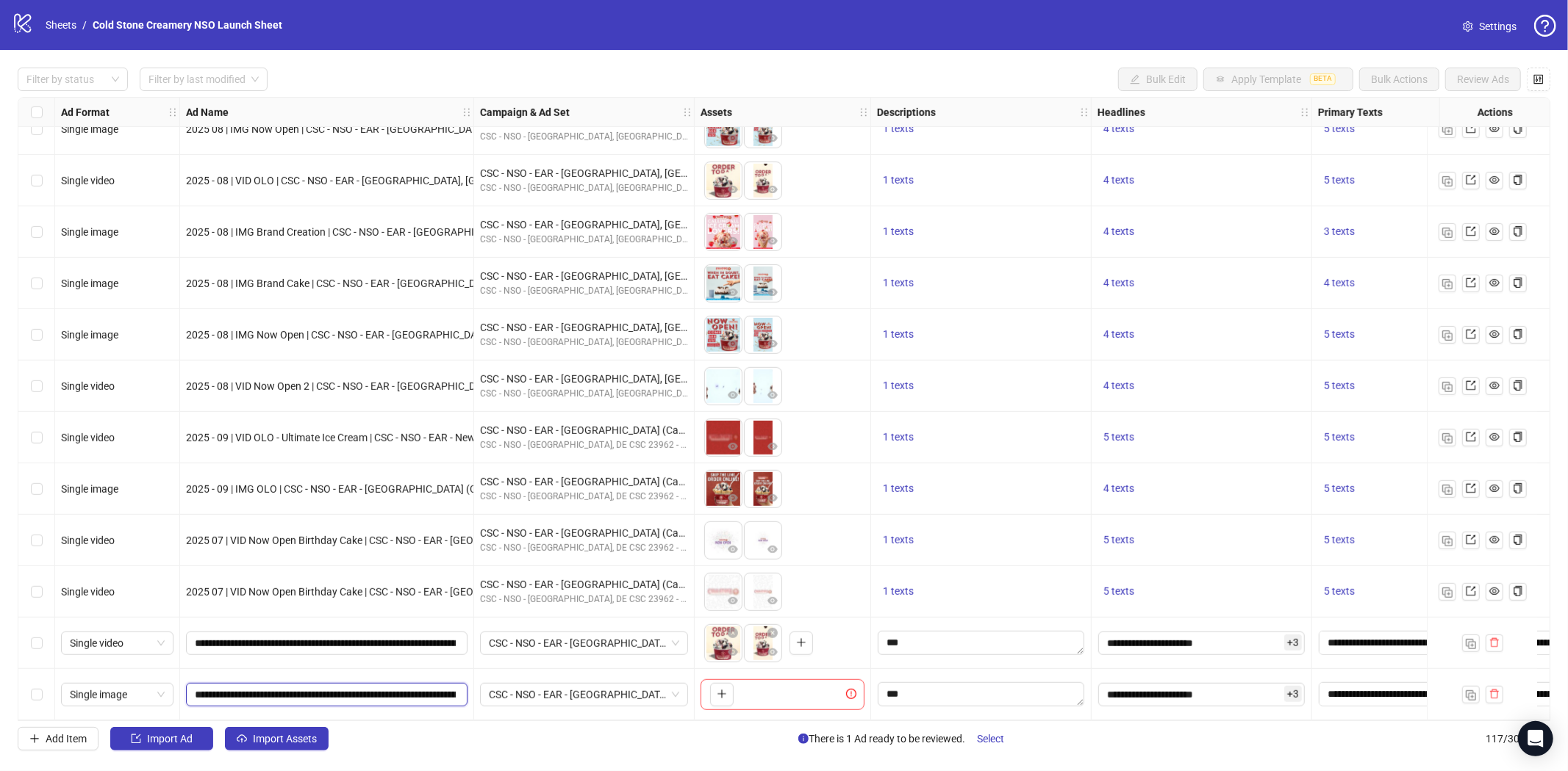
scroll to position [0, 209]
click at [722, 691] on icon "plus" at bounding box center [721, 695] width 1 height 8
click at [765, 691] on icon "plus" at bounding box center [761, 694] width 11 height 11
click at [64, 737] on span "Add Item" at bounding box center [66, 739] width 42 height 12
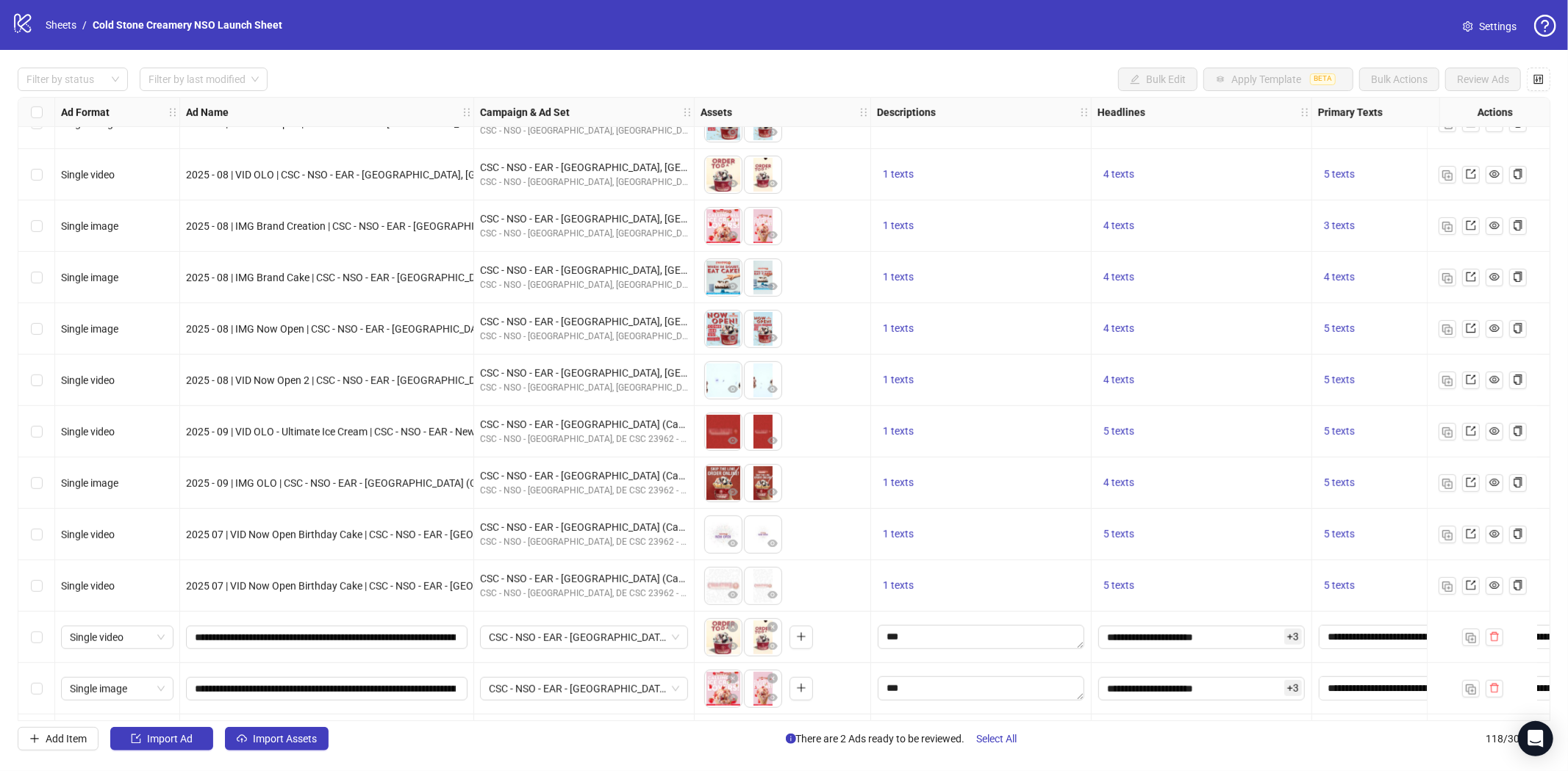
scroll to position [5480, 0]
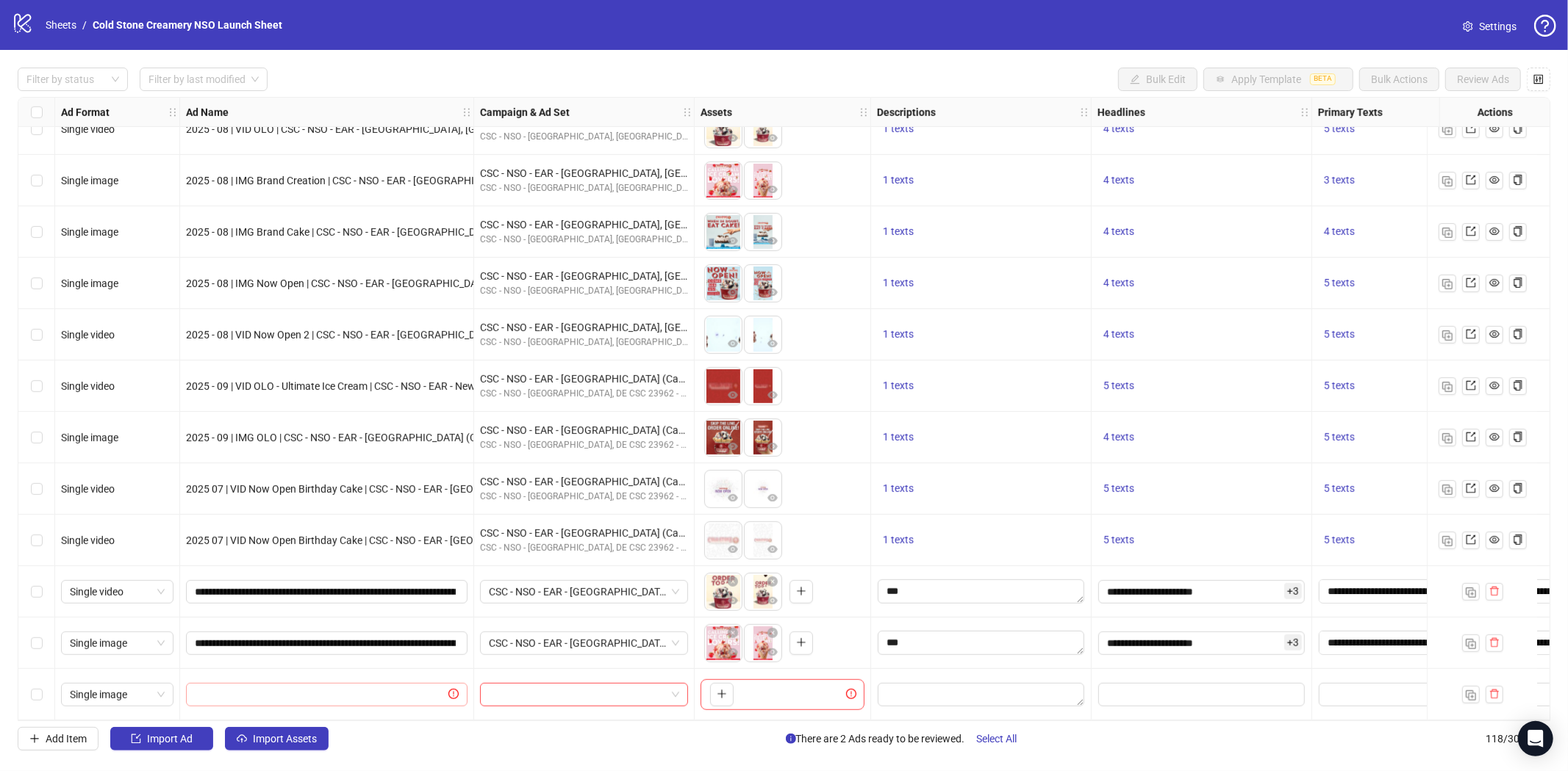
click at [232, 683] on span at bounding box center [326, 695] width 281 height 23
paste input "**********"
type input "**********"
click at [61, 737] on span "Add Item" at bounding box center [66, 739] width 42 height 12
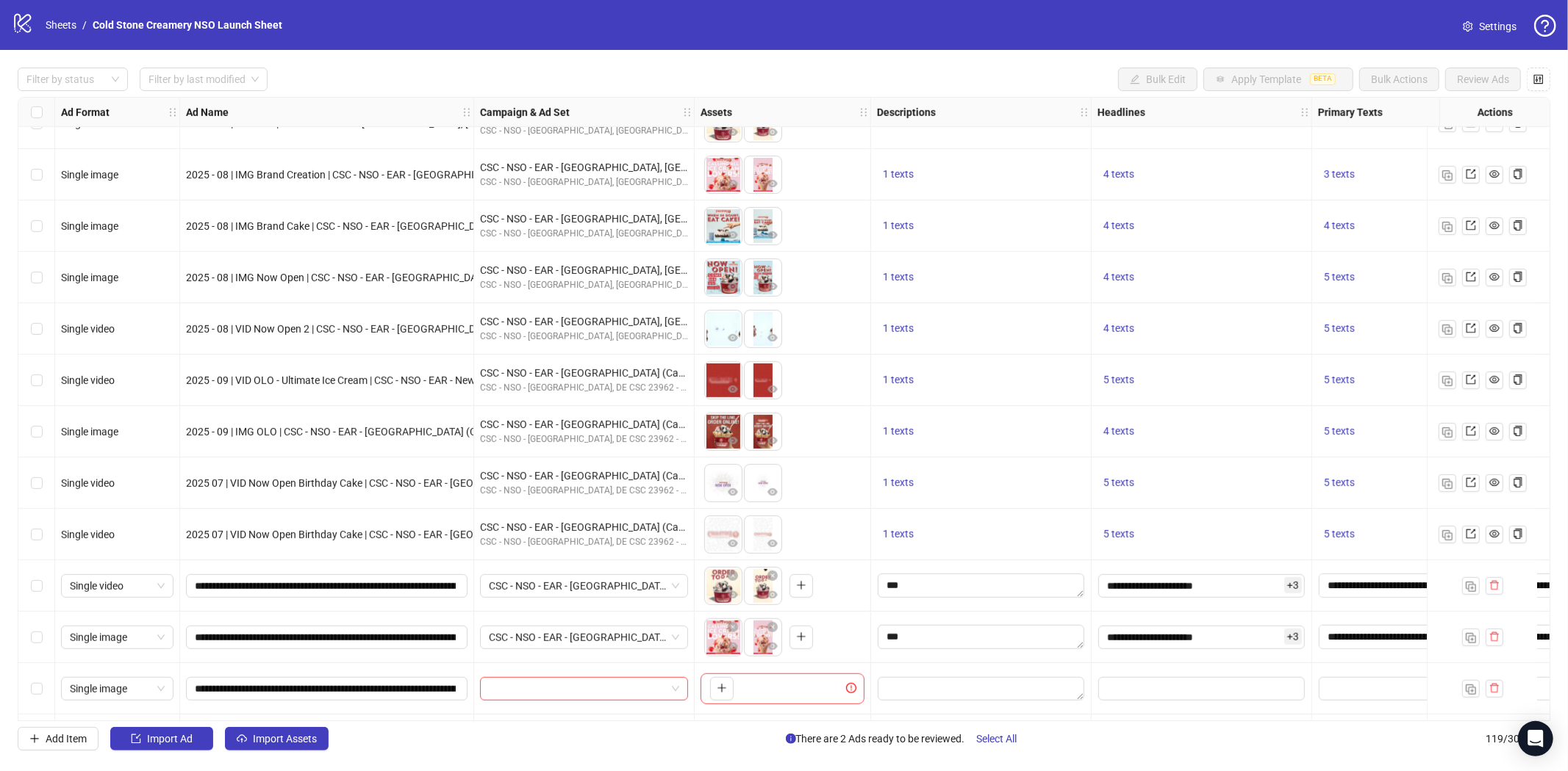
scroll to position [5531, 0]
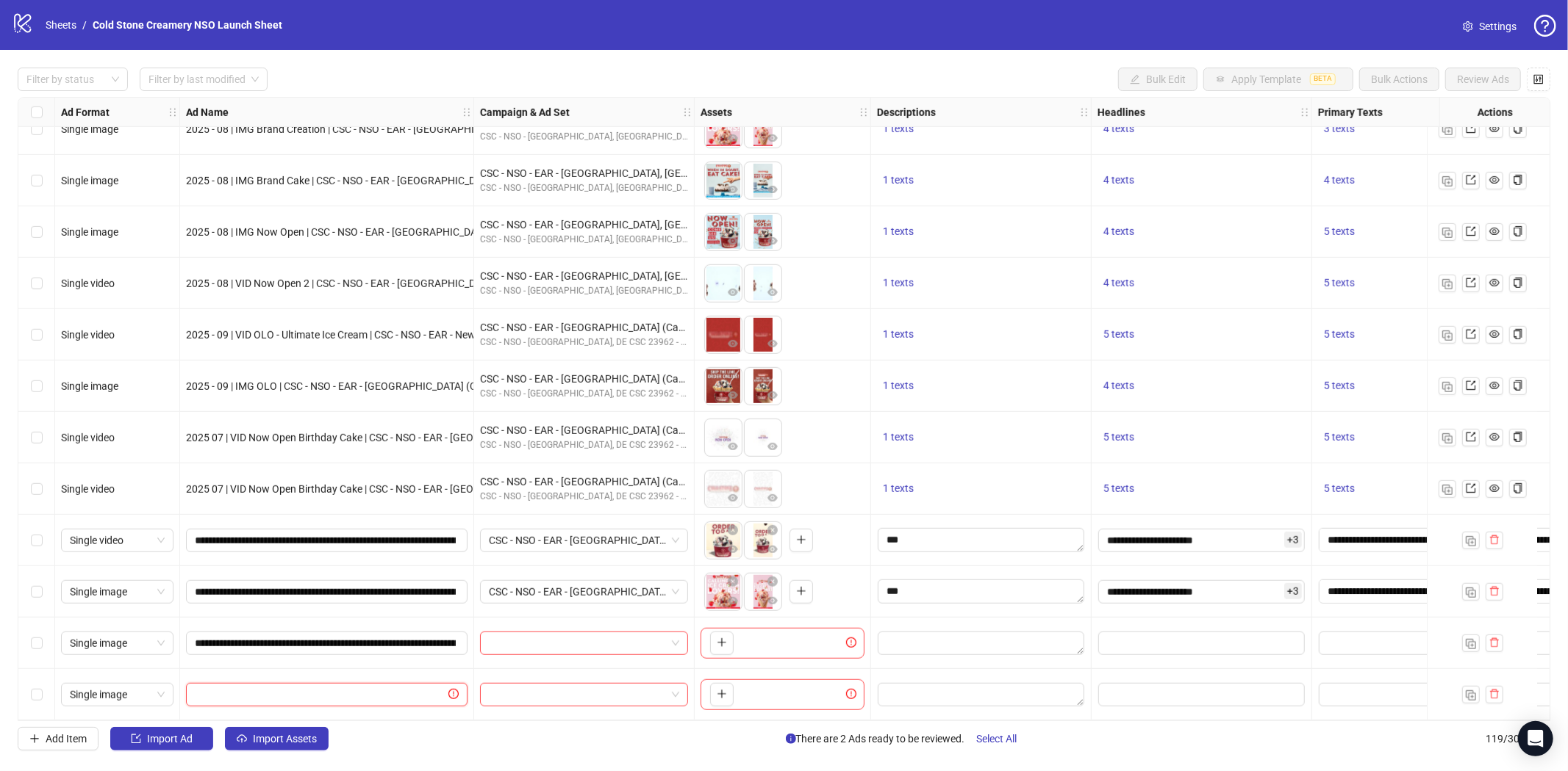
click at [262, 687] on input "text" at bounding box center [319, 695] width 250 height 16
paste input "**********"
type input "**********"
click at [522, 644] on input "search" at bounding box center [577, 643] width 177 height 22
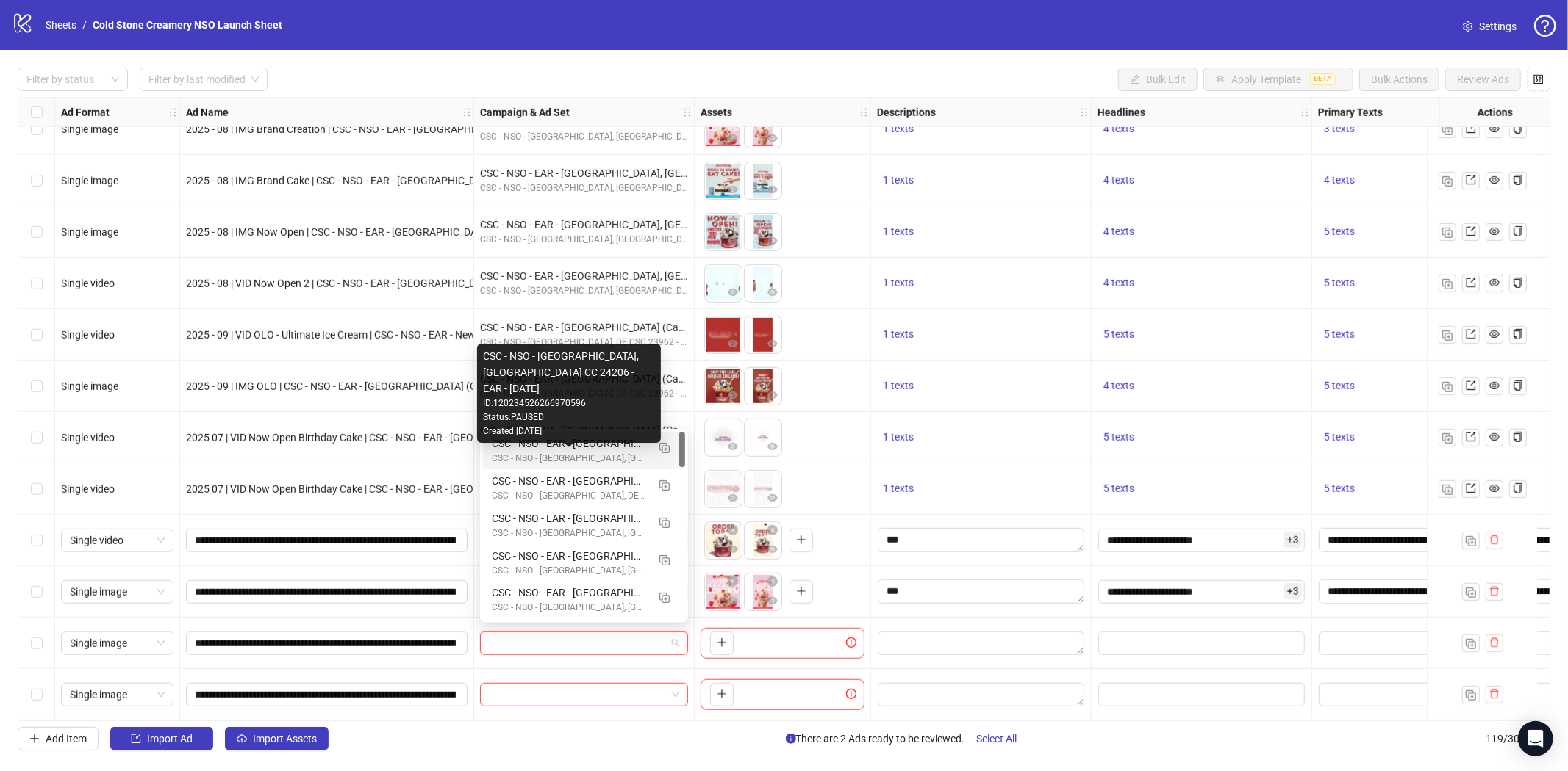
click at [588, 452] on div "CSC - NSO - [GEOGRAPHIC_DATA], [GEOGRAPHIC_DATA] CC 24206 - EAR - [DATE]" at bounding box center [569, 459] width 155 height 14
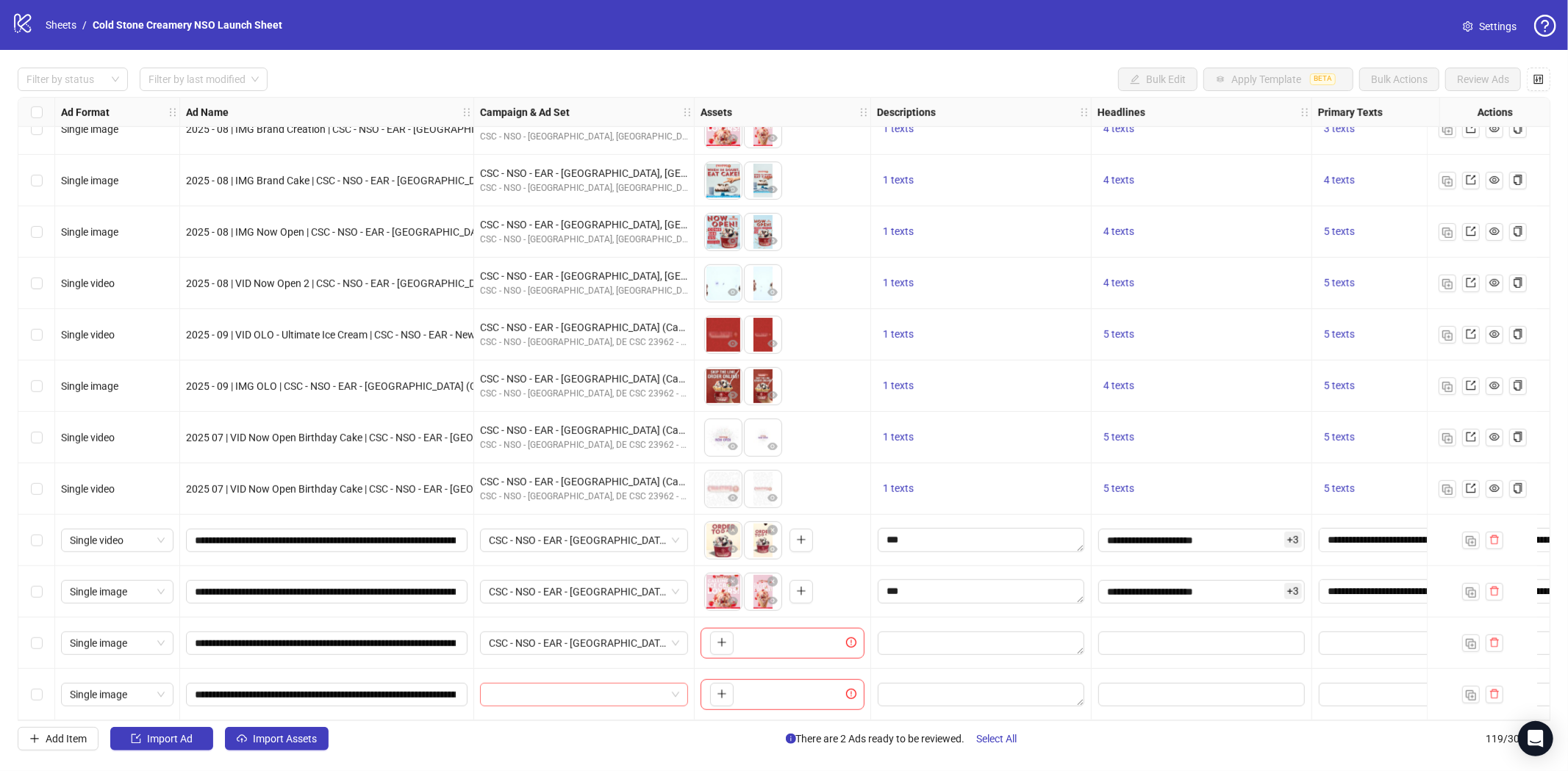
click at [537, 688] on input "search" at bounding box center [577, 695] width 177 height 22
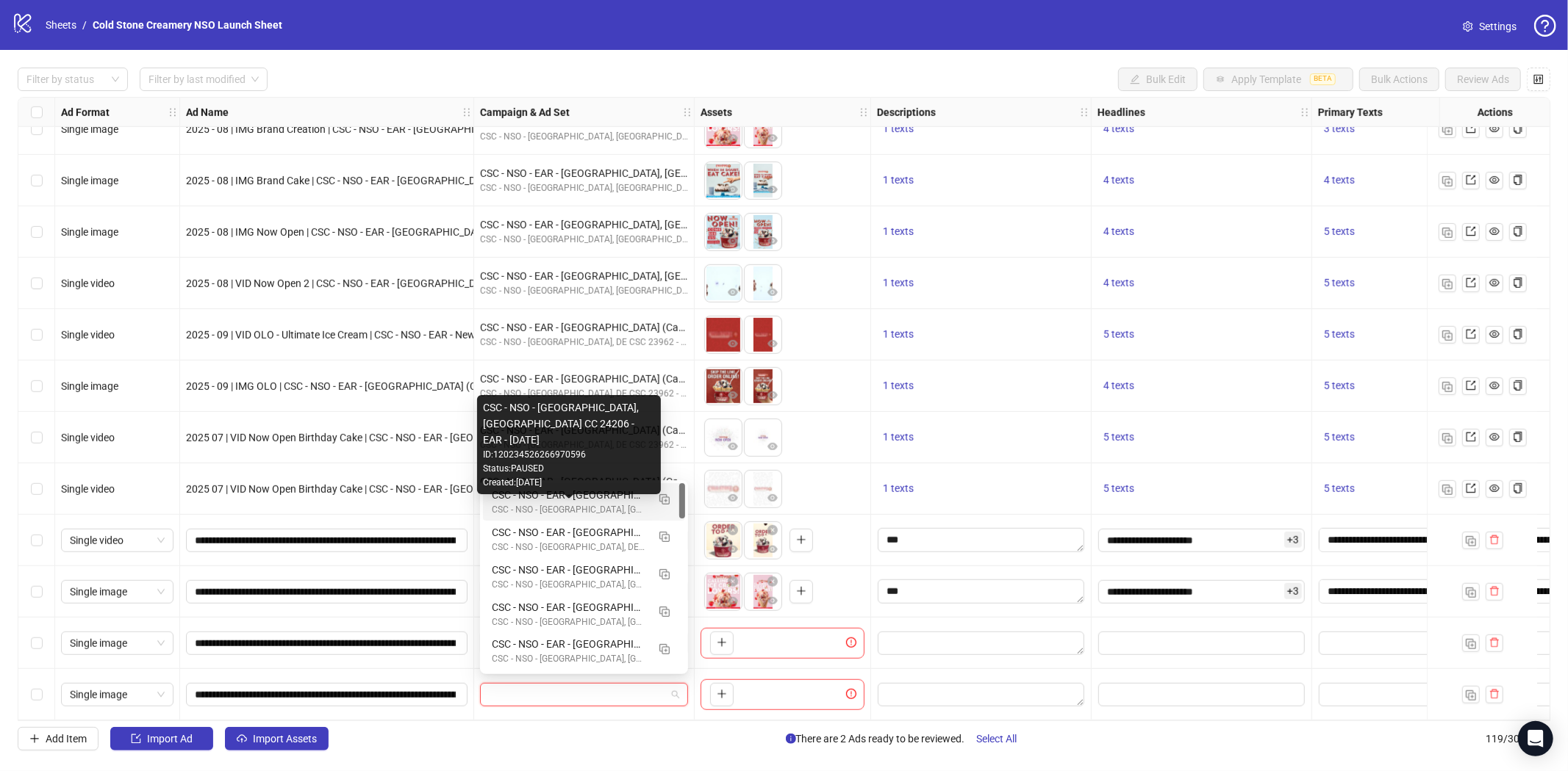
click at [571, 509] on div "CSC - NSO - [GEOGRAPHIC_DATA], [GEOGRAPHIC_DATA] CC 24206 - EAR - [DATE]" at bounding box center [569, 510] width 155 height 14
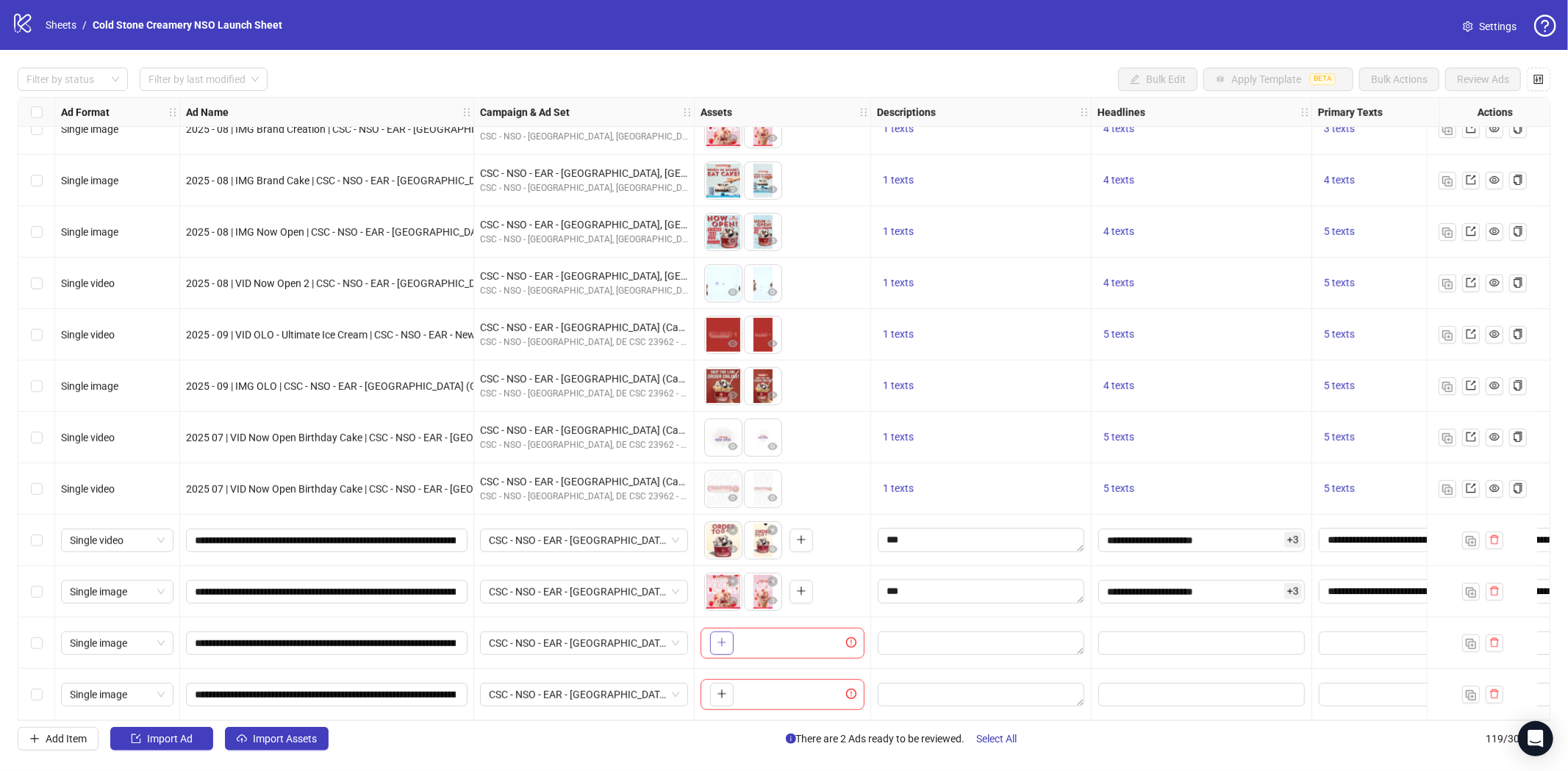
click at [719, 638] on icon "plus" at bounding box center [721, 642] width 11 height 11
click at [758, 638] on icon "plus" at bounding box center [761, 642] width 11 height 11
click at [729, 688] on button "button" at bounding box center [721, 695] width 23 height 23
click at [769, 694] on button "button" at bounding box center [761, 695] width 23 height 23
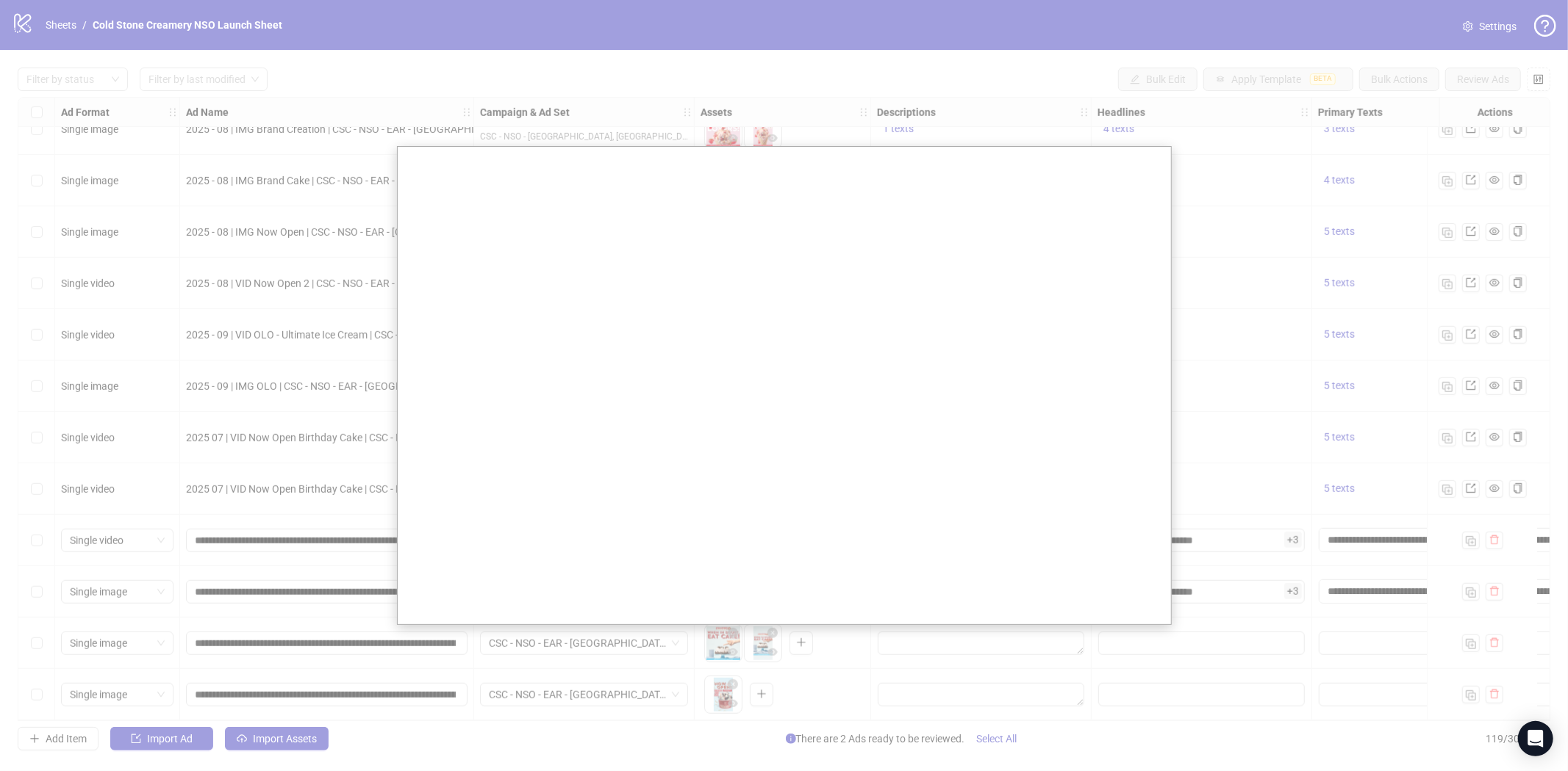
click at [733, 676] on div at bounding box center [784, 386] width 1568 height 771
click at [733, 680] on div at bounding box center [784, 386] width 1568 height 771
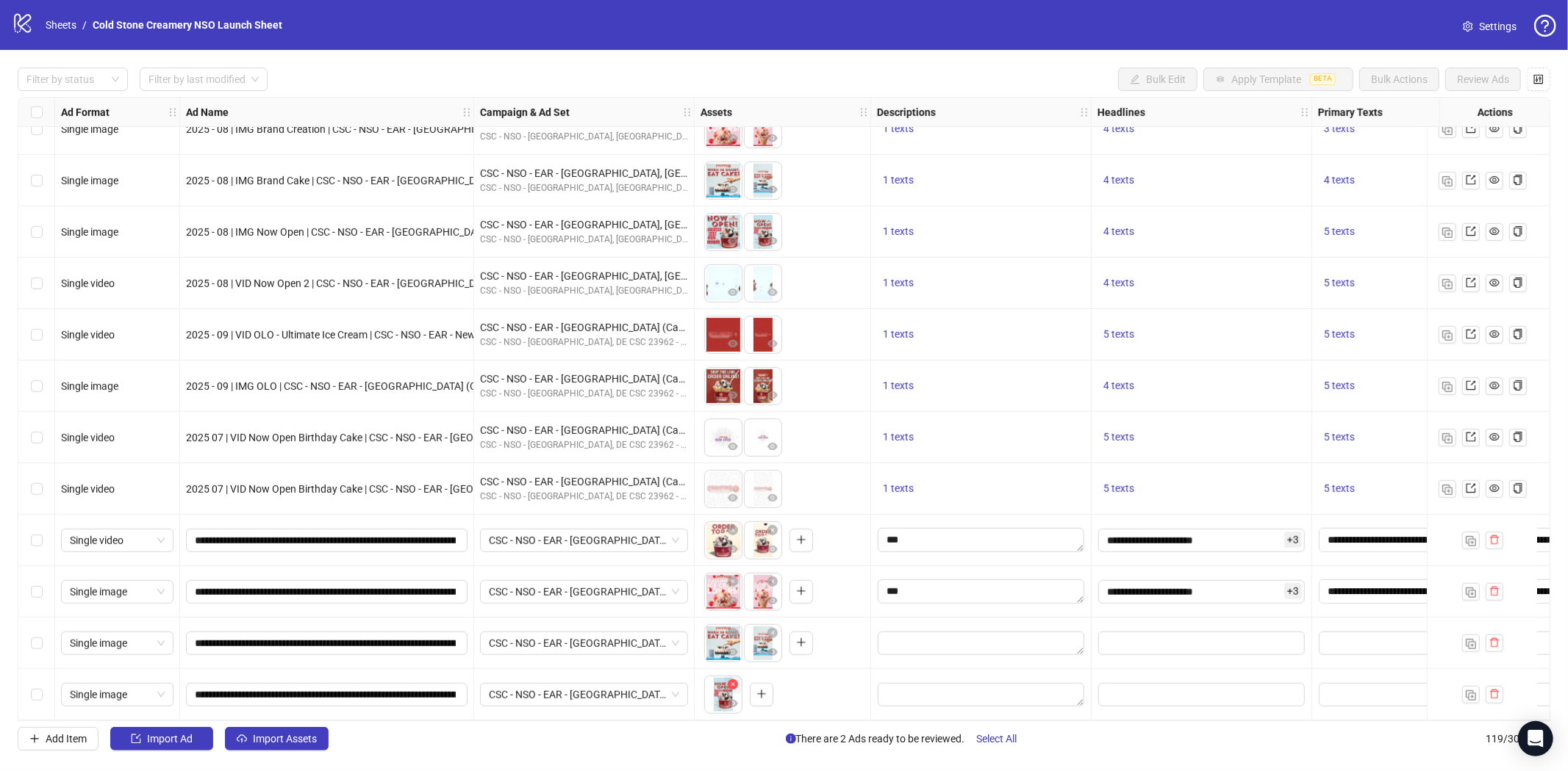
click at [733, 679] on icon "close-circle" at bounding box center [733, 684] width 11 height 11
click at [723, 689] on icon "plus" at bounding box center [721, 694] width 11 height 11
click at [769, 687] on button "button" at bounding box center [761, 695] width 23 height 23
click at [953, 644] on textarea "Edit values" at bounding box center [981, 643] width 207 height 23
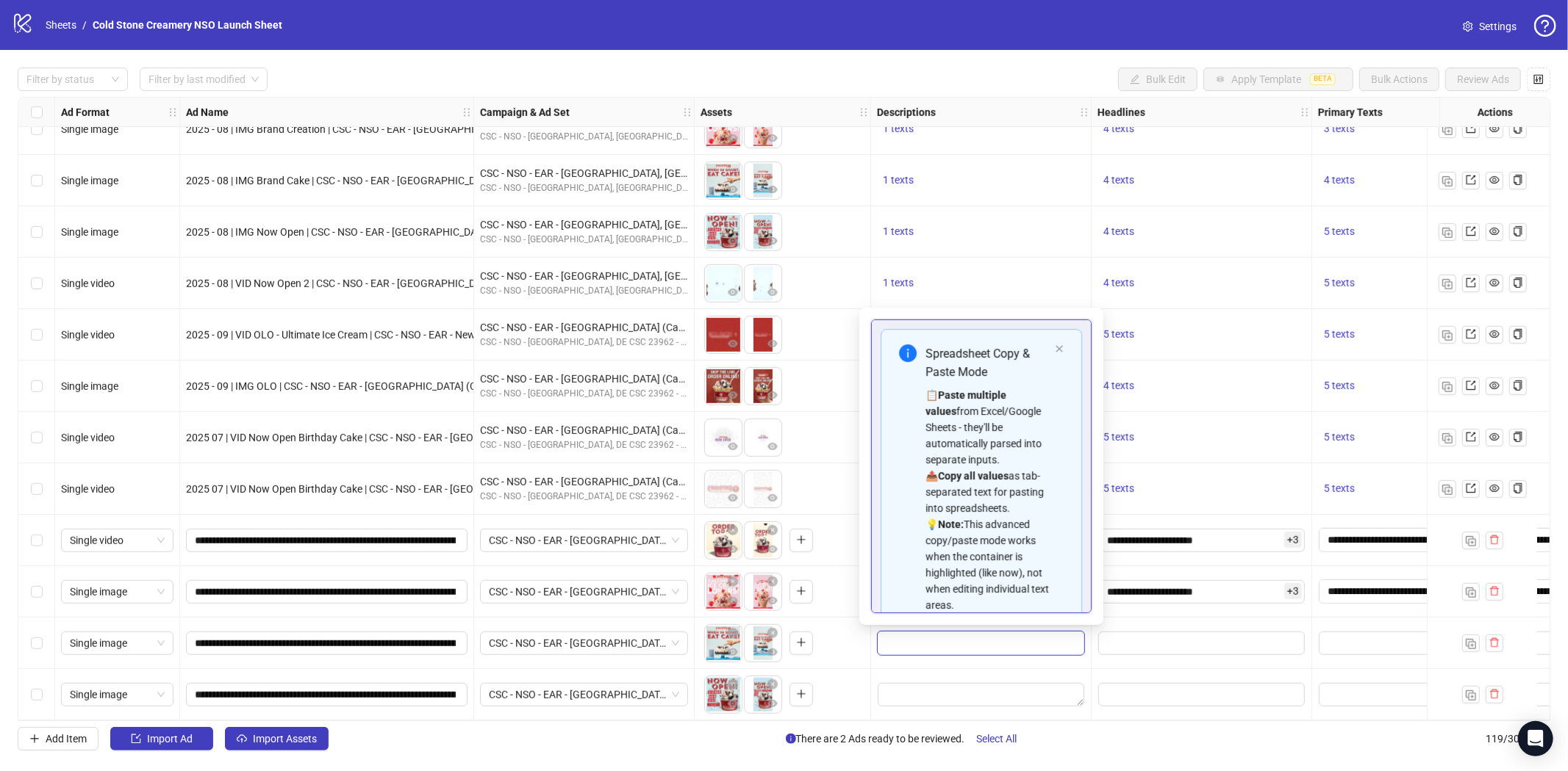
scroll to position [132, 0]
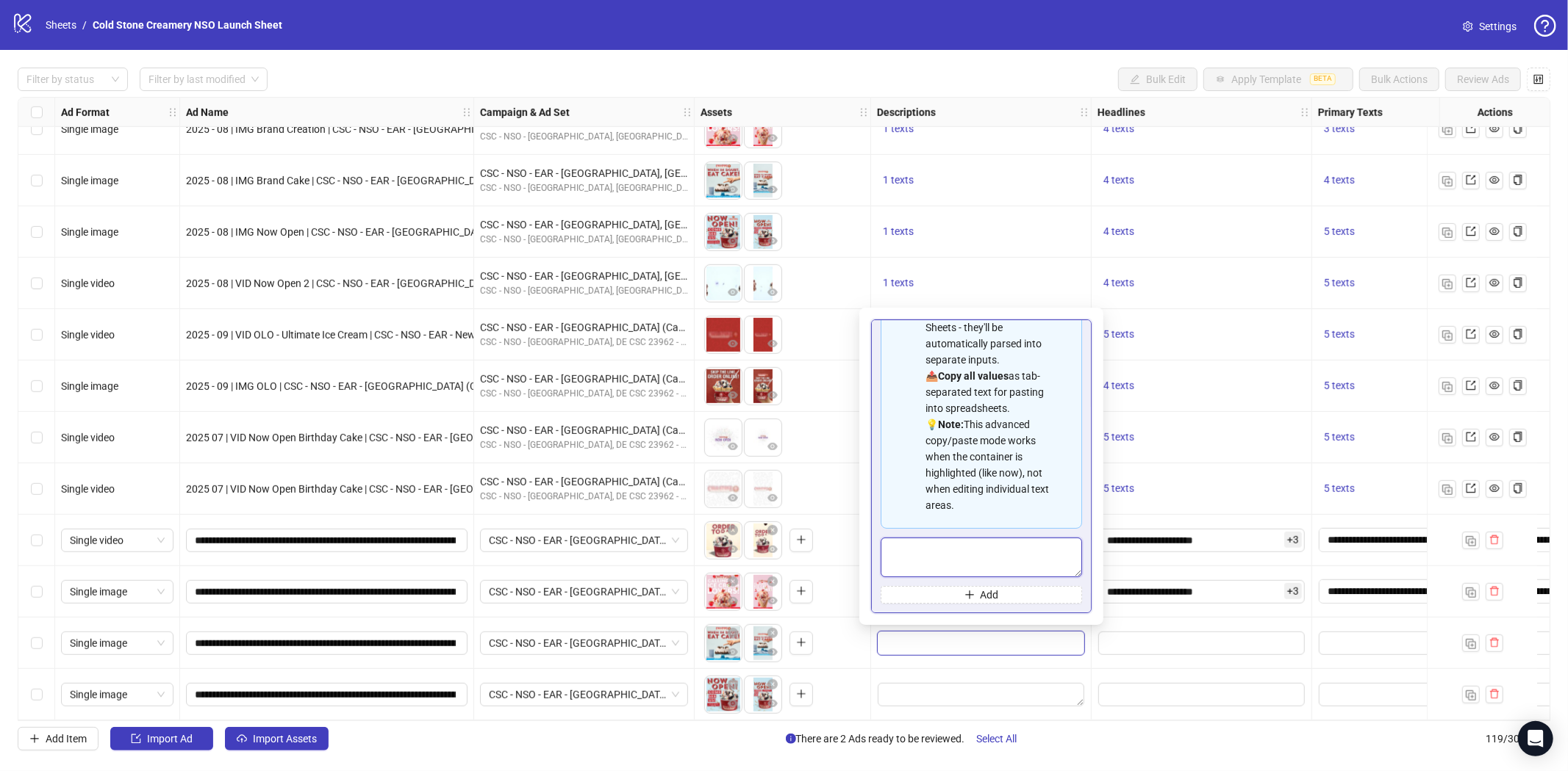
click at [905, 554] on textarea "Multi-text input container - paste or copy values" at bounding box center [981, 557] width 201 height 40
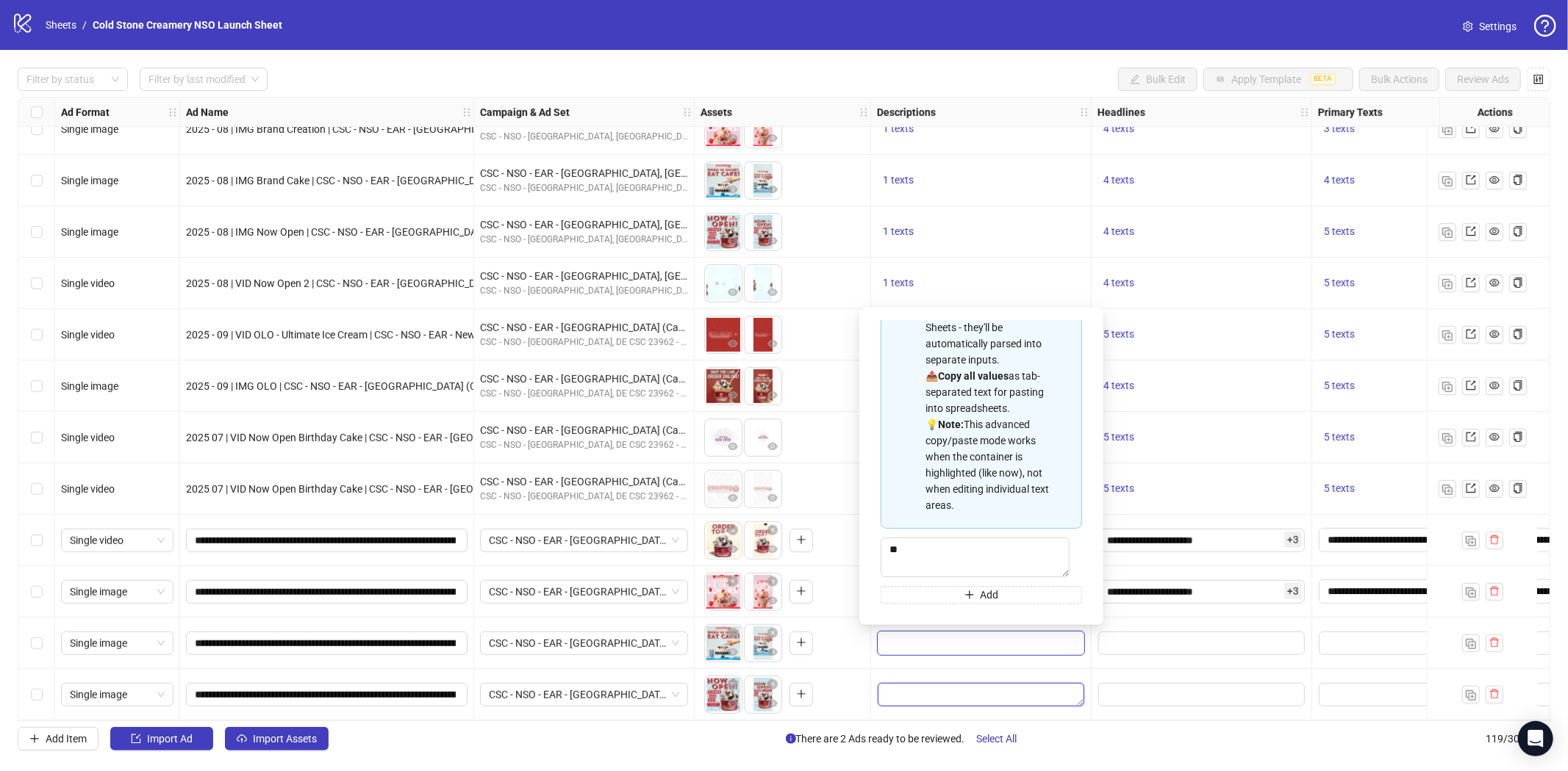
click at [923, 691] on textarea "Edit values" at bounding box center [981, 695] width 207 height 23
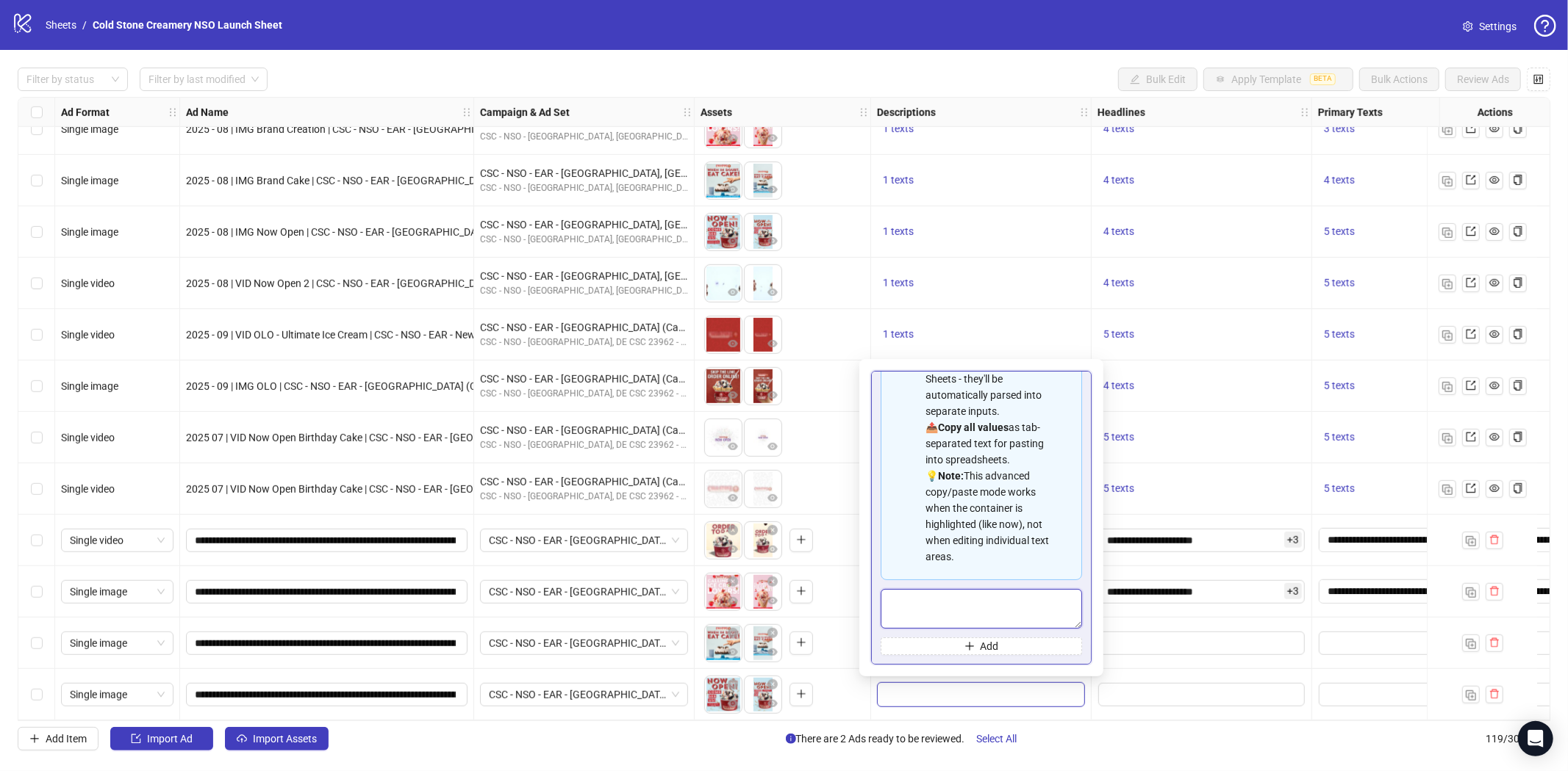
click at [910, 610] on textarea "Multi-text input container - paste or copy values" at bounding box center [981, 609] width 201 height 40
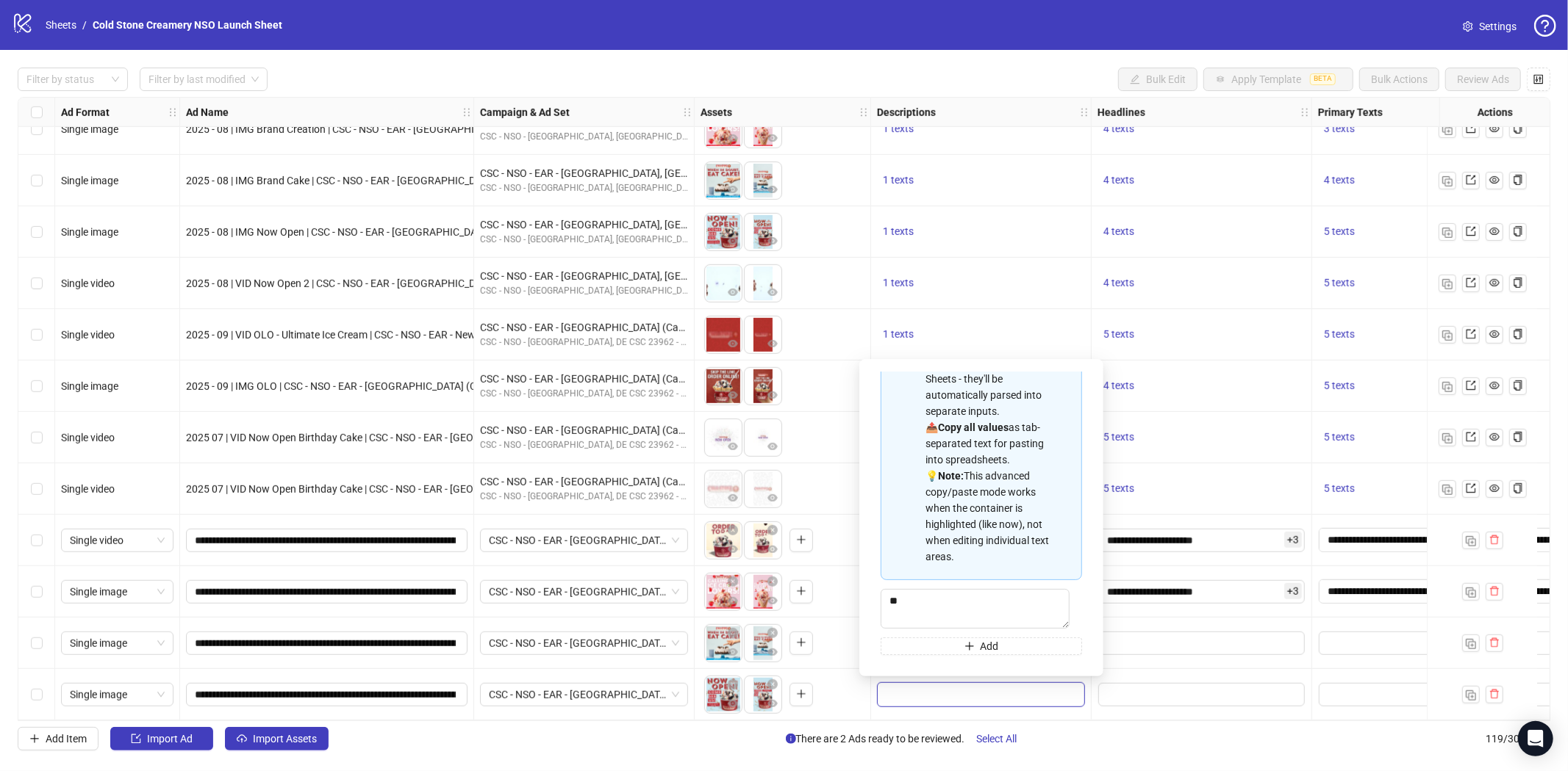
click at [1142, 670] on div at bounding box center [1202, 695] width 220 height 51
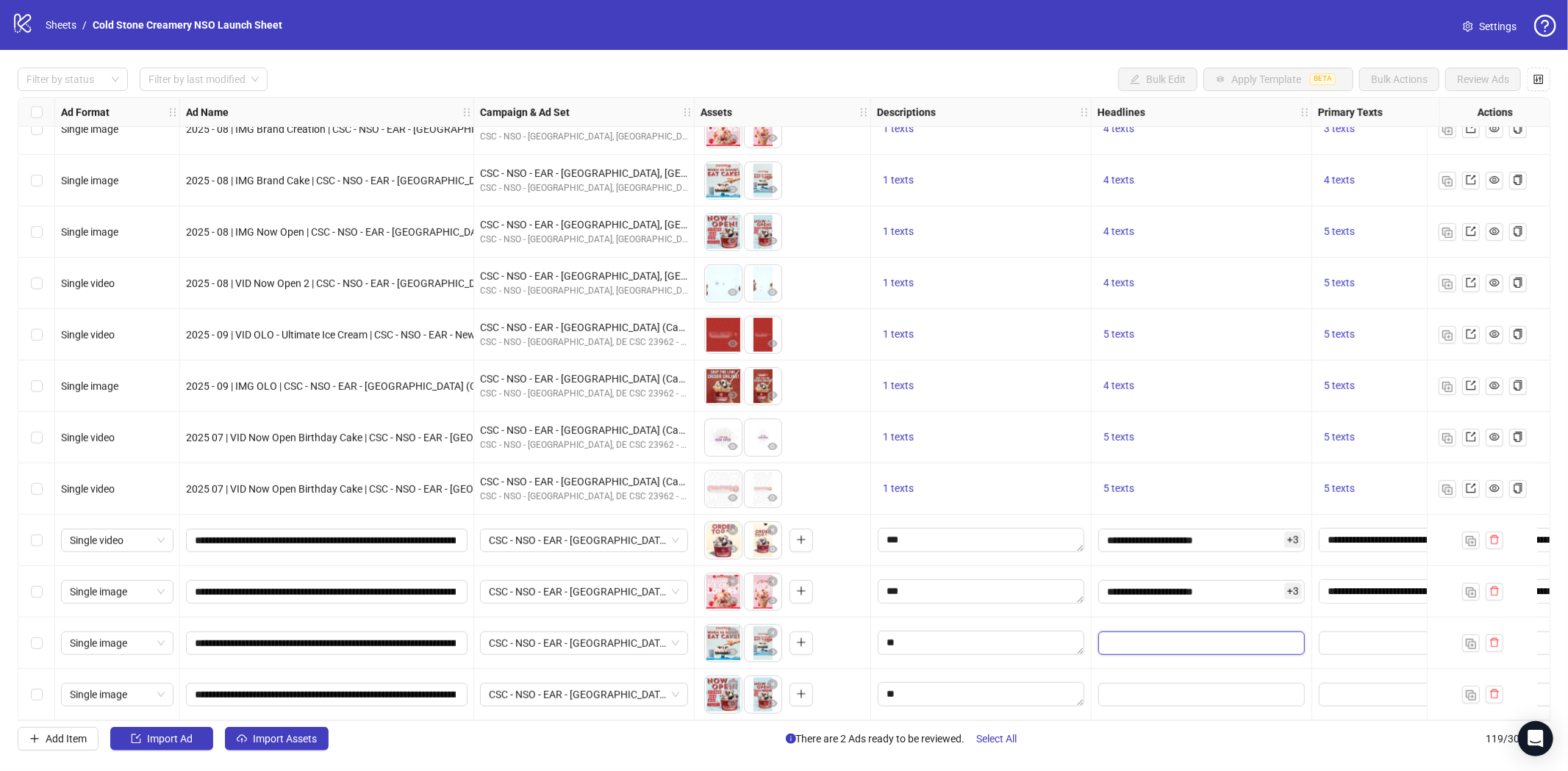
click at [1152, 636] on input "Edit values" at bounding box center [1202, 643] width 207 height 23
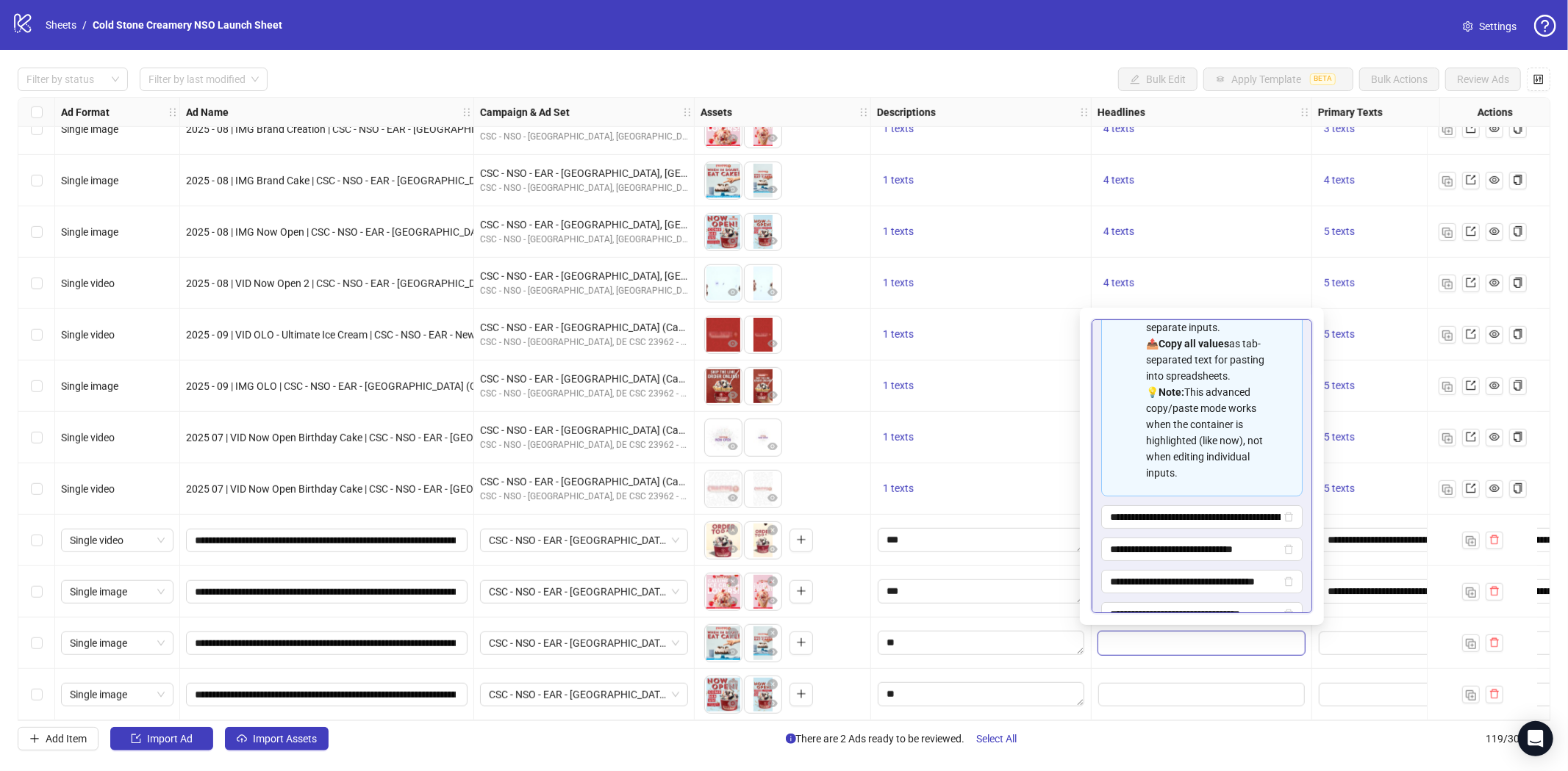
click at [806, 722] on div "Filter by status Filter by last modified Bulk Edit Apply Template BETA Bulk Act…" at bounding box center [784, 410] width 1568 height 719
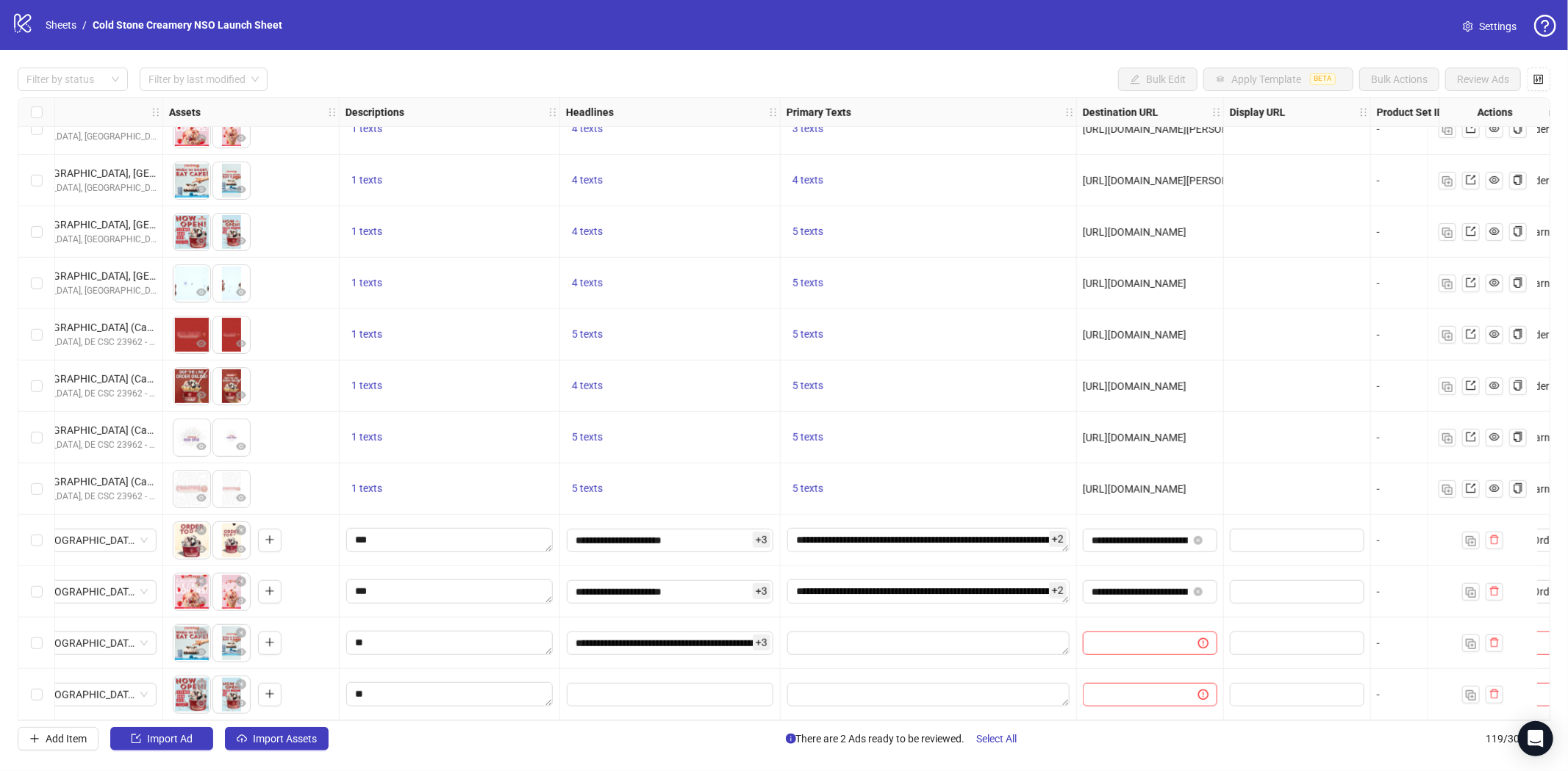
scroll to position [5531, 566]
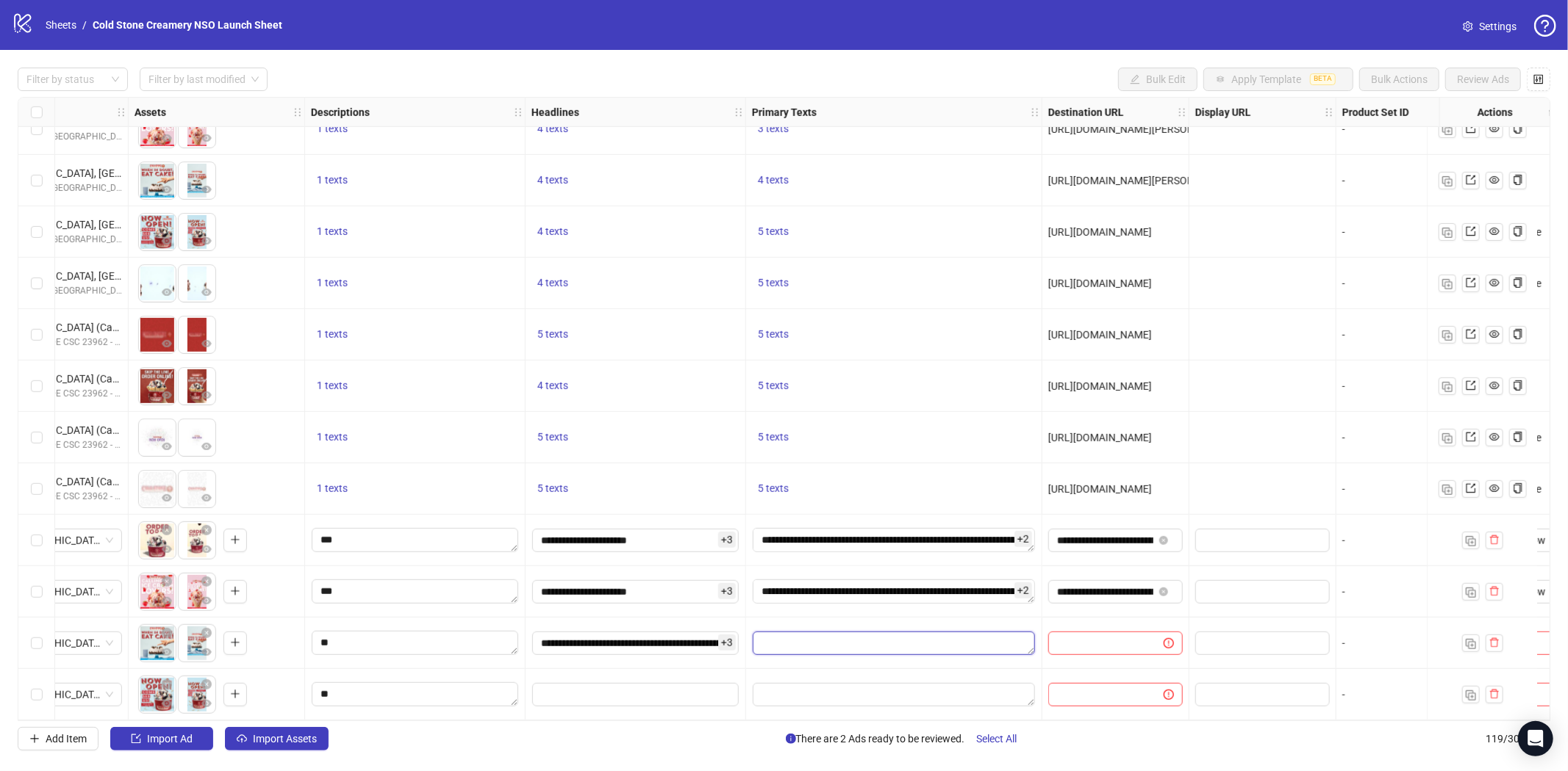
drag, startPoint x: 788, startPoint y: 635, endPoint x: 794, endPoint y: 641, distance: 8.5
click at [788, 635] on textarea "Edit values" at bounding box center [894, 643] width 282 height 23
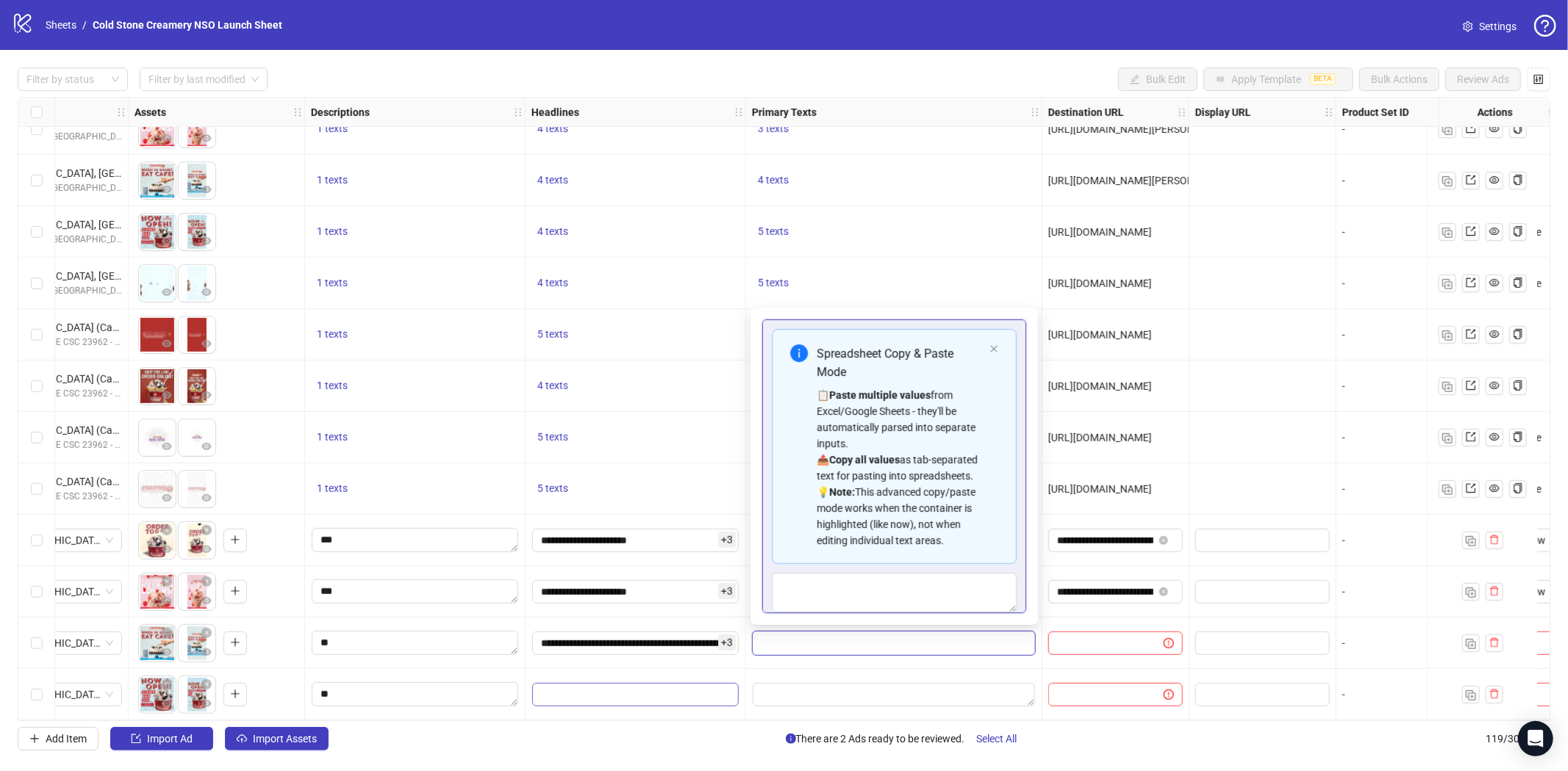
scroll to position [68, 0]
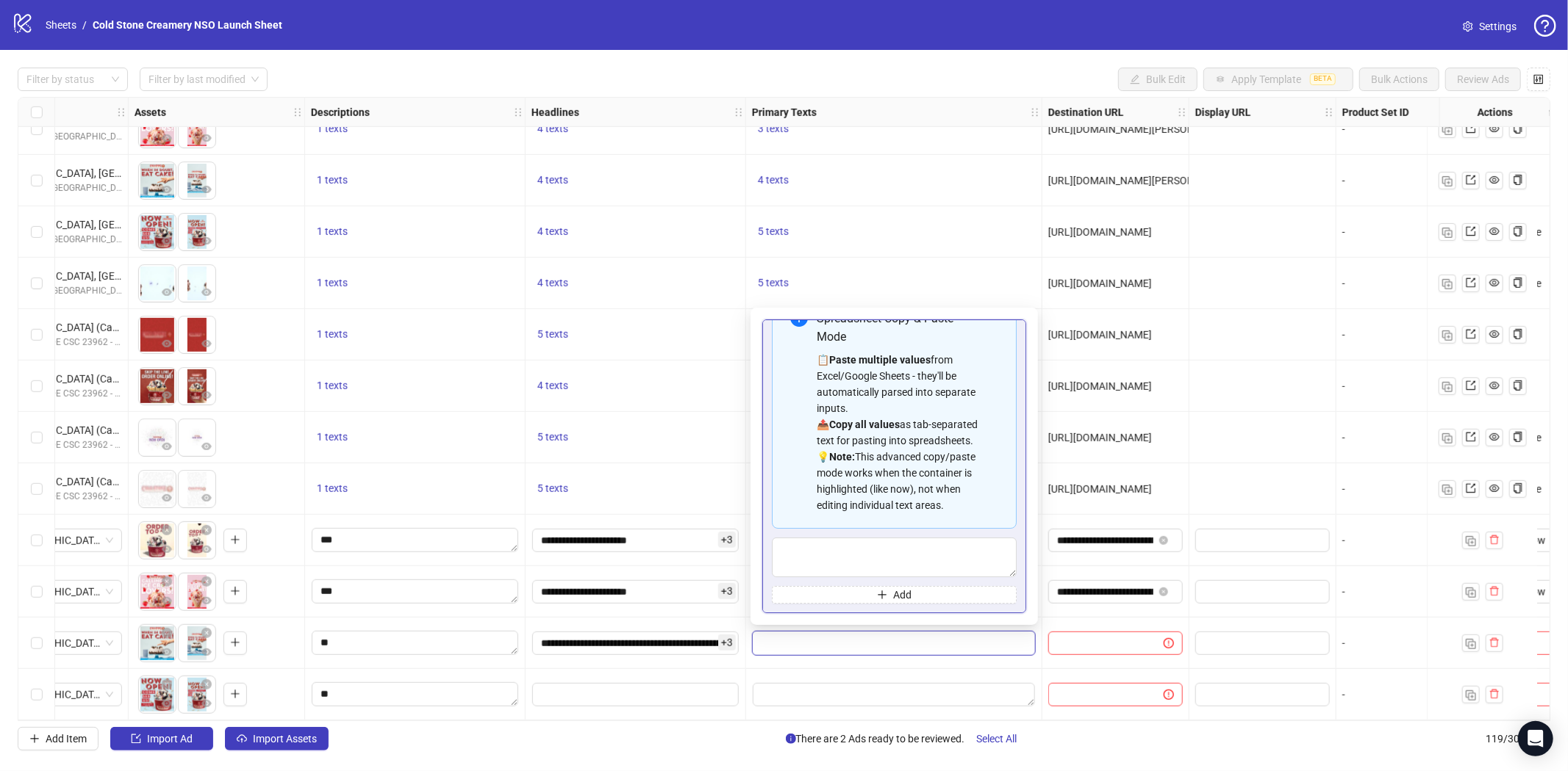
type textarea "**********"
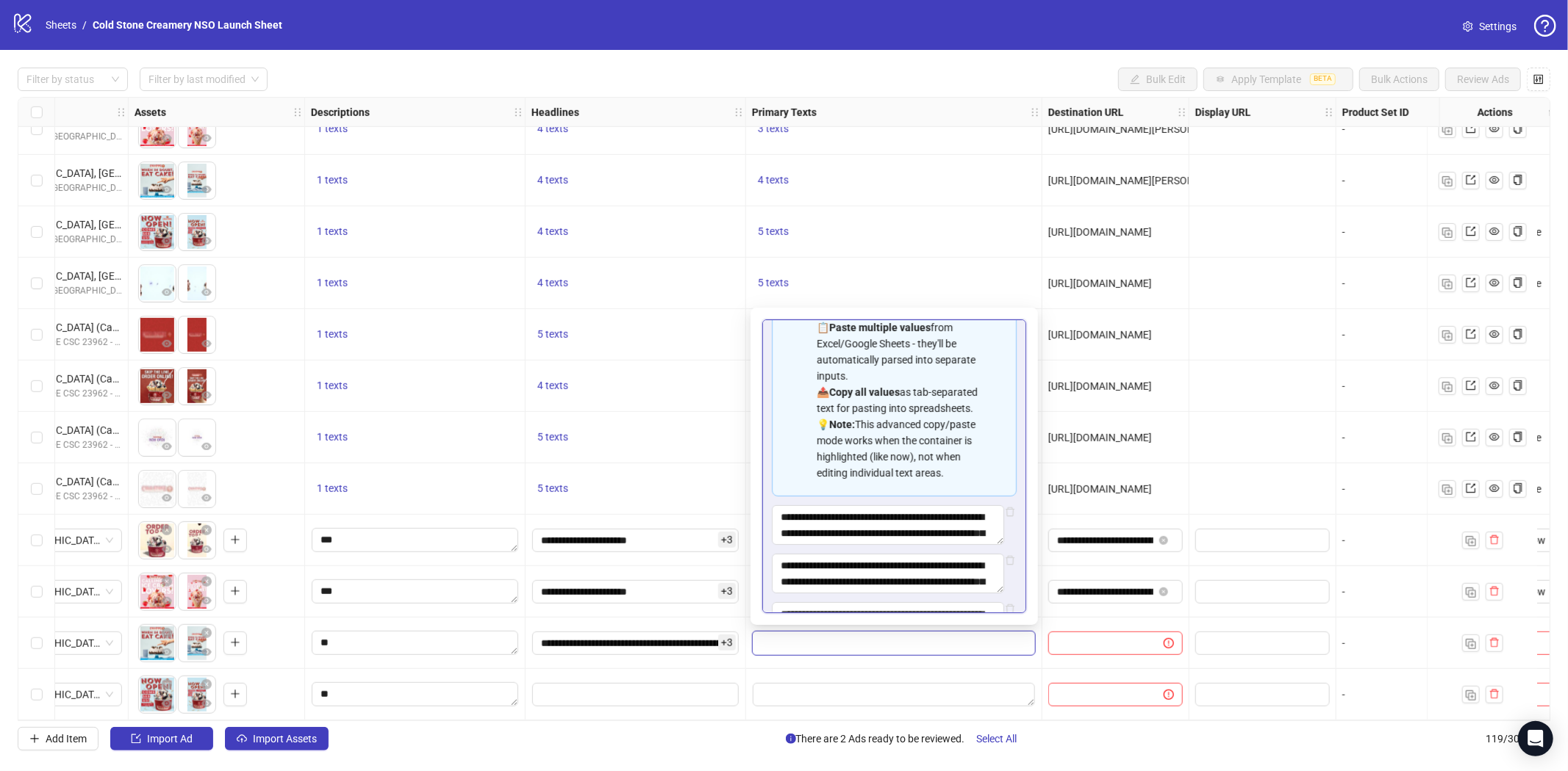
click at [1046, 670] on div at bounding box center [1116, 695] width 147 height 51
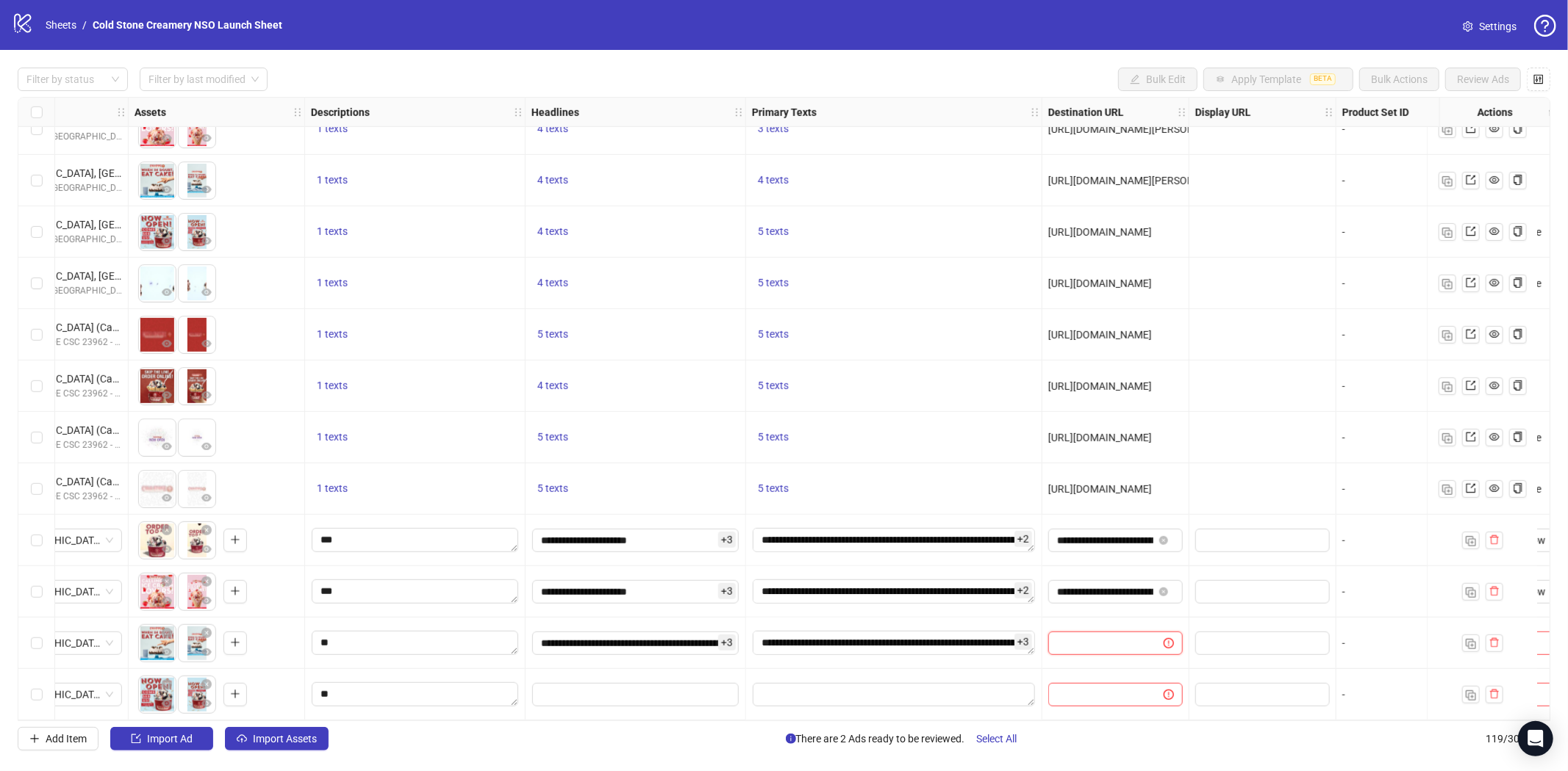
click at [1089, 639] on input "text" at bounding box center [1099, 643] width 86 height 16
paste input "**********"
type input "**********"
drag, startPoint x: 1008, startPoint y: 722, endPoint x: 1102, endPoint y: 717, distance: 94.1
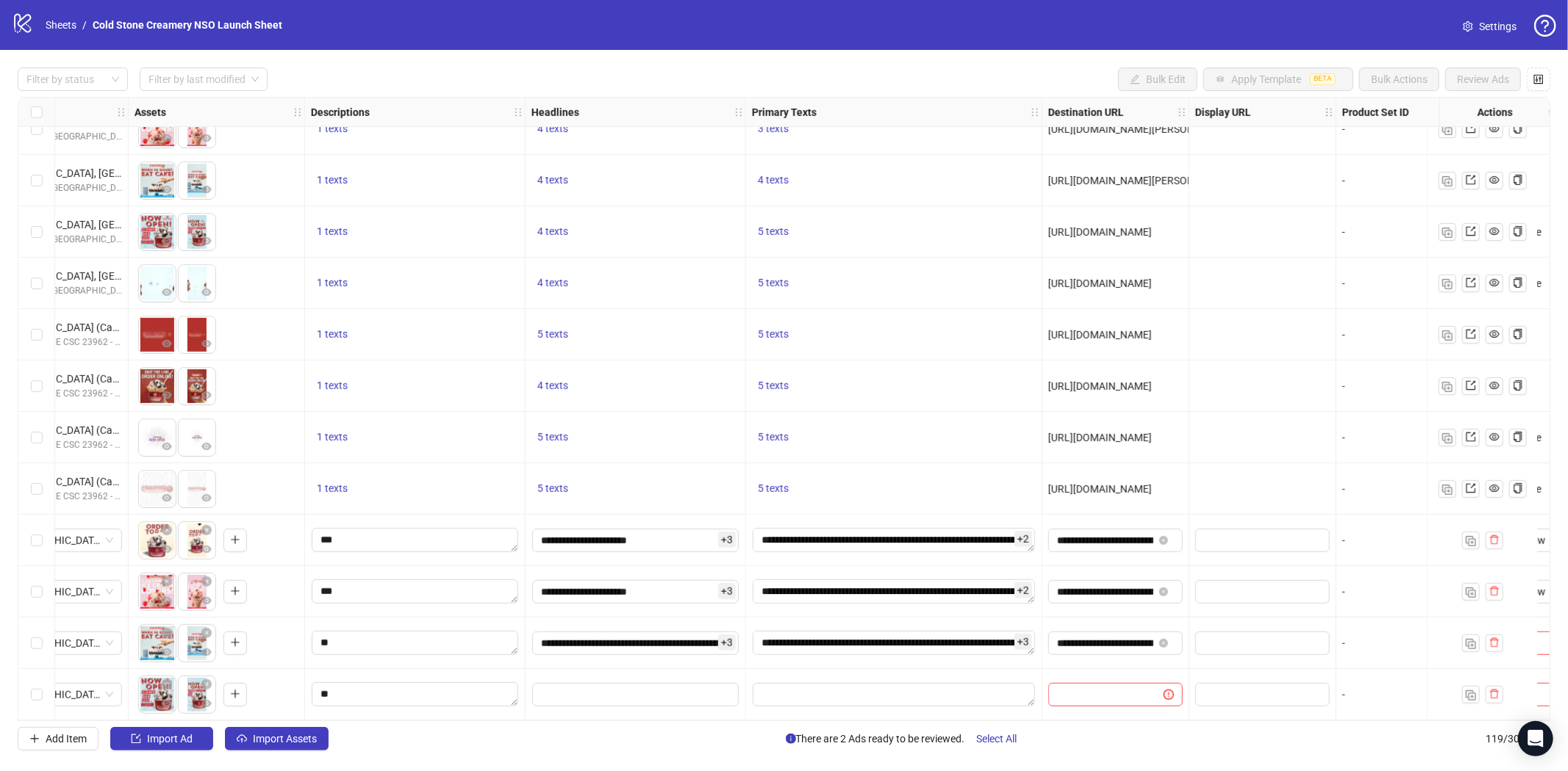
click at [1102, 717] on div "Ad Format Ad Name Campaign & Ad Set Assets Descriptions Headlines Primary Texts…" at bounding box center [783, 409] width 1532 height 624
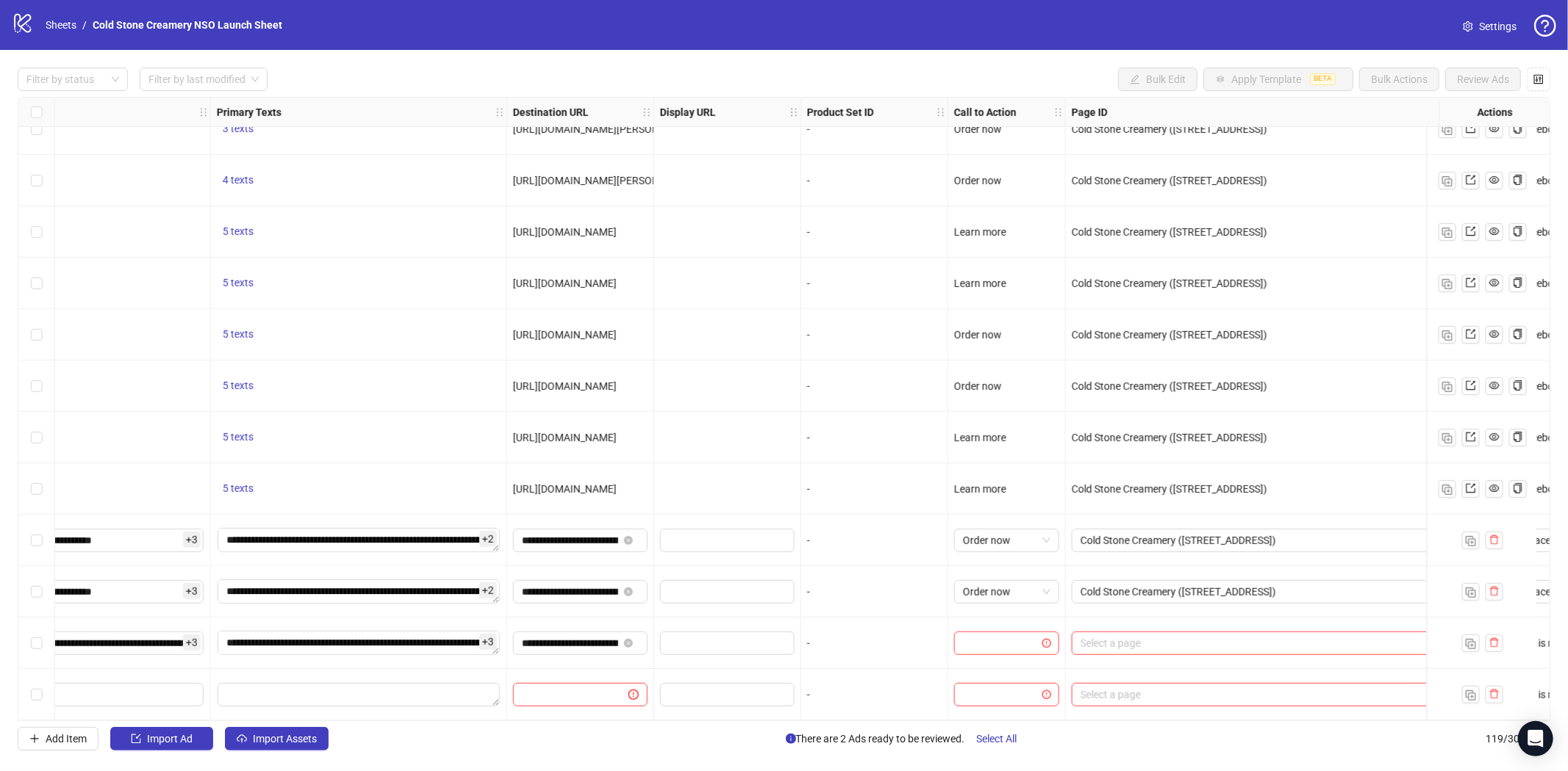
scroll to position [5531, 1110]
click at [1009, 640] on input "search" at bounding box center [991, 643] width 74 height 22
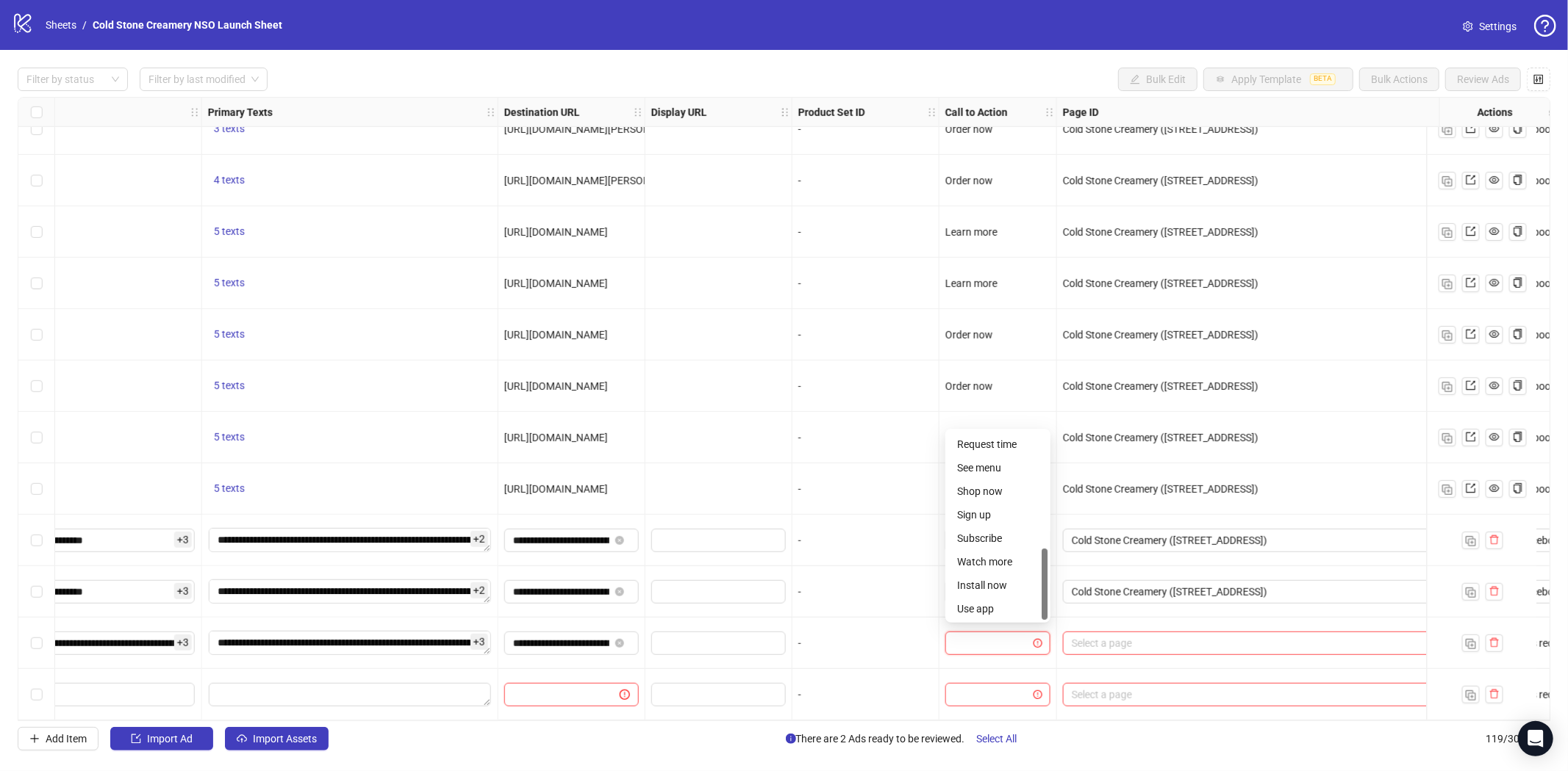
scroll to position [142, 0]
click at [982, 560] on div "Order now" at bounding box center [998, 560] width 81 height 16
click at [1128, 637] on input "search" at bounding box center [1264, 643] width 386 height 22
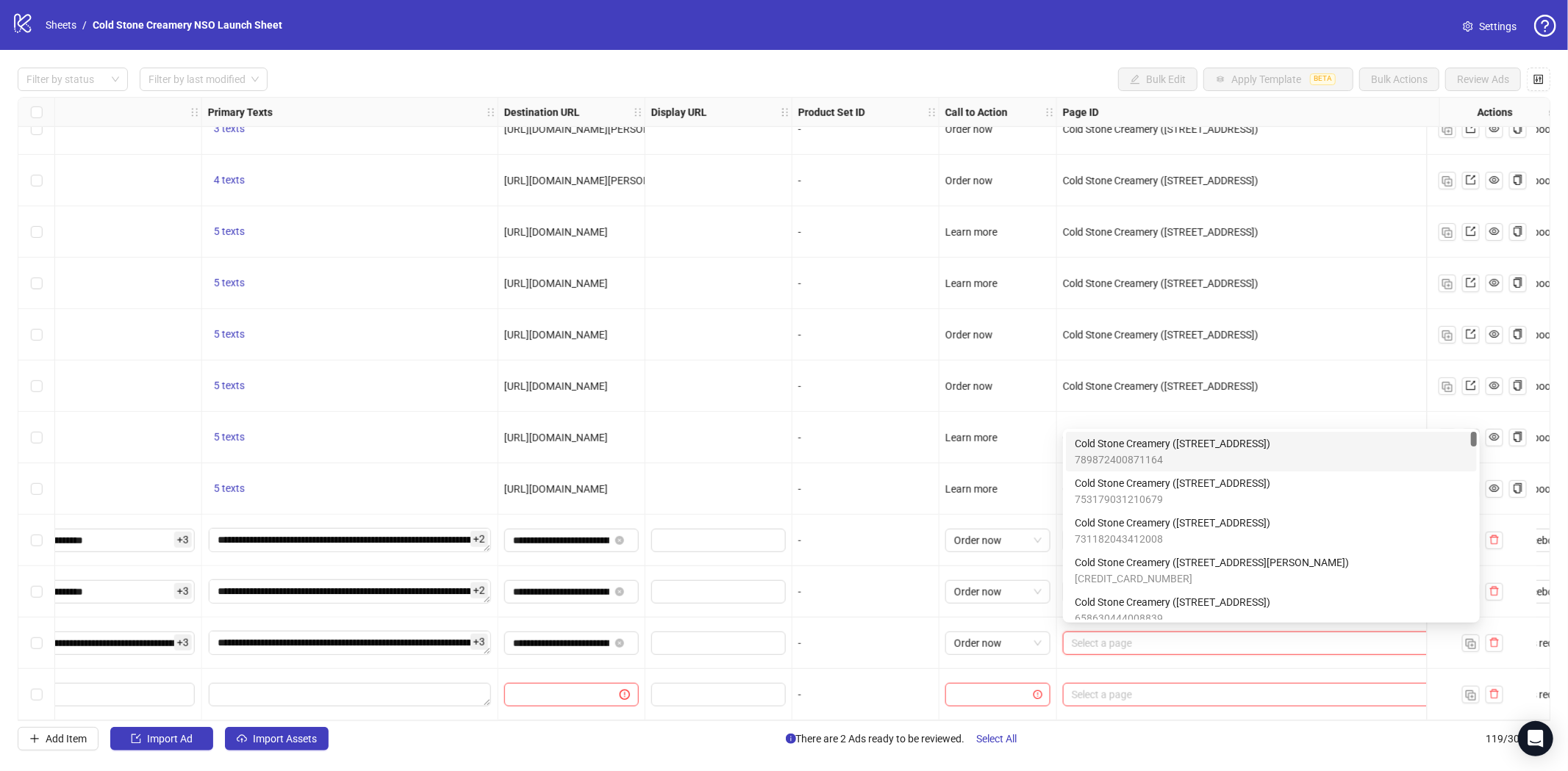
drag, startPoint x: 1222, startPoint y: 448, endPoint x: 1211, endPoint y: 501, distance: 54.1
click at [1221, 446] on span "Cold Stone Creamery ([STREET_ADDRESS])" at bounding box center [1173, 443] width 195 height 16
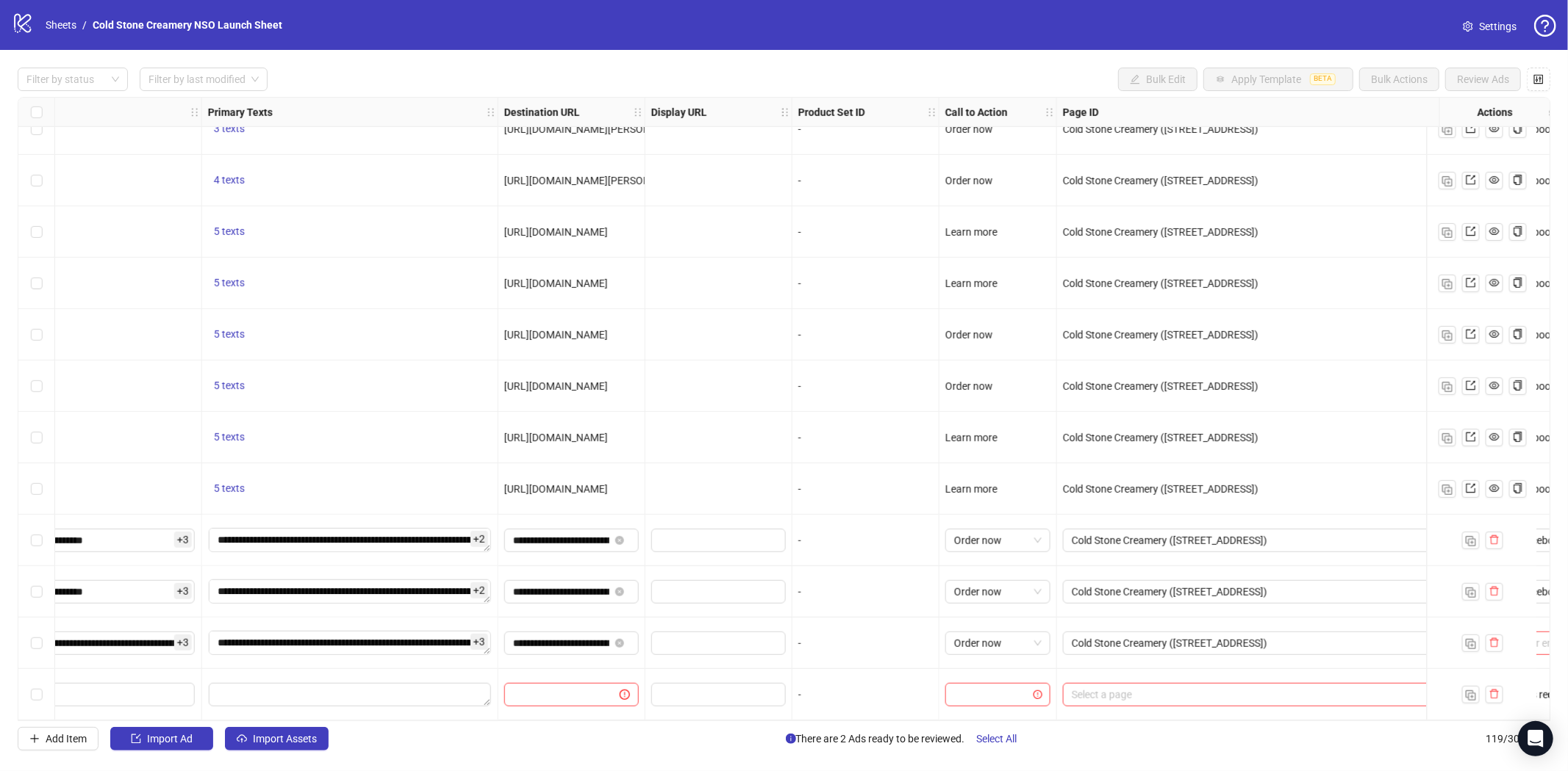
scroll to position [5531, 1316]
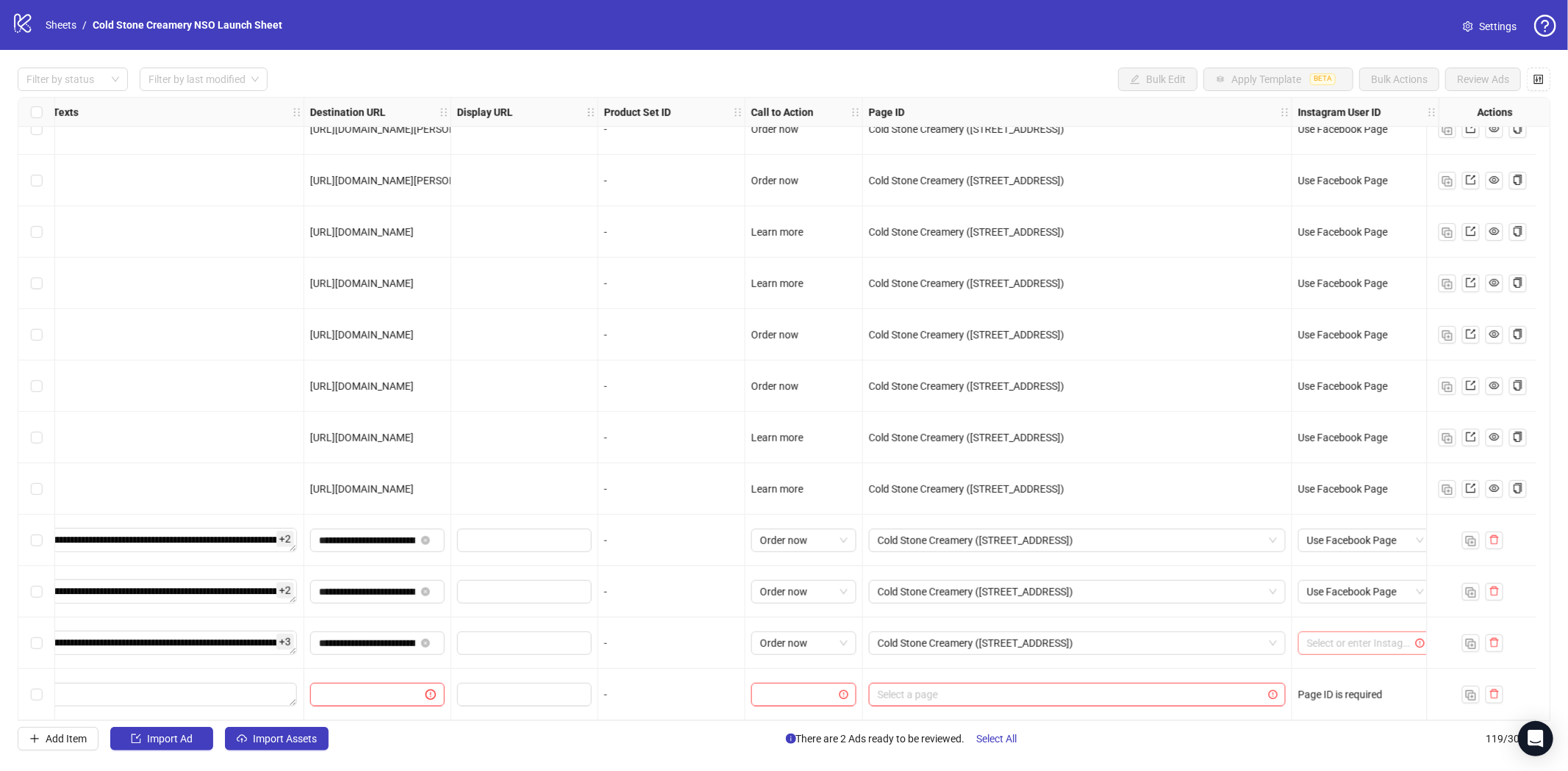
click at [1307, 645] on input "search" at bounding box center [1358, 643] width 103 height 22
click at [1348, 440] on div "Use Facebook Page" at bounding box center [1353, 443] width 111 height 16
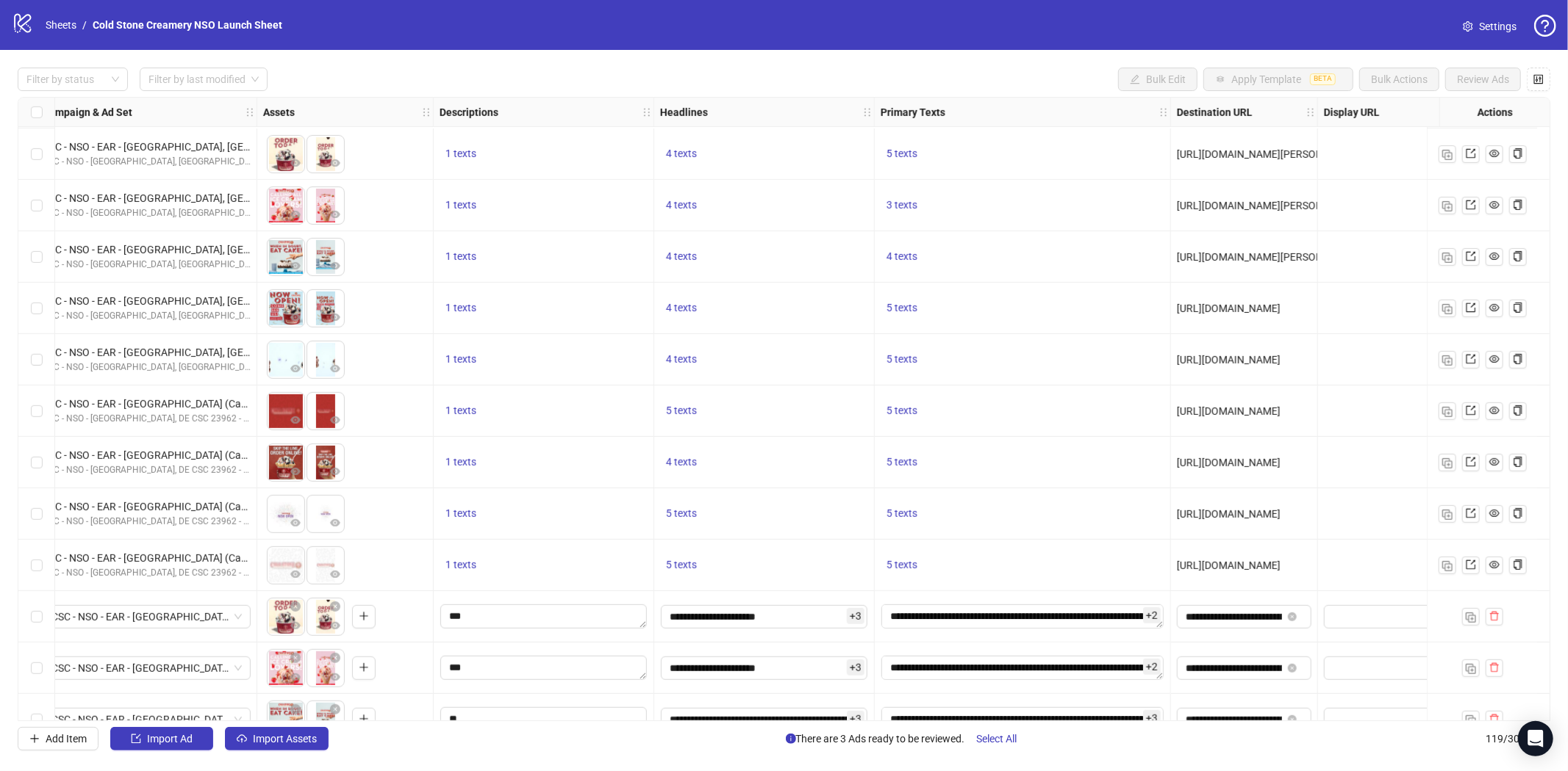
scroll to position [5531, 437]
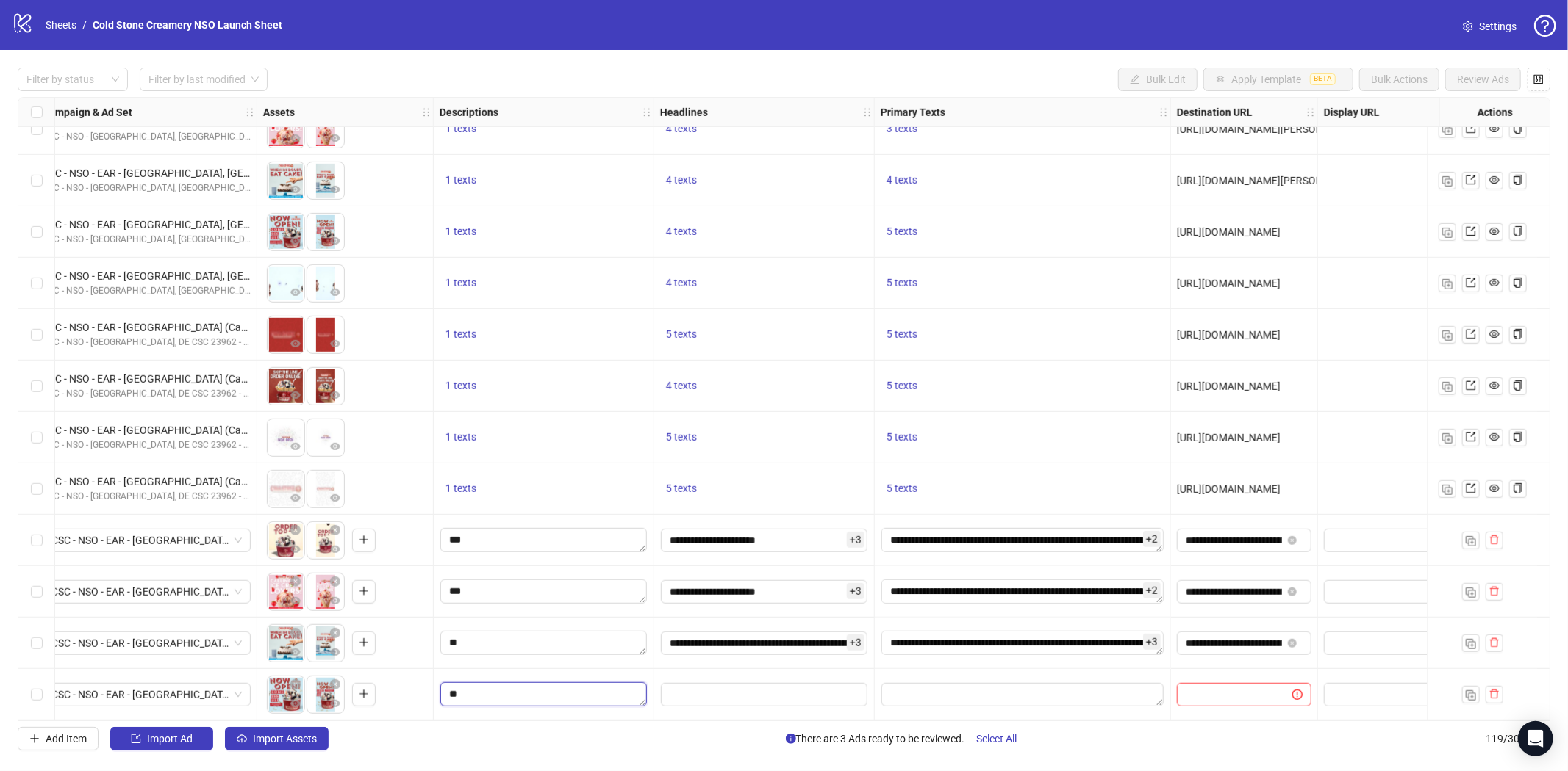
click at [496, 688] on textarea "Edit values" at bounding box center [543, 694] width 207 height 23
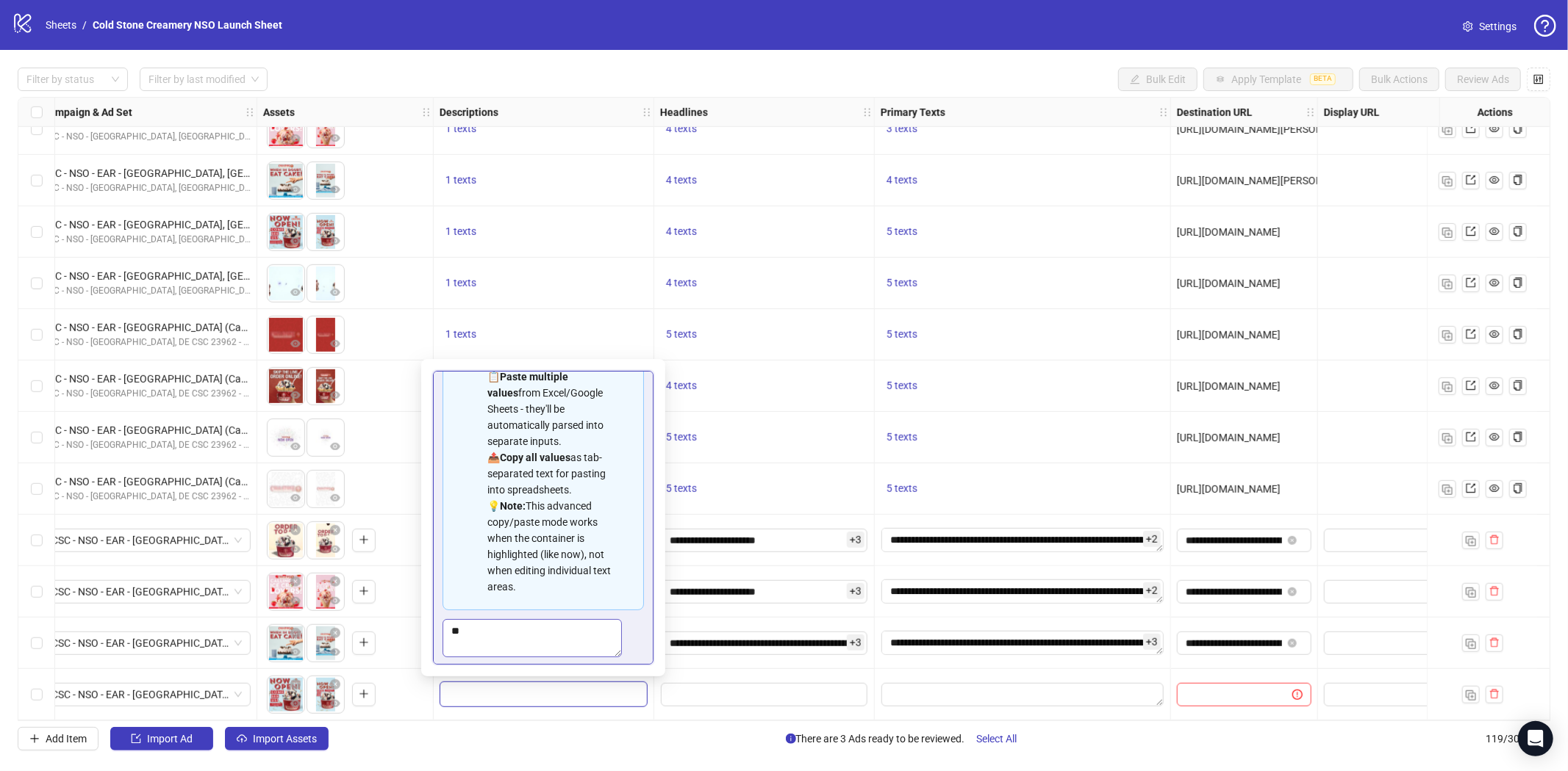
scroll to position [132, 0]
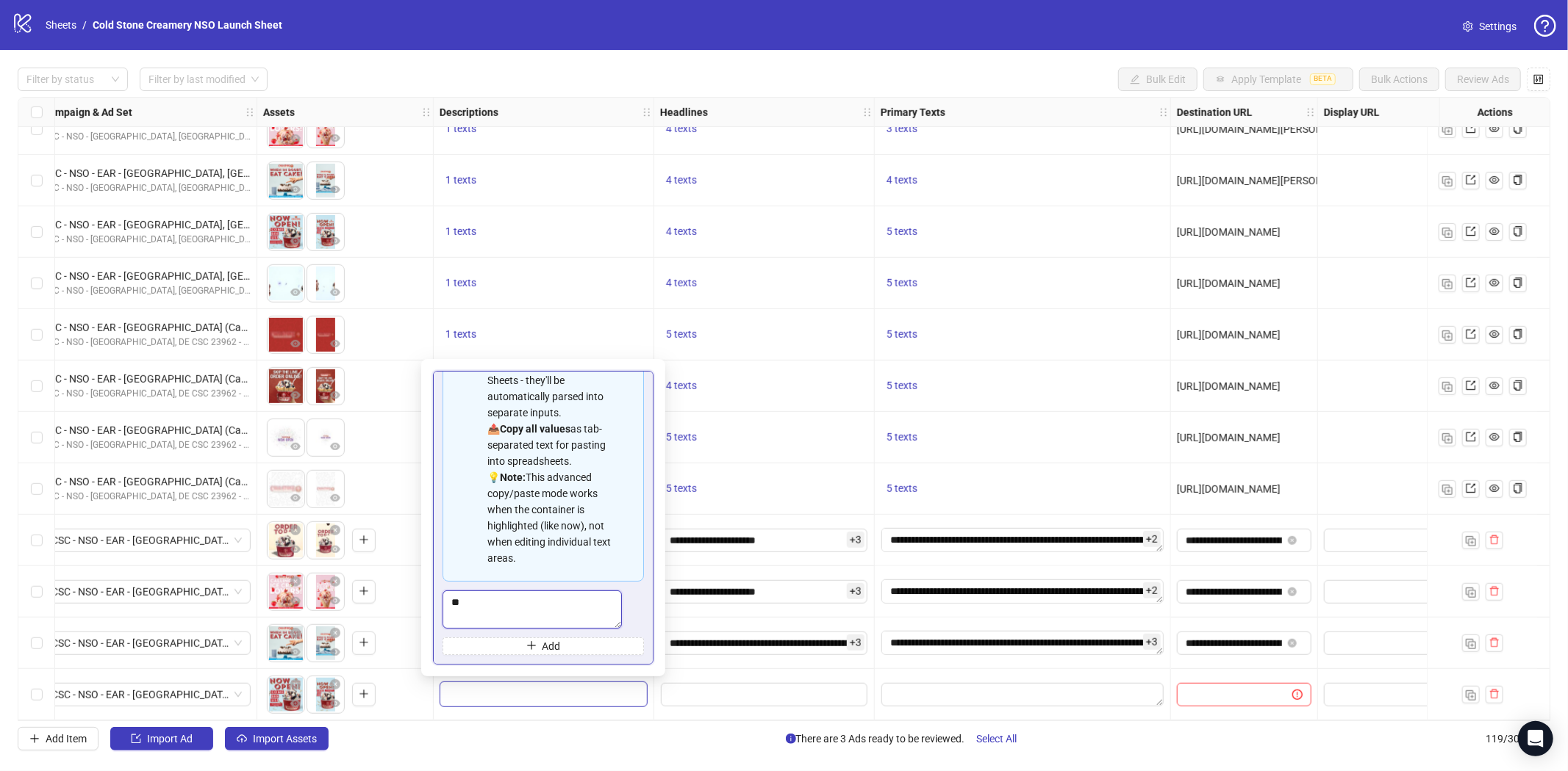
click at [516, 593] on textarea "Multi-text input container - paste or copy values" at bounding box center [533, 609] width 180 height 38
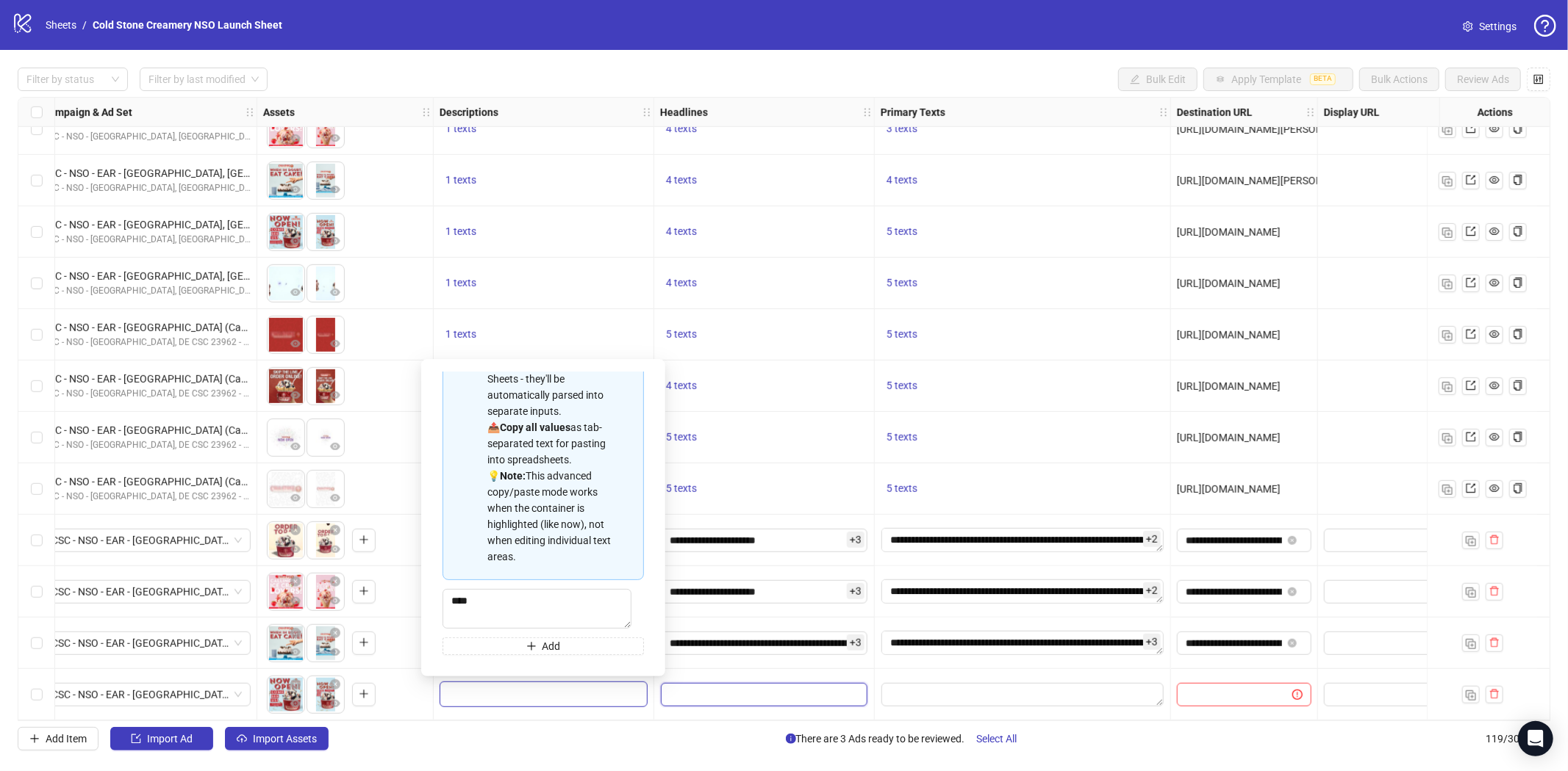
click at [738, 688] on input "Edit values" at bounding box center [765, 695] width 207 height 23
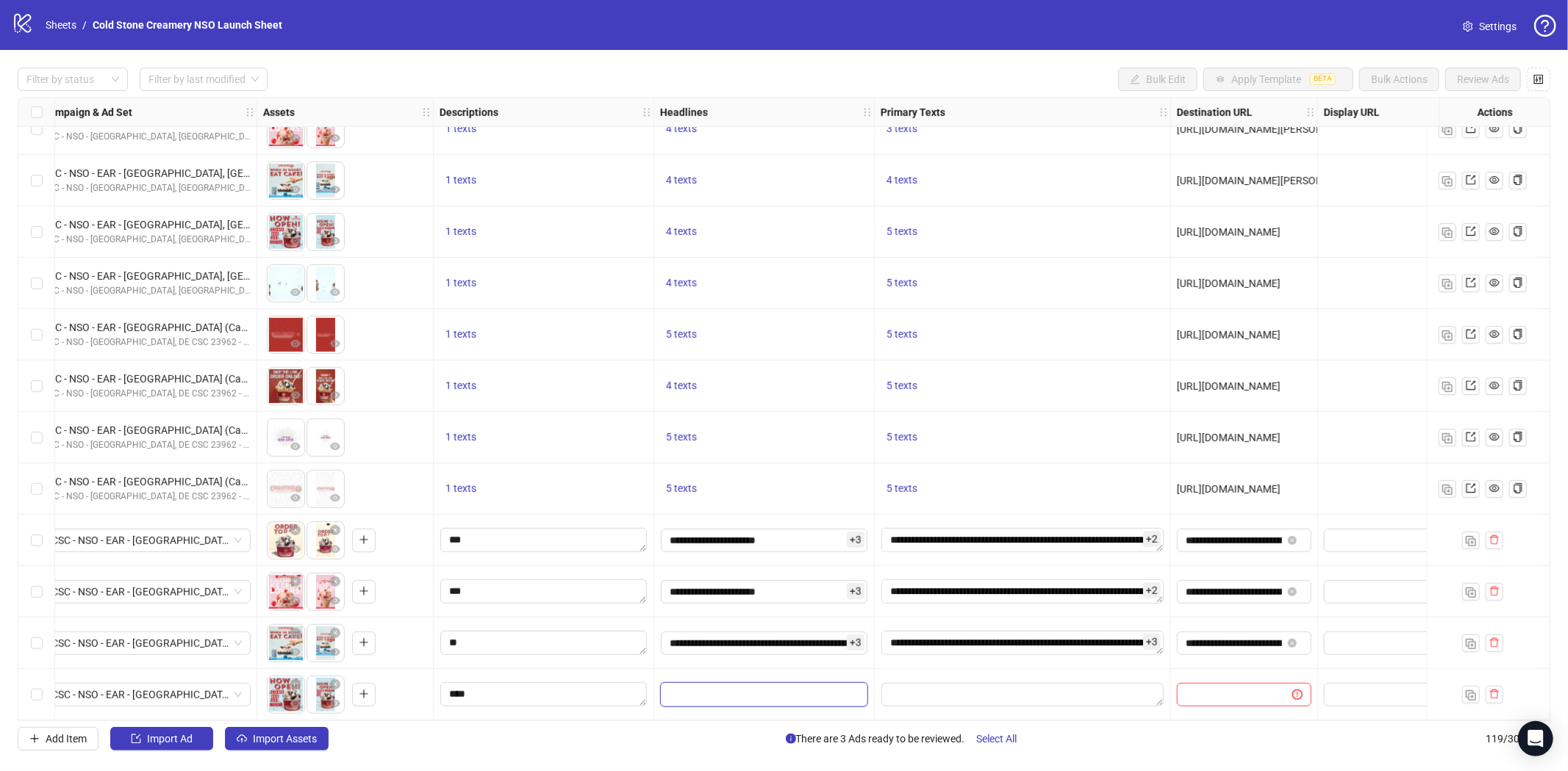
scroll to position [116, 0]
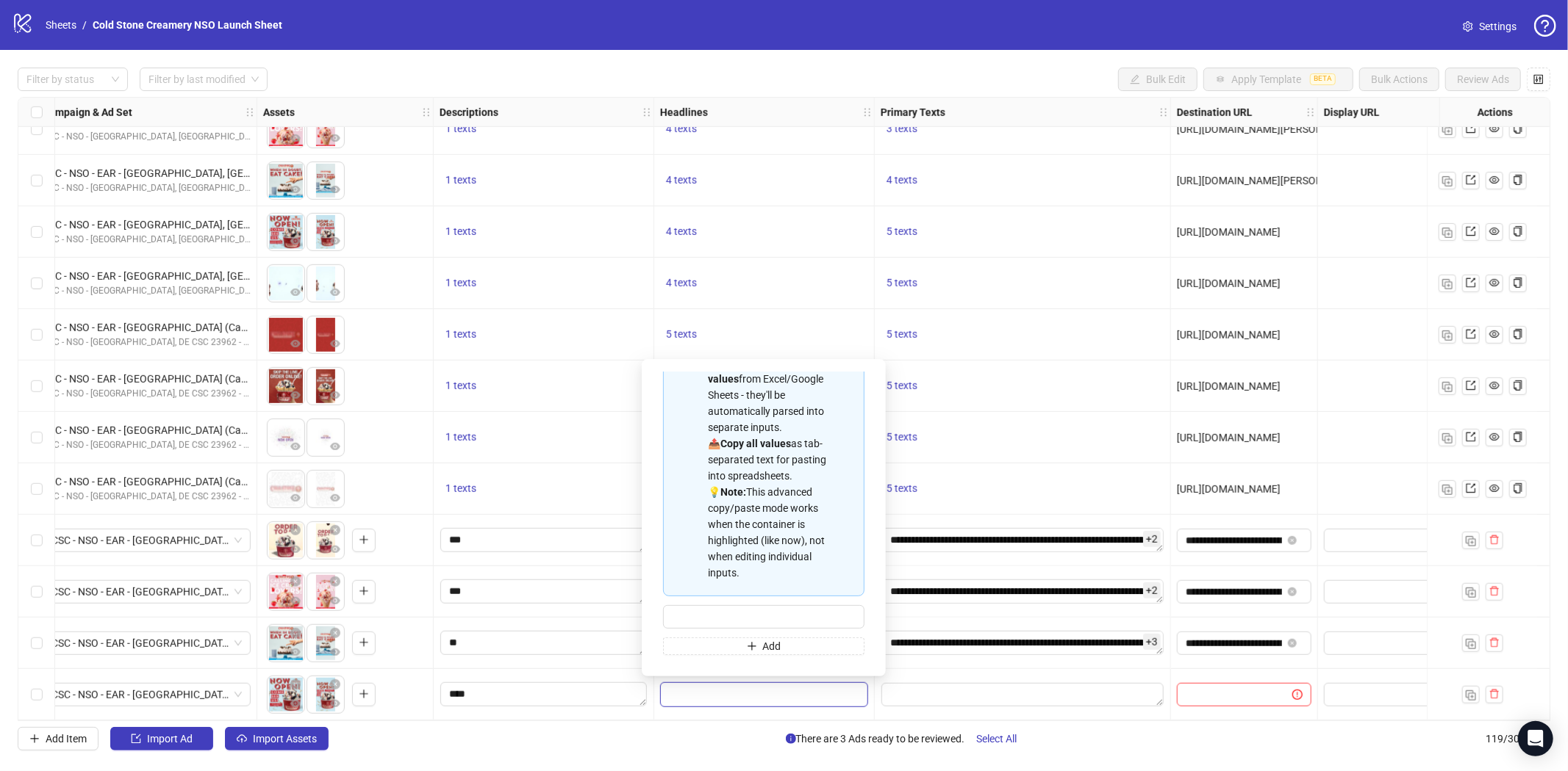
drag, startPoint x: 910, startPoint y: 667, endPoint x: 887, endPoint y: 675, distance: 24.4
click at [910, 670] on div at bounding box center [1023, 695] width 296 height 51
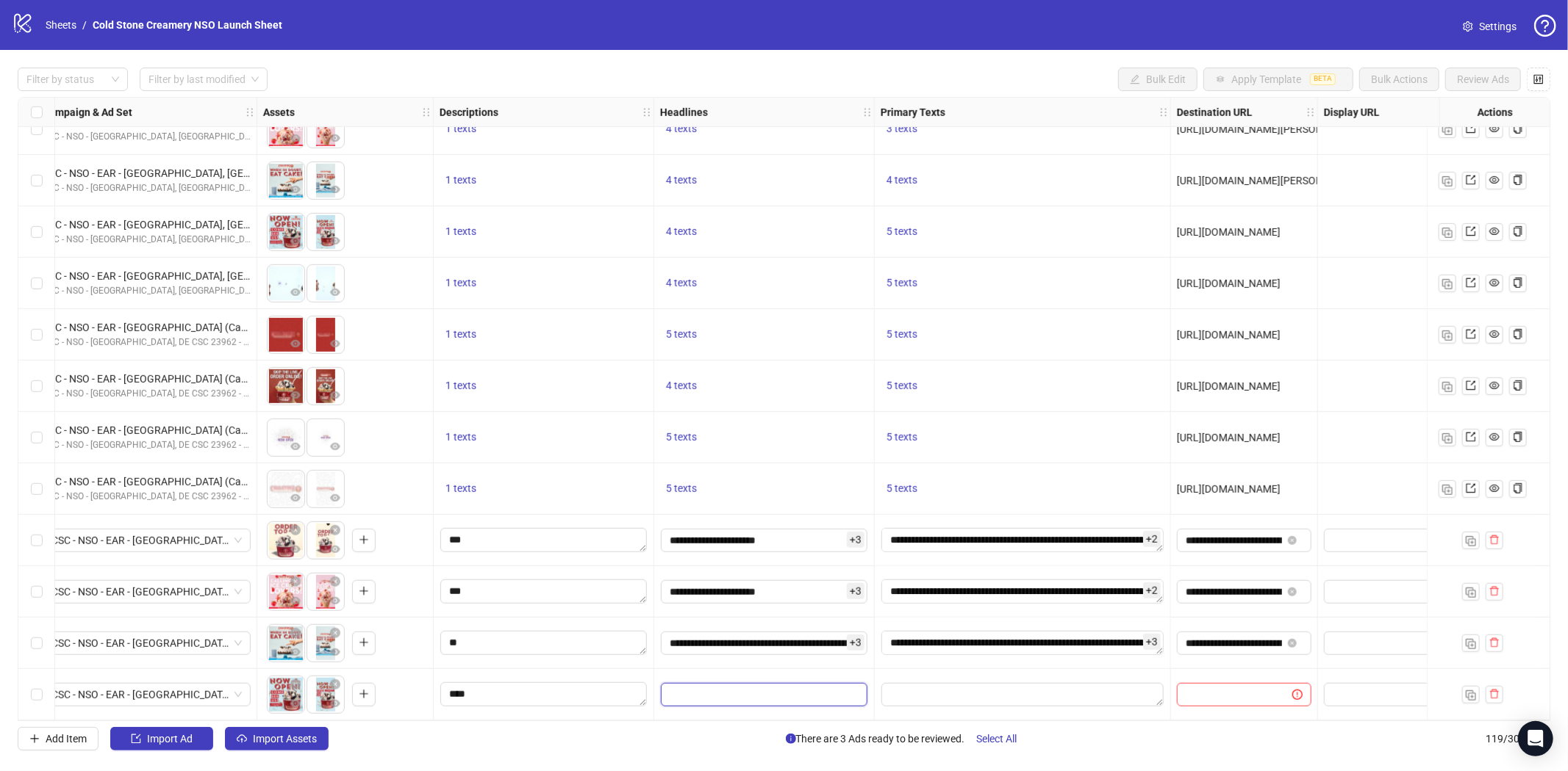
click at [835, 685] on input "Edit values" at bounding box center [765, 695] width 207 height 23
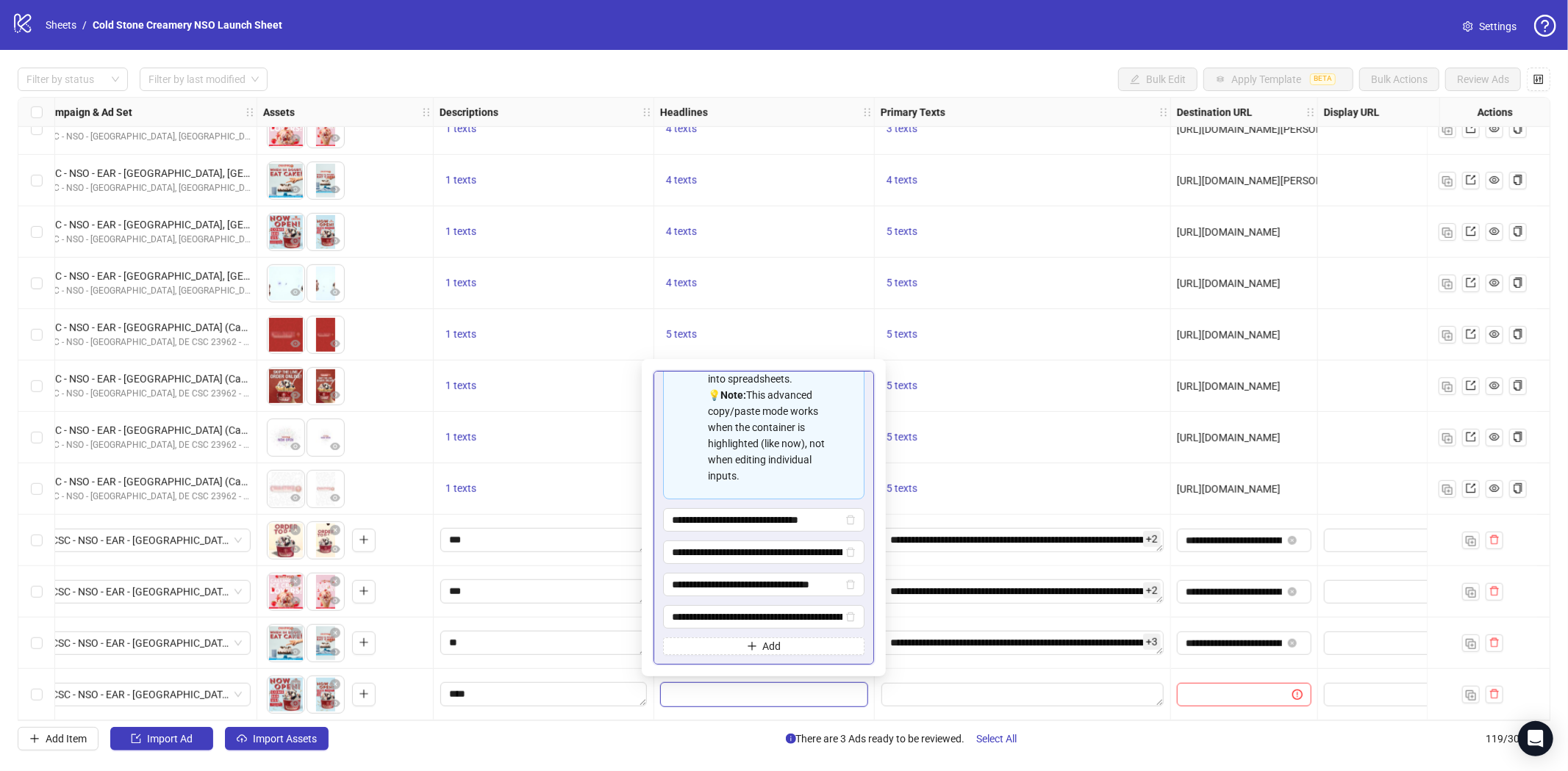
scroll to position [214, 0]
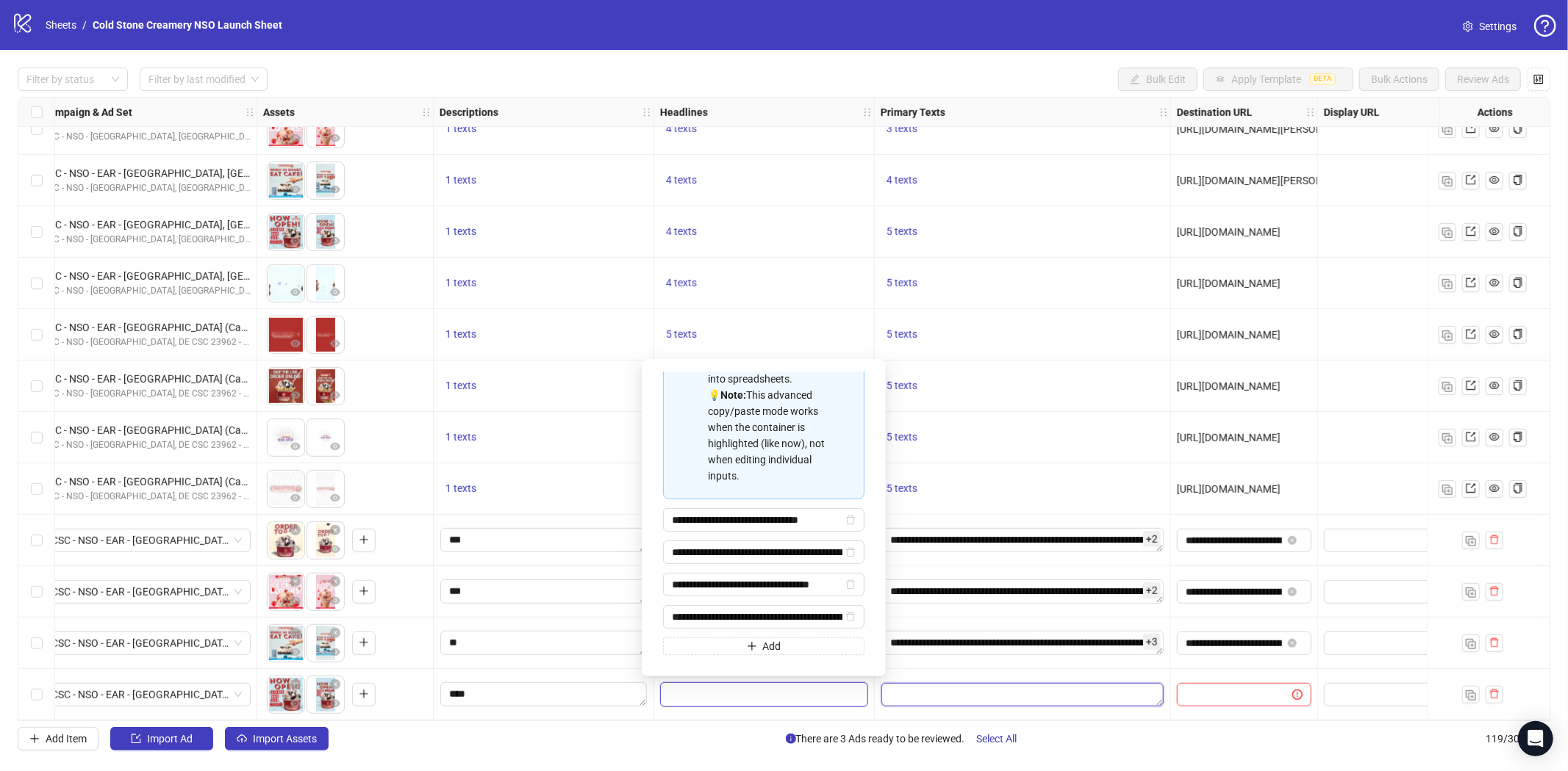
click at [945, 685] on textarea "Edit values" at bounding box center [1023, 695] width 282 height 23
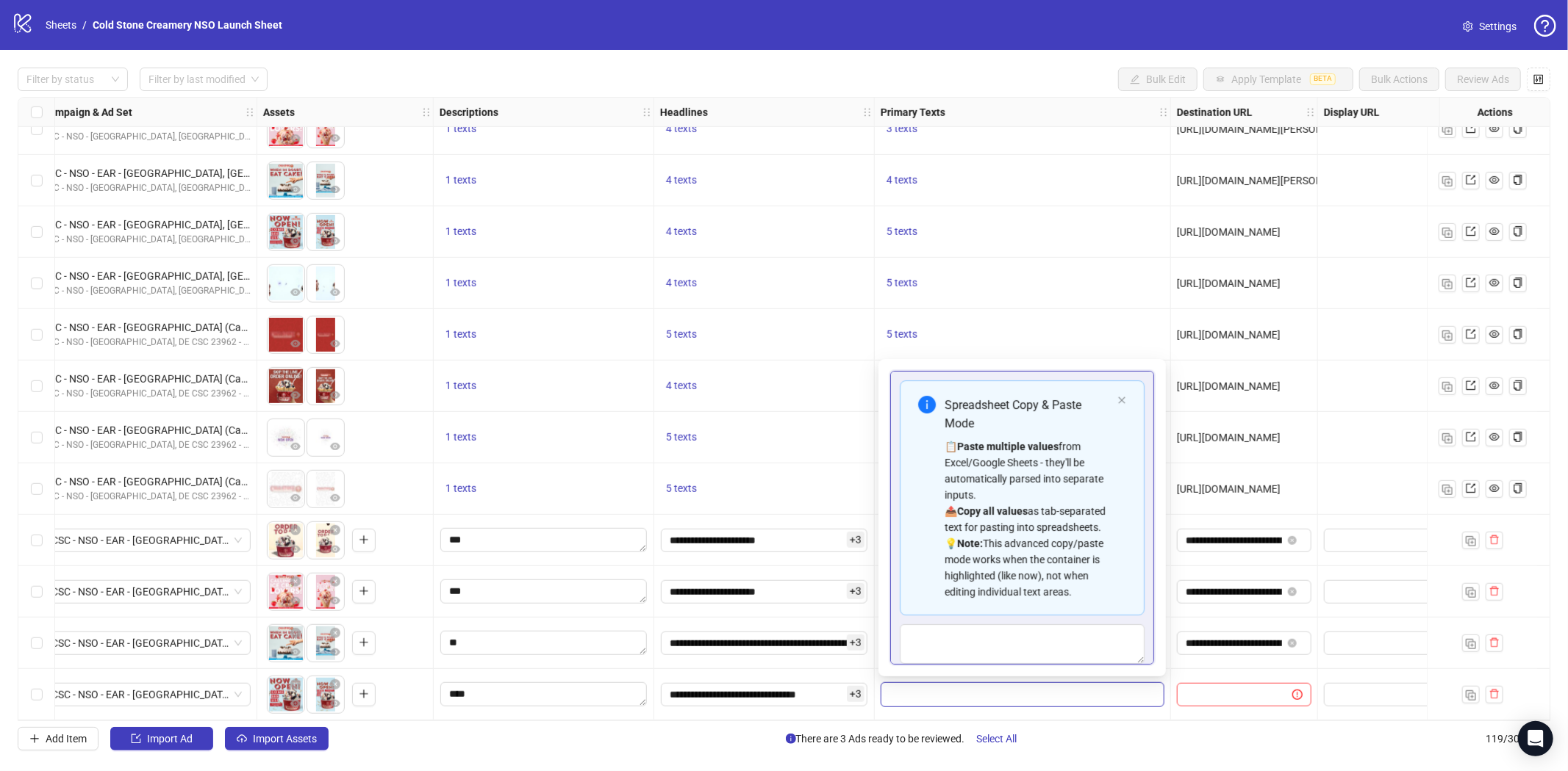
scroll to position [68, 0]
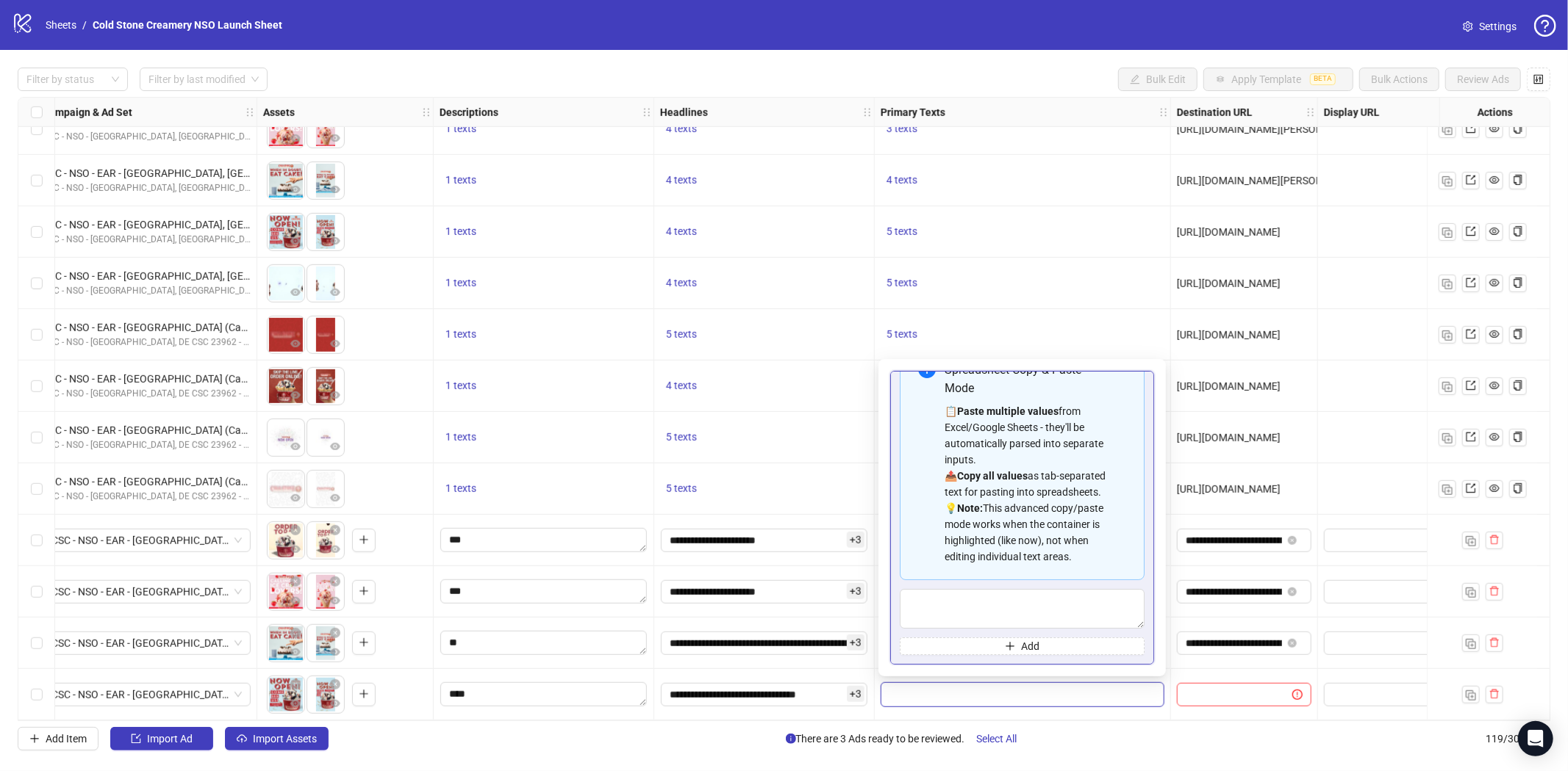
type textarea "**********"
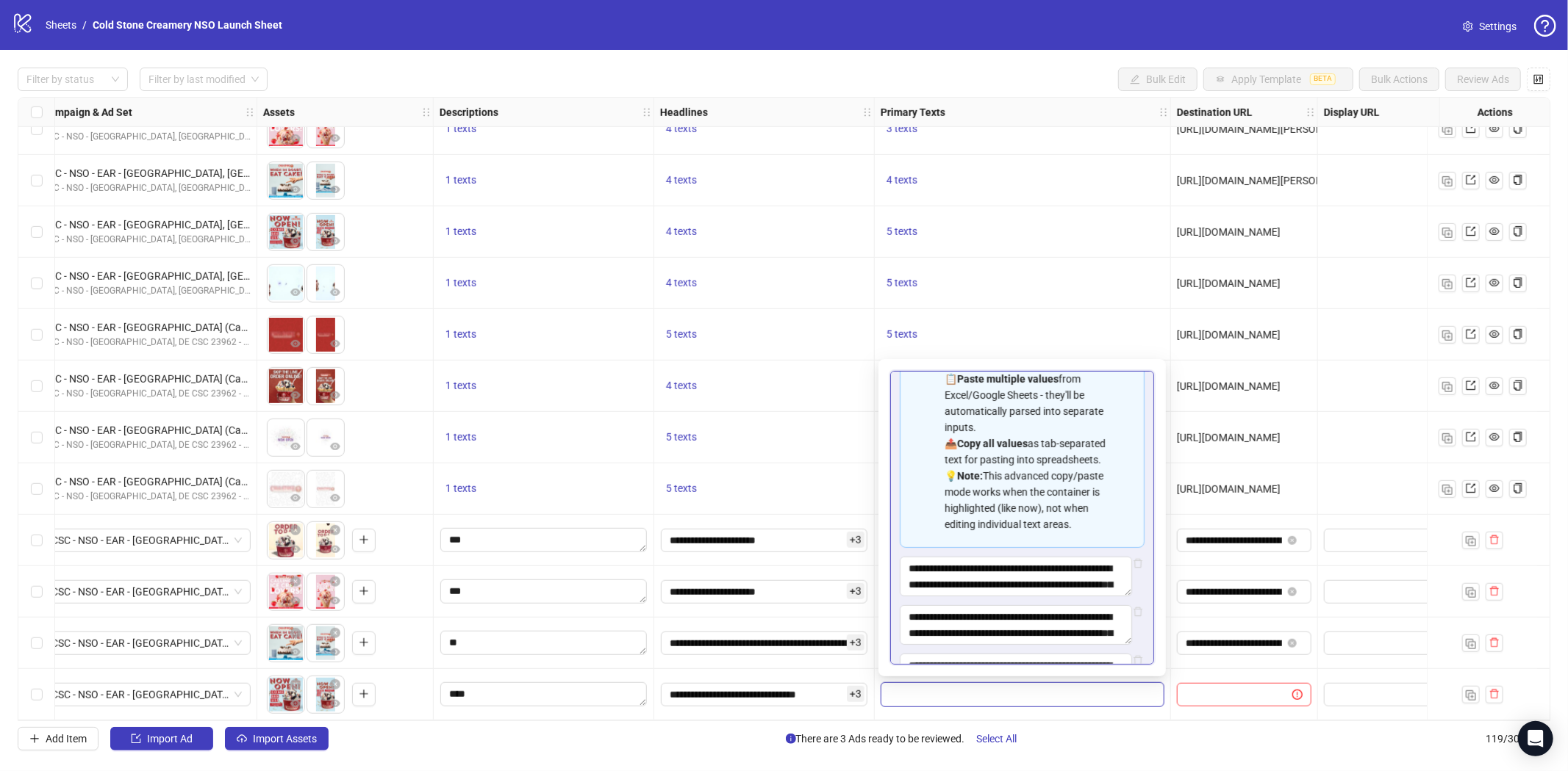
click at [1203, 672] on div at bounding box center [1244, 695] width 147 height 51
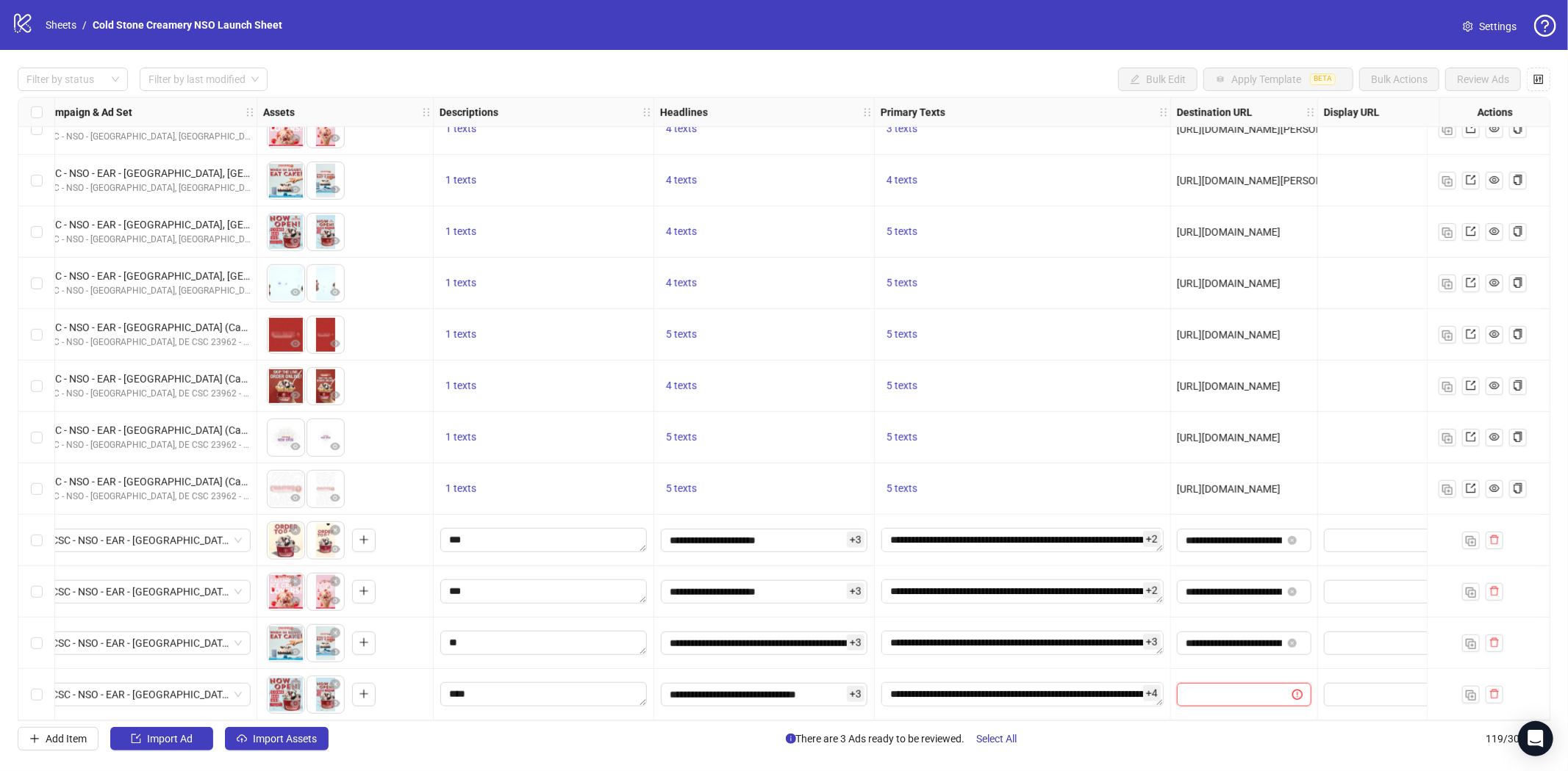
click at [1192, 689] on input "text" at bounding box center [1228, 695] width 86 height 16
paste input "**********"
type input "**********"
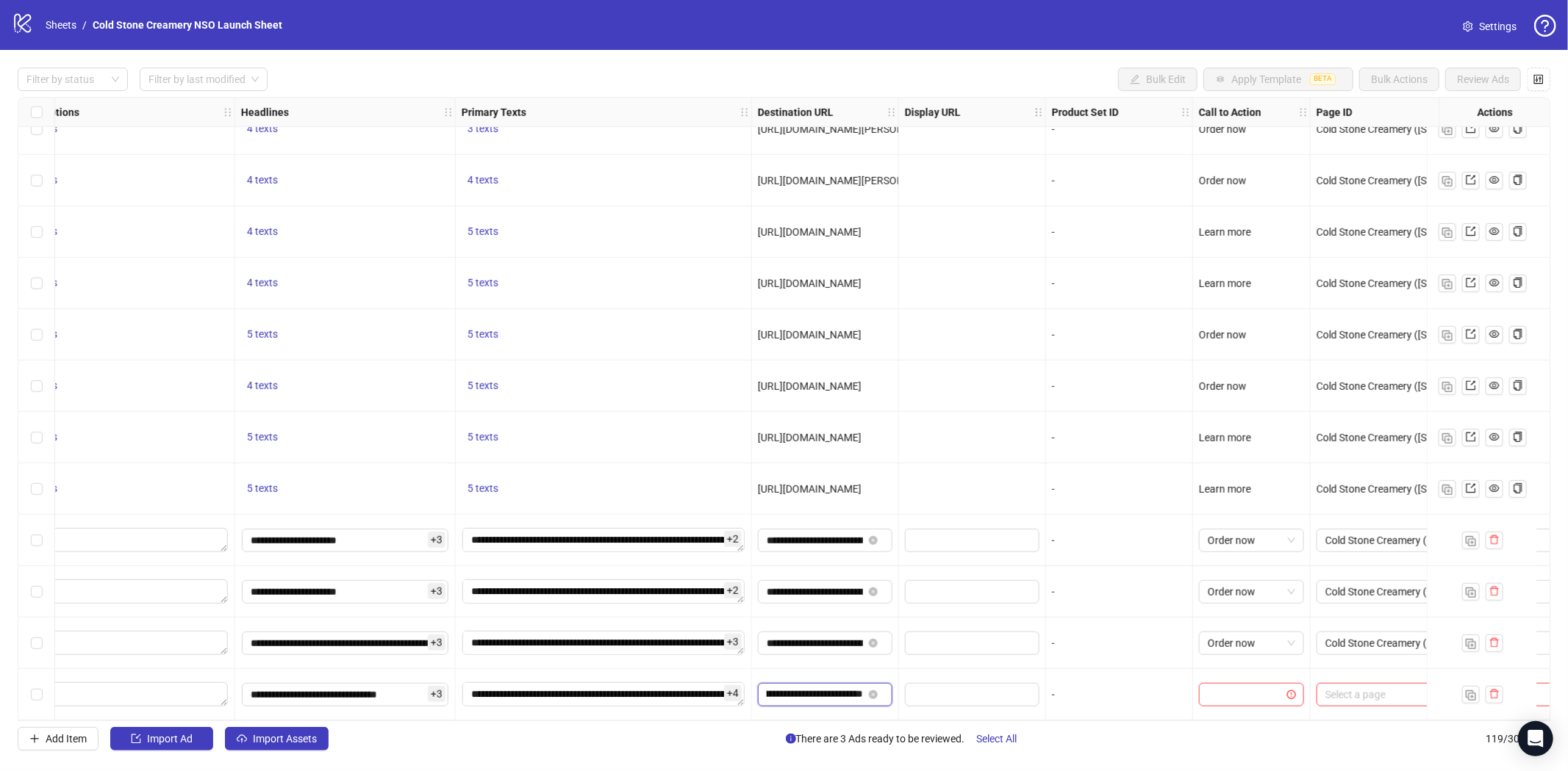
scroll to position [5531, 1133]
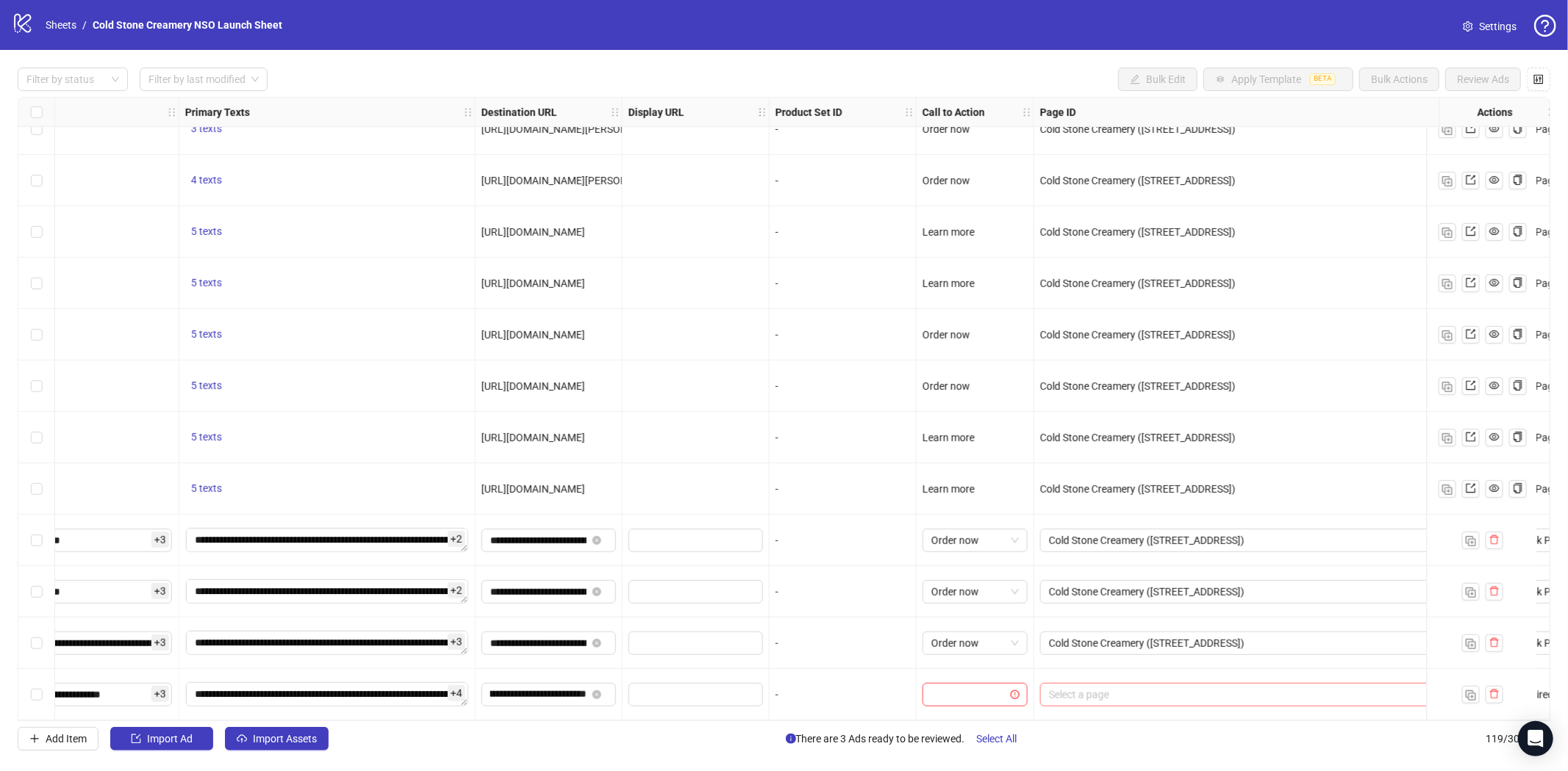
click at [1149, 684] on input "search" at bounding box center [1241, 695] width 386 height 22
click at [1014, 684] on span at bounding box center [974, 695] width 87 height 22
click at [954, 527] on div "Order now" at bounding box center [974, 530] width 81 height 16
click at [1113, 684] on input "search" at bounding box center [1241, 695] width 386 height 22
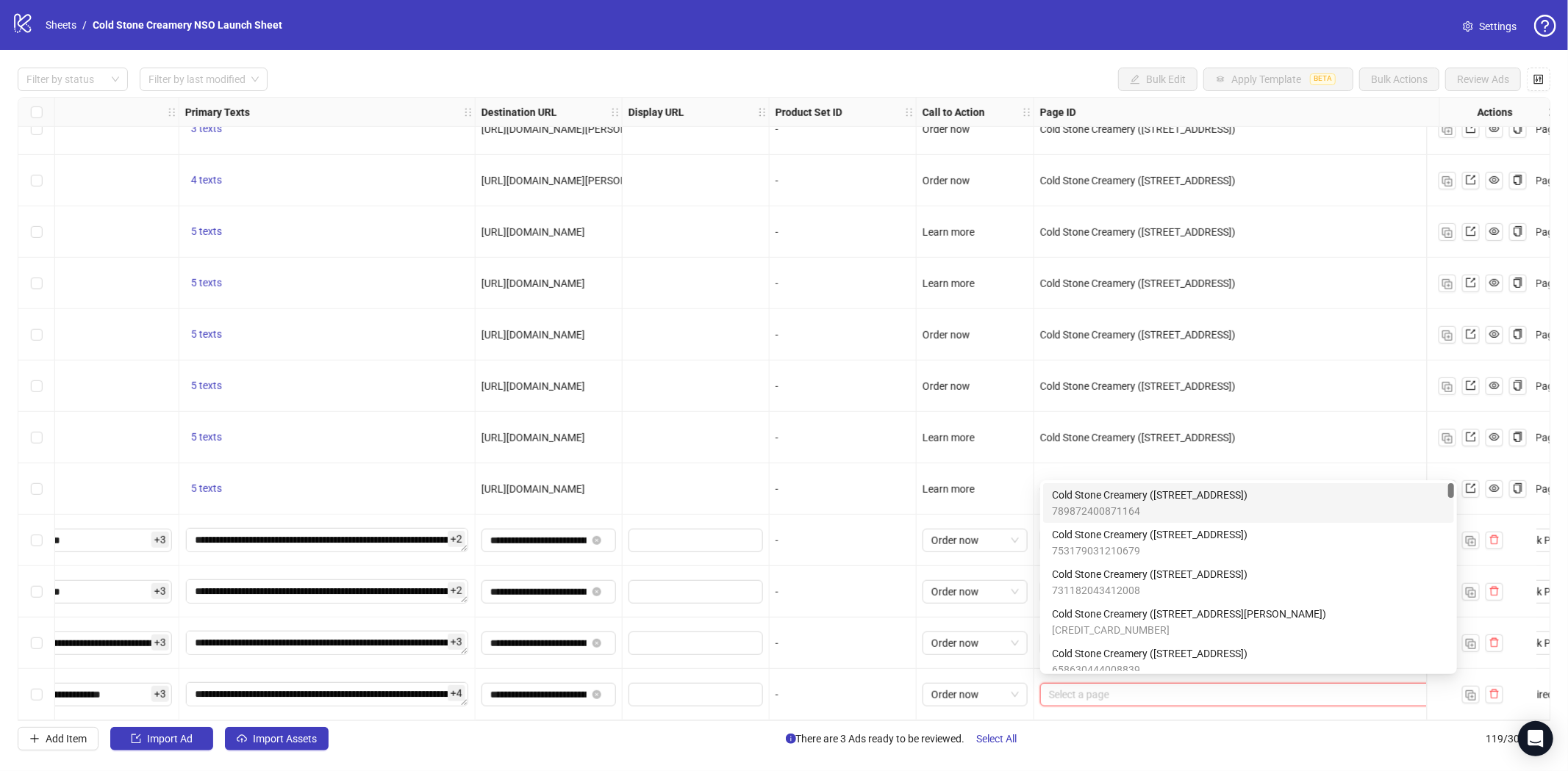
click at [1184, 494] on span "Cold Stone Creamery ([STREET_ADDRESS])" at bounding box center [1149, 495] width 195 height 16
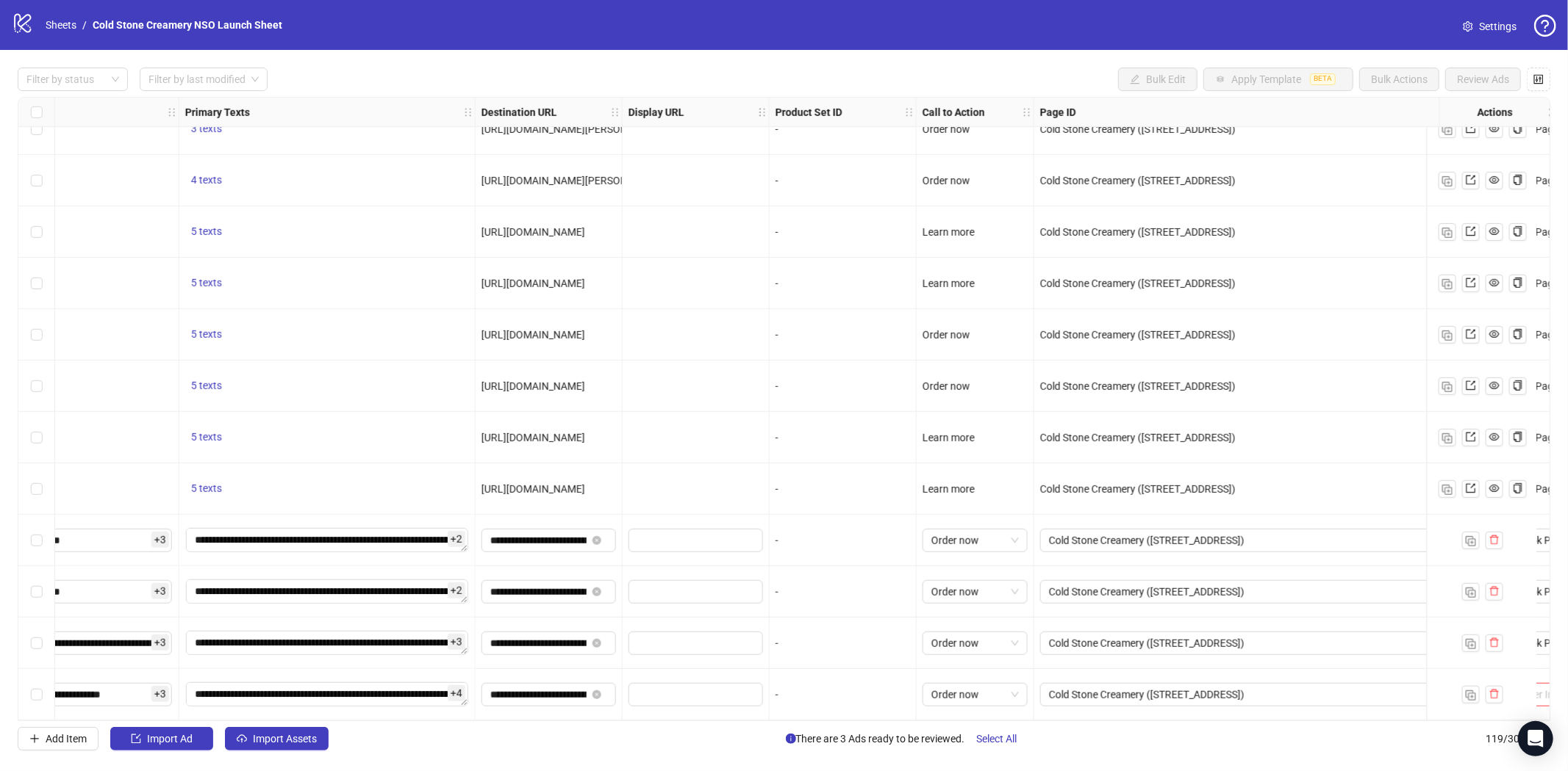
scroll to position [5531, 1316]
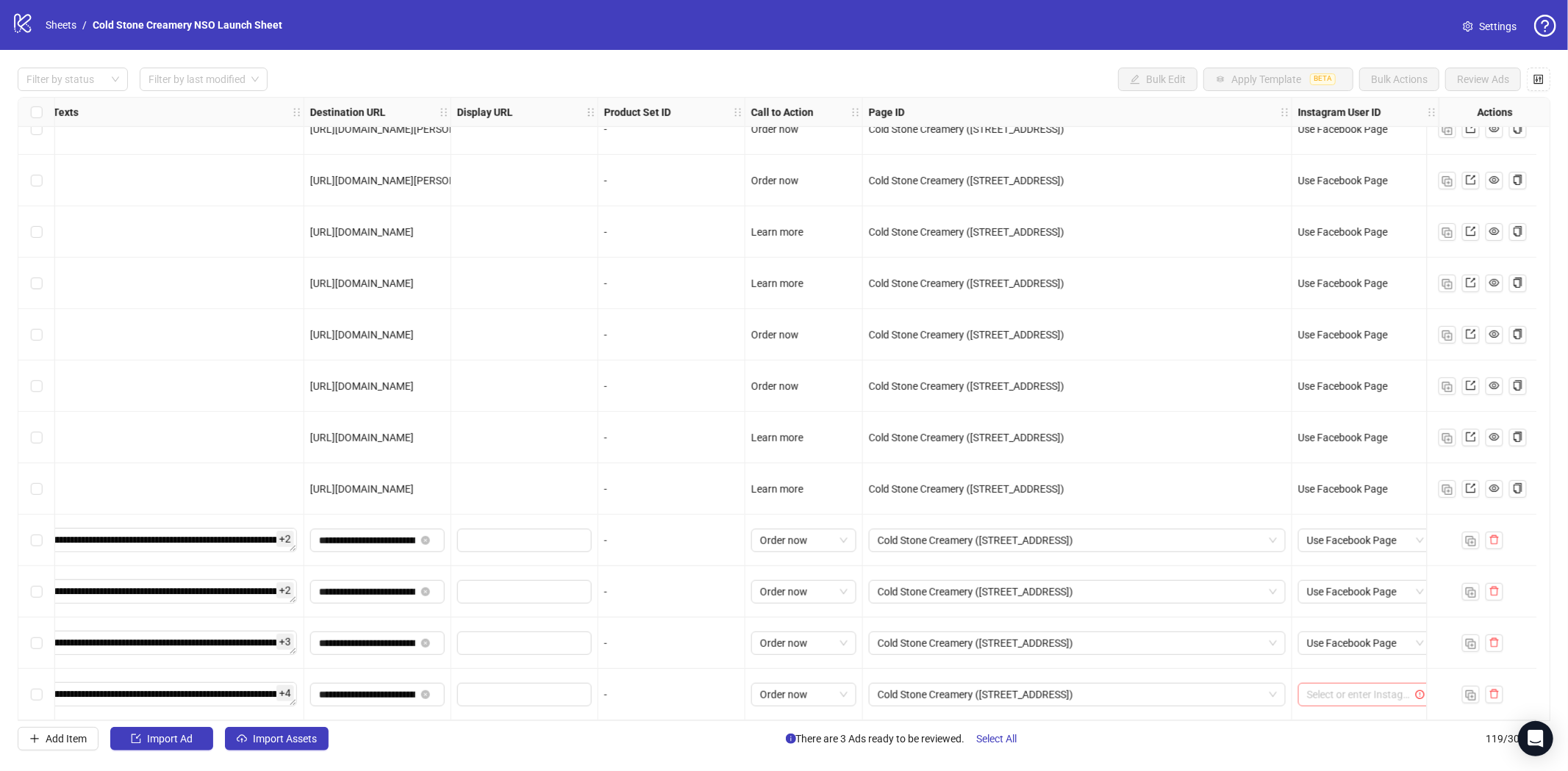
click at [1331, 693] on input "search" at bounding box center [1358, 695] width 103 height 22
click at [1332, 495] on div "Use Facebook Page" at bounding box center [1353, 495] width 111 height 16
click at [1470, 691] on img "button" at bounding box center [1470, 696] width 11 height 11
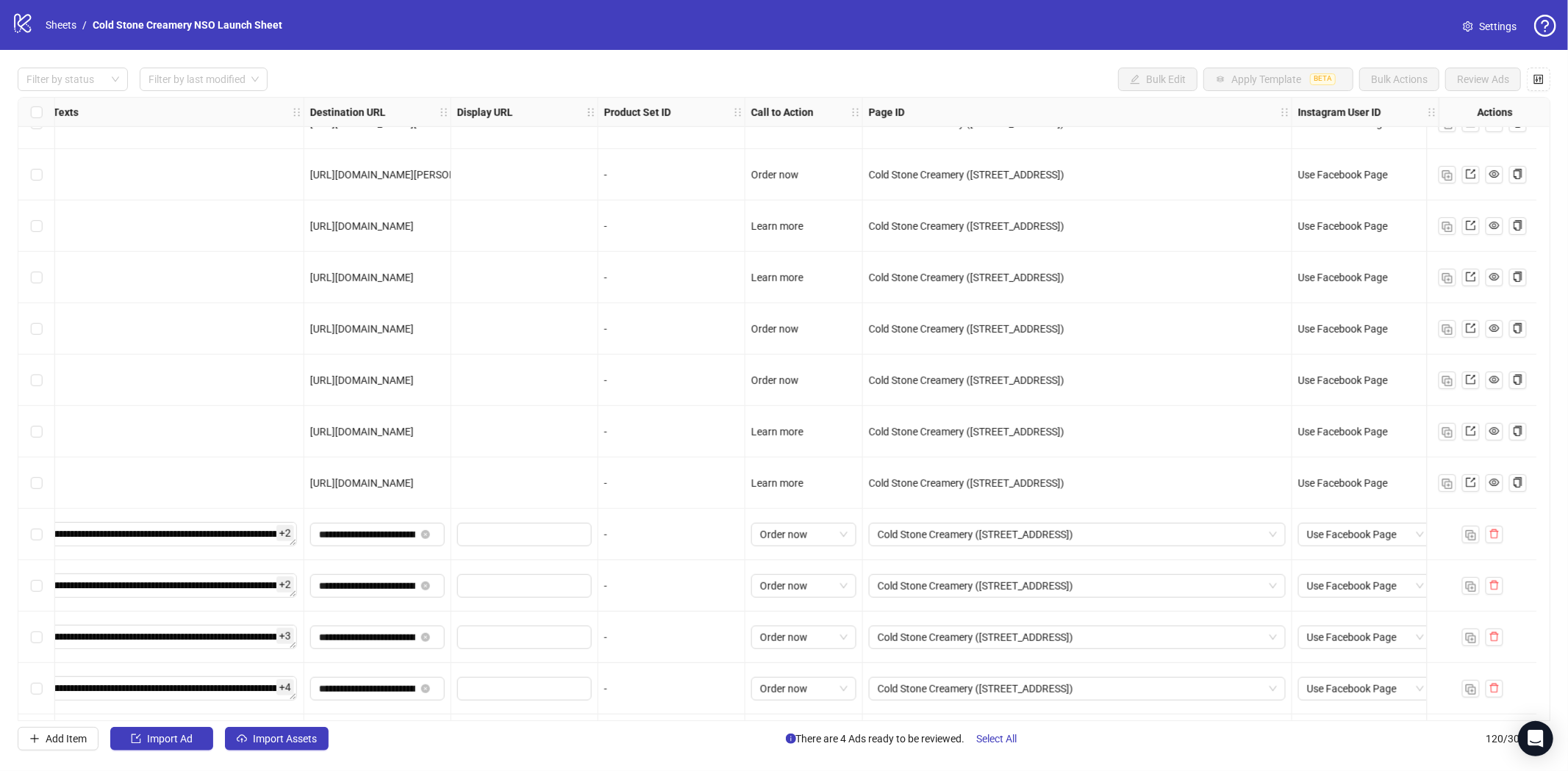
drag, startPoint x: 1213, startPoint y: 721, endPoint x: 308, endPoint y: 725, distance: 905.0
click at [308, 725] on div "Filter by status Filter by last modified Bulk Edit Apply Template BETA Bulk Act…" at bounding box center [784, 410] width 1568 height 719
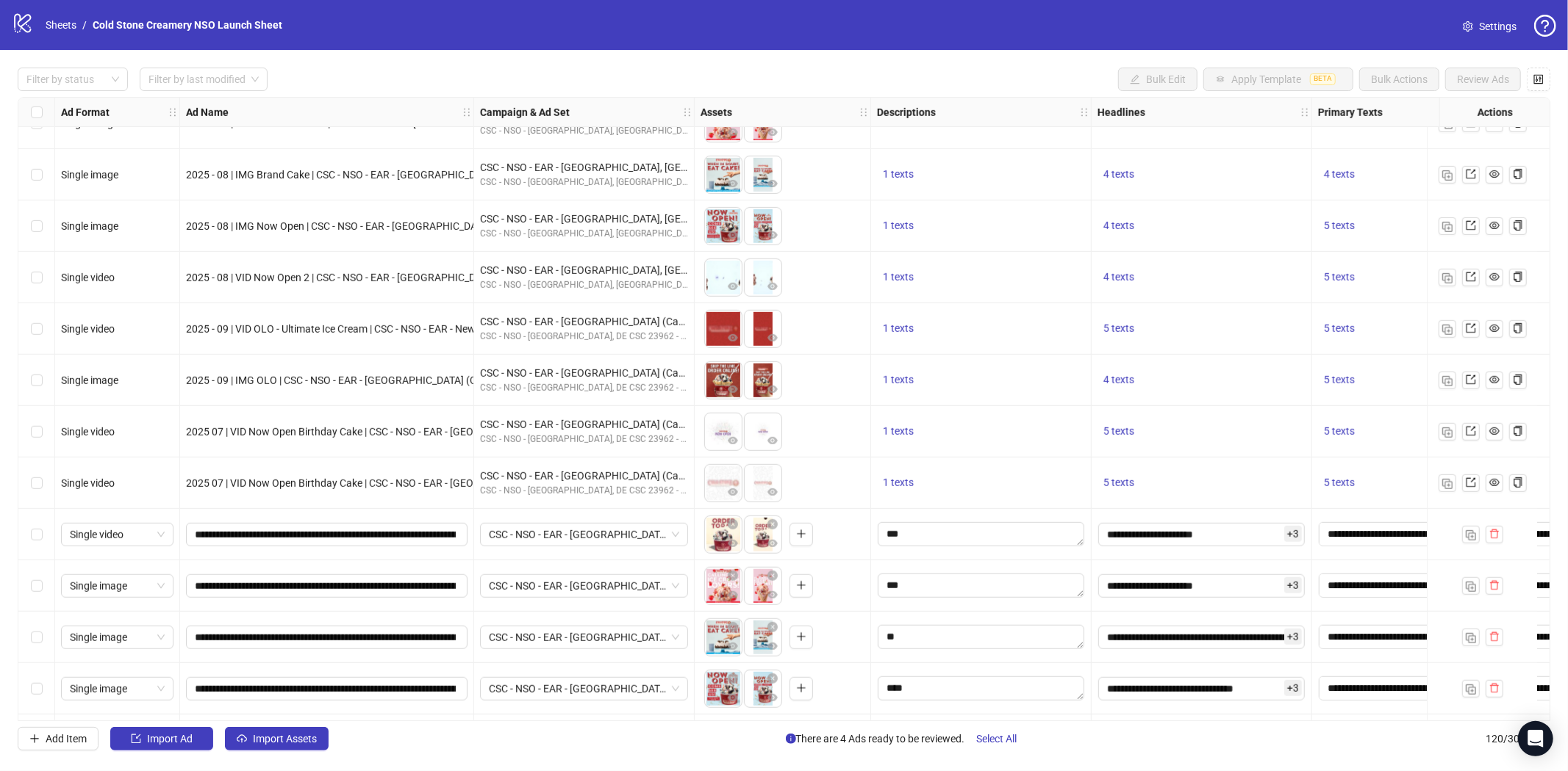
scroll to position [5583, 0]
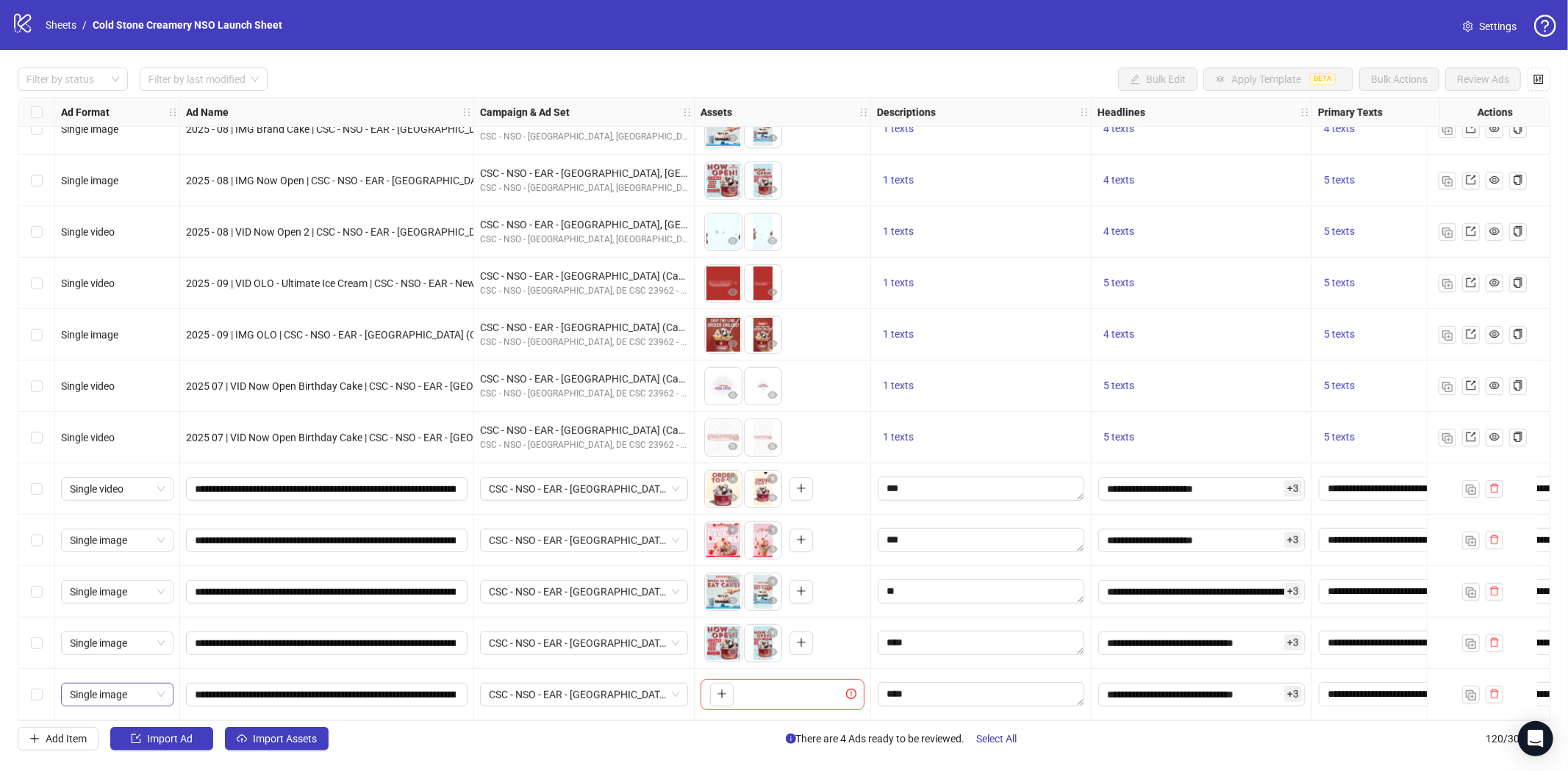
click at [153, 694] on span "Single image" at bounding box center [117, 695] width 95 height 22
click at [136, 564] on div "Single video" at bounding box center [117, 565] width 89 height 16
click at [237, 691] on input "**********" at bounding box center [325, 695] width 261 height 16
paste input "**"
type input "**********"
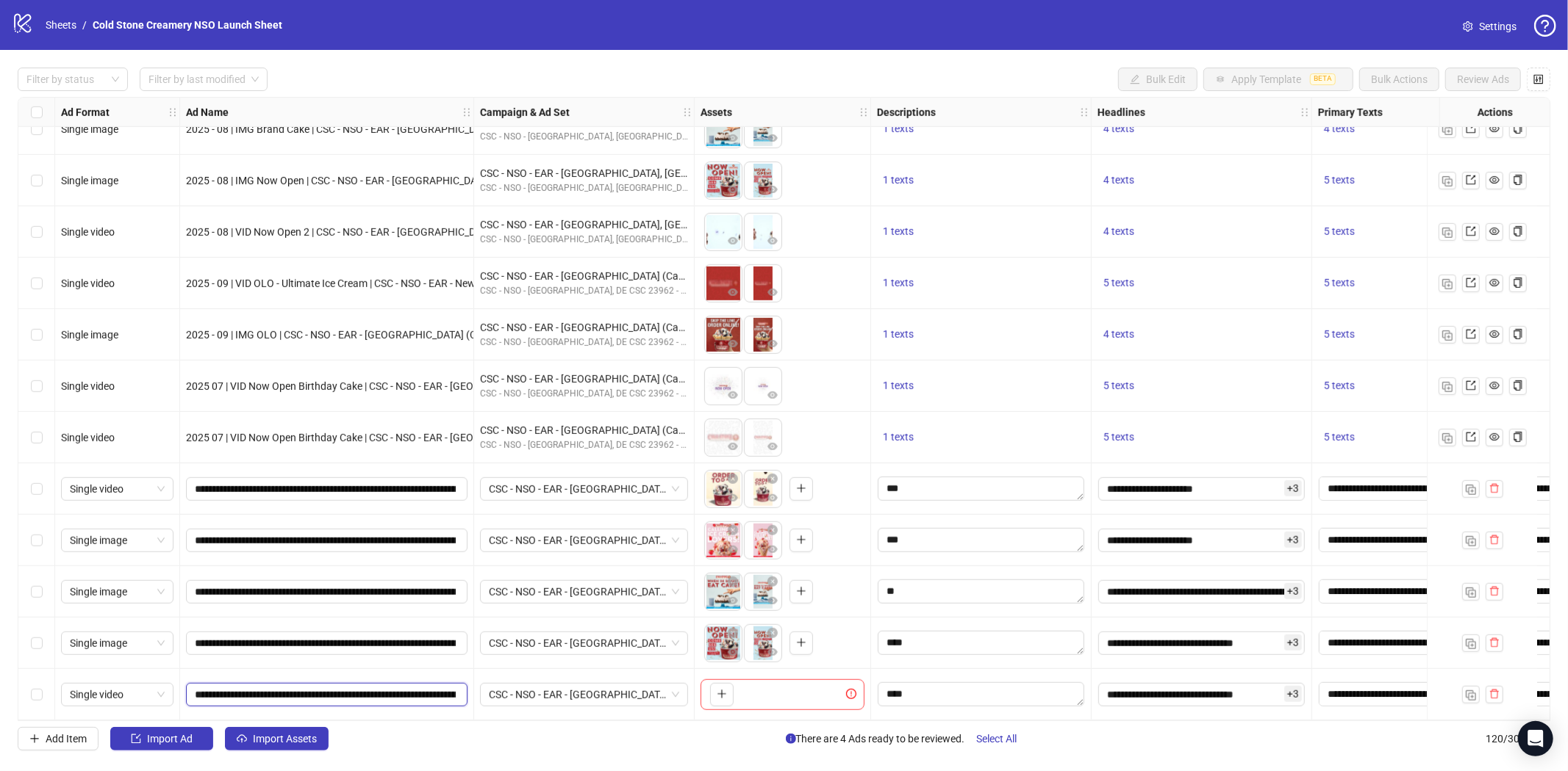
scroll to position [0, 218]
click at [731, 689] on button "button" at bounding box center [721, 695] width 23 height 23
click at [760, 689] on icon "plus" at bounding box center [761, 694] width 11 height 11
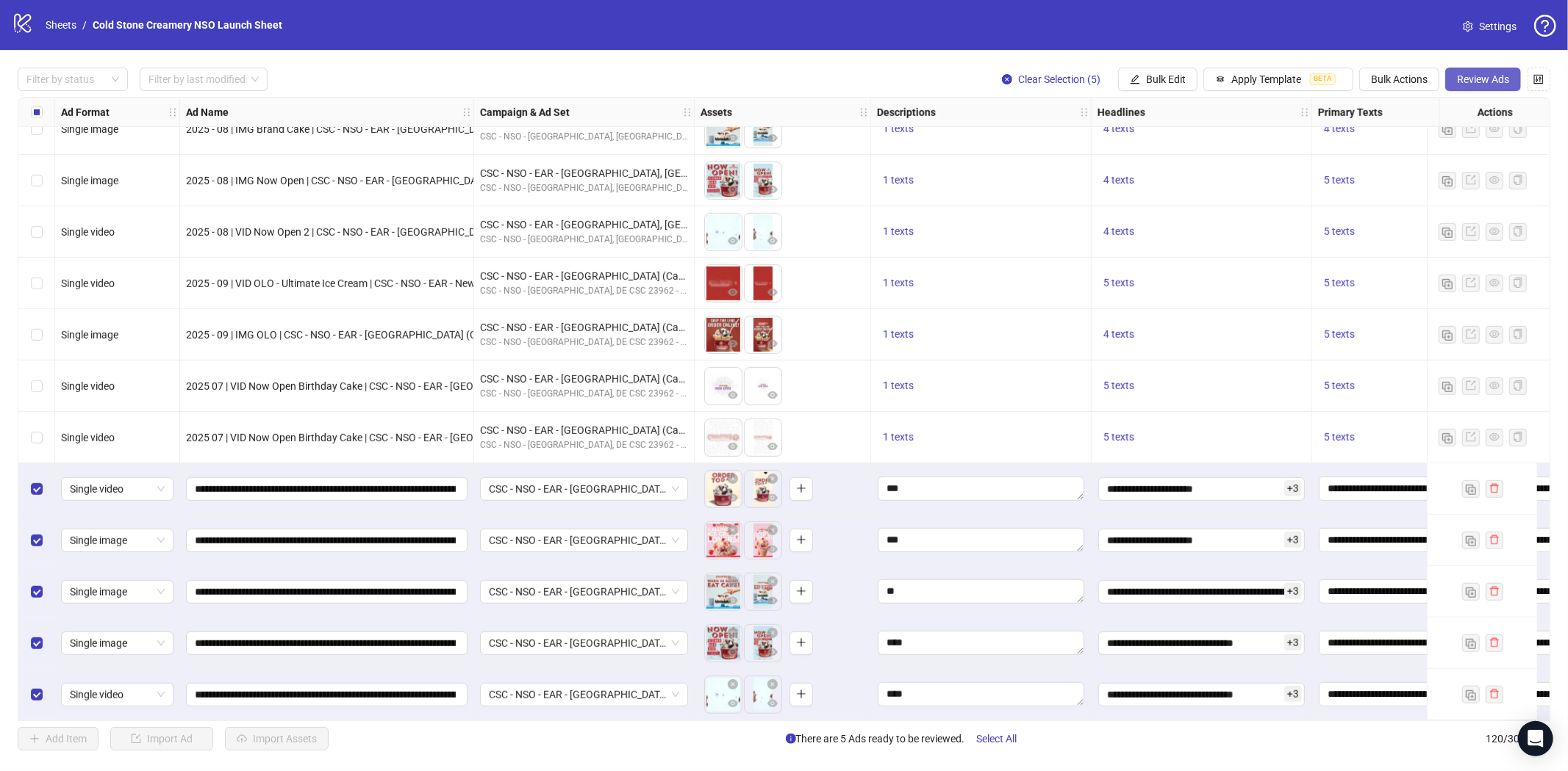
click at [1481, 74] on span "Review Ads" at bounding box center [1483, 79] width 52 height 12
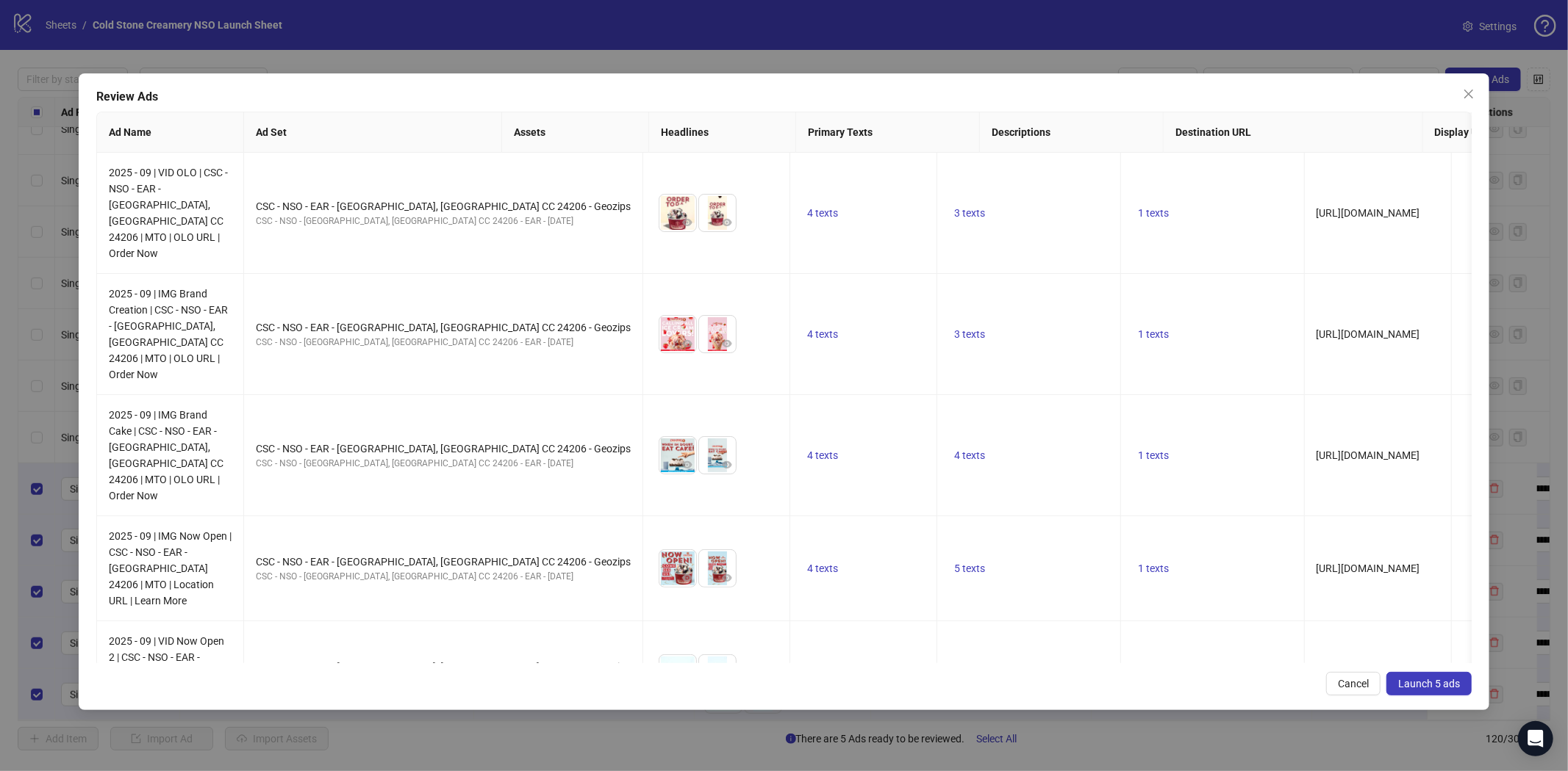
click at [1427, 675] on button "Launch 5 ads" at bounding box center [1429, 684] width 85 height 23
